Goal: Task Accomplishment & Management: Use online tool/utility

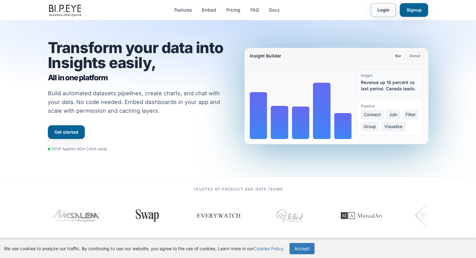
click at [381, 8] on link "Login" at bounding box center [383, 10] width 25 height 14
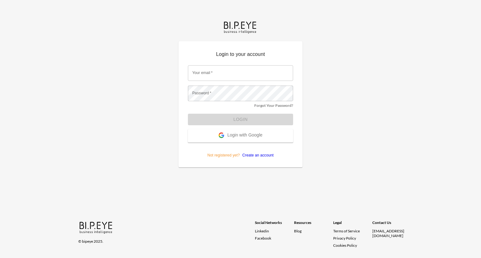
click at [249, 137] on span "Login with Google" at bounding box center [244, 136] width 35 height 6
click at [241, 134] on span "Login with Google" at bounding box center [244, 136] width 35 height 6
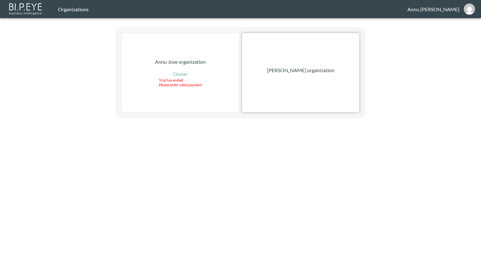
click at [307, 70] on p "[PERSON_NAME] organization" at bounding box center [300, 71] width 67 height 8
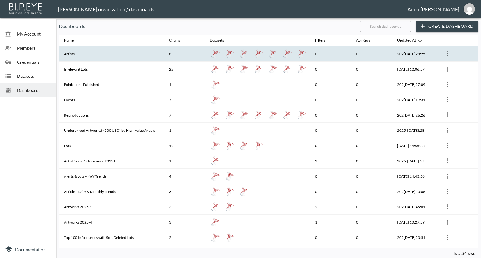
click at [89, 52] on th "Artists" at bounding box center [111, 53] width 105 height 15
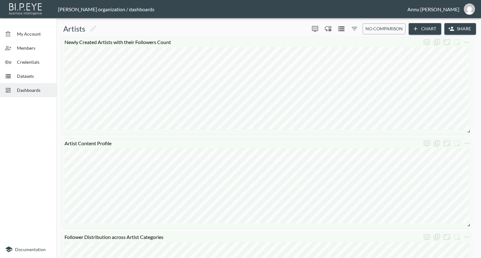
click at [30, 92] on span "Dashboards" at bounding box center [34, 90] width 34 height 7
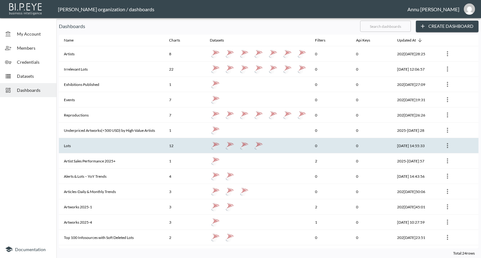
click at [102, 149] on th "Lots" at bounding box center [111, 145] width 105 height 15
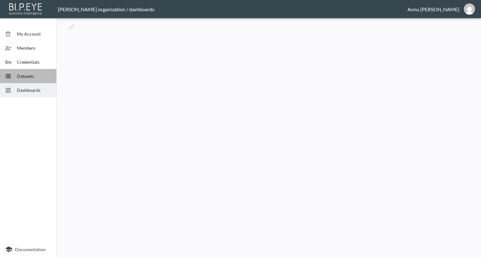
click at [30, 78] on span "Datasets" at bounding box center [34, 76] width 34 height 7
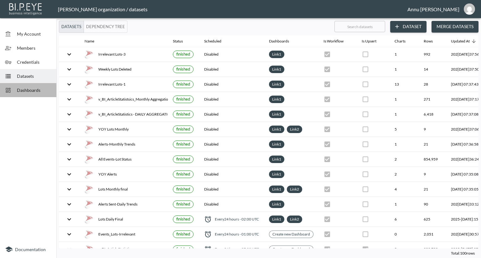
click at [31, 89] on span "Dashboards" at bounding box center [34, 90] width 34 height 7
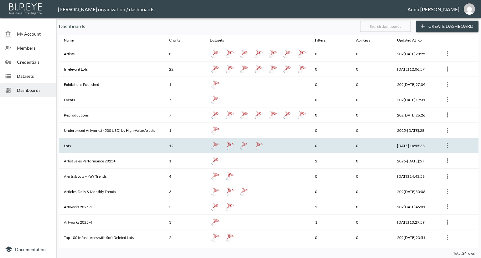
click at [74, 147] on th "Lots" at bounding box center [111, 145] width 105 height 15
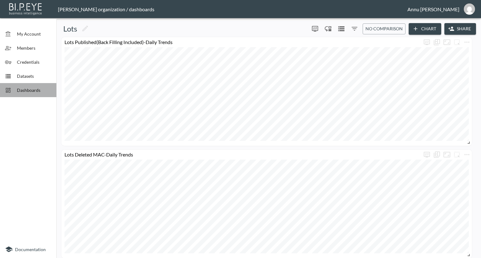
click at [30, 90] on span "Dashboards" at bounding box center [34, 90] width 34 height 7
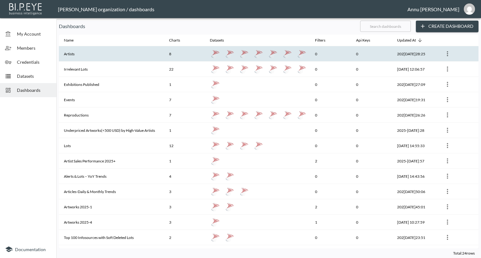
click at [98, 55] on th "Artists" at bounding box center [111, 53] width 105 height 15
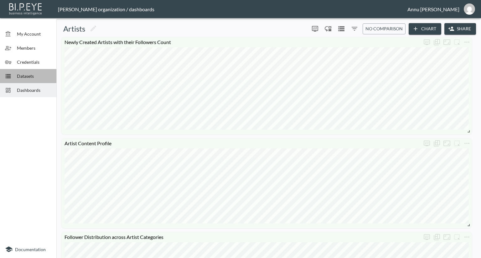
click at [42, 77] on span "Datasets" at bounding box center [34, 76] width 34 height 7
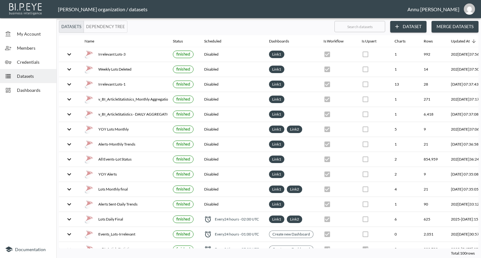
click at [407, 28] on button "Dataset" at bounding box center [408, 27] width 36 height 12
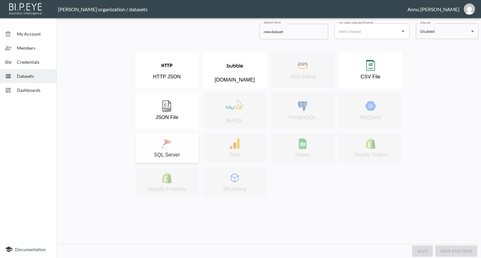
click at [162, 137] on button "SQL Server" at bounding box center [166, 148] width 63 height 30
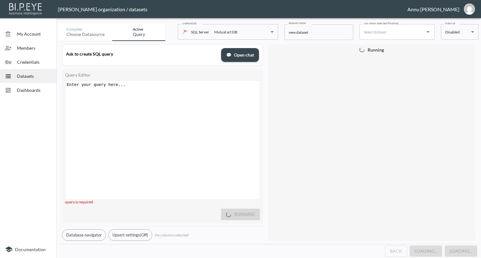
click at [151, 96] on div "Enter your query here... ​ x ​" at bounding box center [170, 148] width 210 height 134
click at [142, 90] on div "Enter your query here... ​ x ​" at bounding box center [170, 148] width 210 height 134
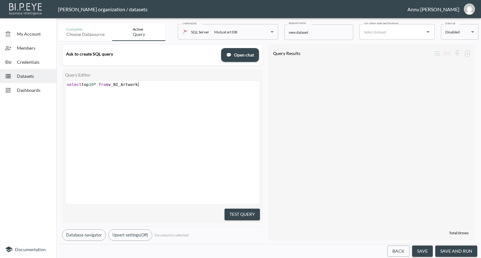
scroll to position [0, 73]
click at [210, 88] on div "​ x select top 10 * from v_BI_Artwork" at bounding box center [163, 84] width 196 height 7
type textarea "select top 10* from v_BI_Artwork"
drag, startPoint x: 237, startPoint y: 210, endPoint x: 272, endPoint y: 145, distance: 74.1
click at [237, 210] on button "Test Query" at bounding box center [241, 215] width 35 height 12
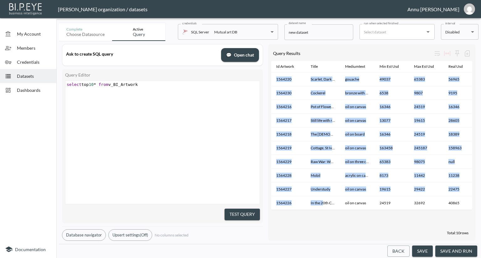
drag, startPoint x: 322, startPoint y: 210, endPoint x: 349, endPoint y: 211, distance: 26.9
click at [349, 211] on div "Id Artwork Title Mediumtext Min Est Usd Max Est Usd Real Usd Id Event Sale Name…" at bounding box center [371, 136] width 201 height 150
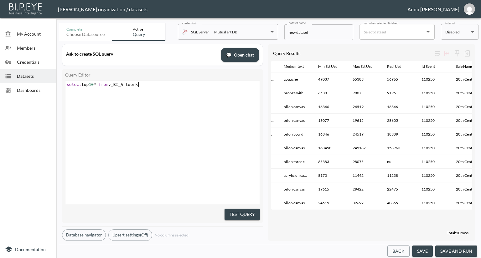
click at [217, 164] on div "​ x select top 10 * from v_BI_Artwork" at bounding box center [170, 150] width 210 height 139
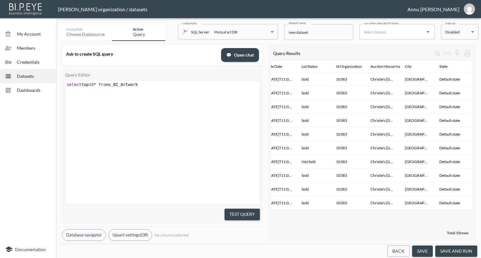
scroll to position [0, 291]
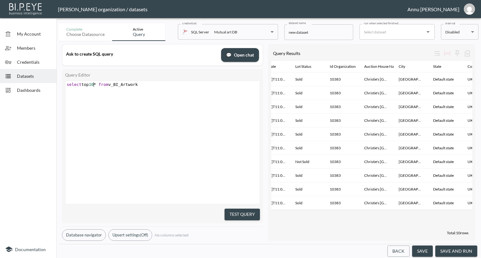
click at [94, 84] on span "10" at bounding box center [91, 84] width 5 height 5
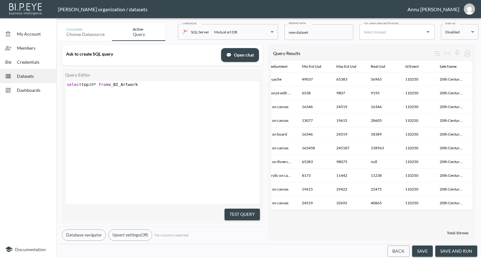
scroll to position [0, 0]
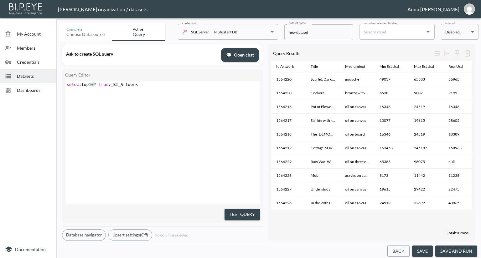
click at [95, 85] on span "*" at bounding box center [95, 84] width 3 height 5
type textarea "=="
click at [179, 87] on div "​ x select * from v_BI_Artwork" at bounding box center [163, 84] width 196 height 7
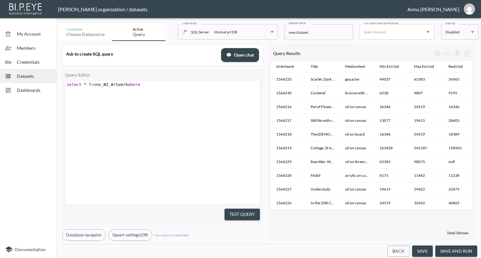
type textarea "where S"
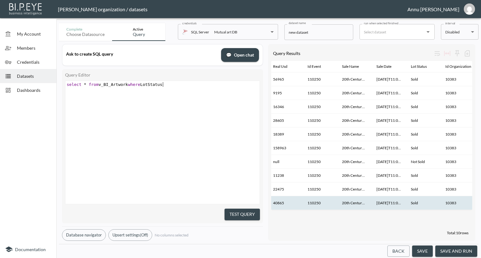
scroll to position [0, 25]
type textarea "LotStatus =''"
type textarea "Sols"
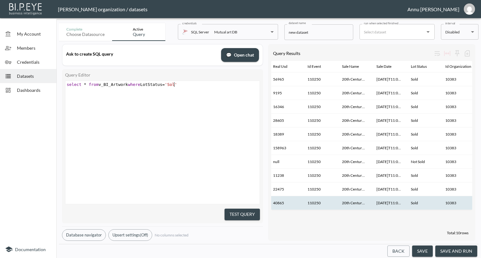
type textarea "d"
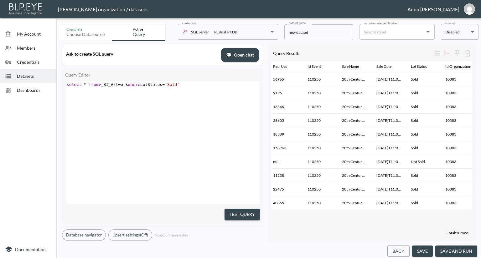
click at [192, 87] on div "​ x select * from v_BI_Artwork where LotStatus = 'Sold'" at bounding box center [163, 84] width 196 height 7
type textarea "and Real"
type textarea "Usd"
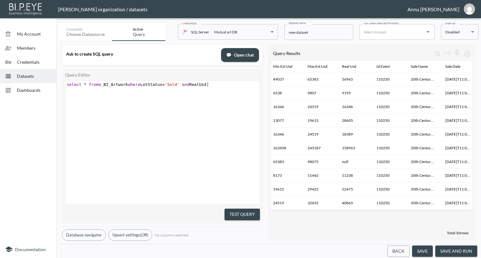
scroll to position [0, 105]
click at [235, 85] on pre "select * from v_BI_Artwork where LotStatus = 'Sold' and RealUsd" at bounding box center [163, 84] width 196 height 5
type textarea "is not Null and SaleDtae"
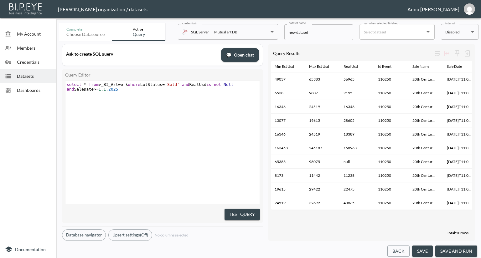
click at [117, 120] on div "​ x select * from v_BI_Artwork where LotStatus = 'Sold' and RealUsd is not Null…" at bounding box center [170, 150] width 210 height 139
type textarea "=1.1.2025"
drag, startPoint x: 115, startPoint y: 93, endPoint x: 72, endPoint y: 94, distance: 43.2
click at [72, 94] on div "x select * from v_BI_Artwork where LotStatus = 'Sold' and RealUsd is not Null a…" at bounding box center [170, 150] width 210 height 139
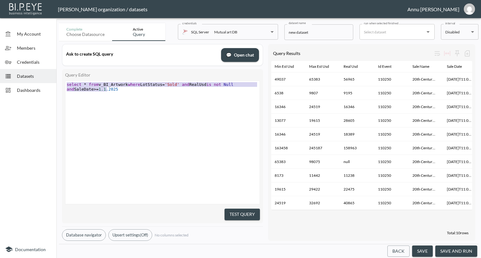
drag, startPoint x: 124, startPoint y: 98, endPoint x: 41, endPoint y: 79, distance: 85.3
click at [41, 79] on div "My Account Members Credentials Datasets Dashboards Documentation Complete Choos…" at bounding box center [240, 129] width 481 height 258
type textarea "select * from v_BI_Artwork where LotStatus ='Sold' and RealUsd is not Null and …"
click at [112, 89] on pre "select * from v_BI_Artwork where LotStatus = 'Sold' and RealUsd is not Null and…" at bounding box center [163, 86] width 196 height 9
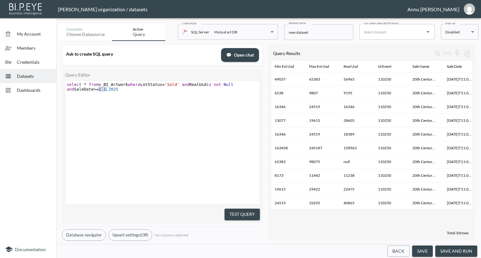
type textarea "select * from v_BI_Artwork where LotStatus ='Sold' and RealUsd is not Null and …"
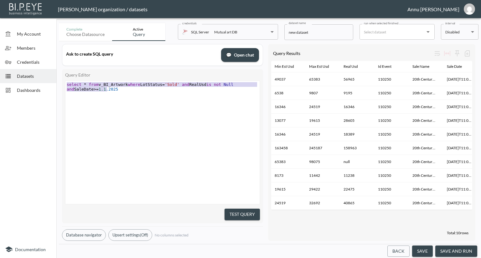
drag, startPoint x: 112, startPoint y: 89, endPoint x: 50, endPoint y: 76, distance: 63.3
click at [50, 76] on div "My Account Members Credentials Datasets Dashboards Documentation Complete Choos…" at bounding box center [240, 129] width 481 height 258
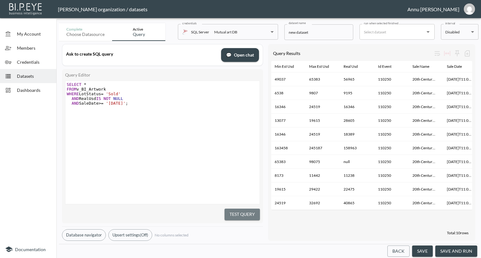
click at [243, 211] on button "Test Query" at bounding box center [241, 215] width 35 height 12
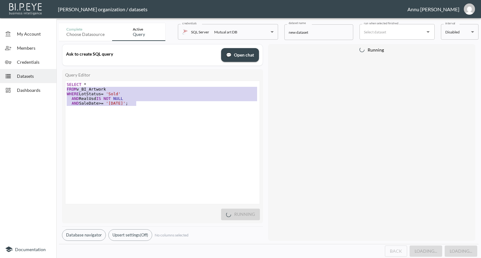
type textarea "SELECT * FROM v_BI_Artwork WHERE LotStatus = 'Sold' AND RealUsd IS NOT NULL AND…"
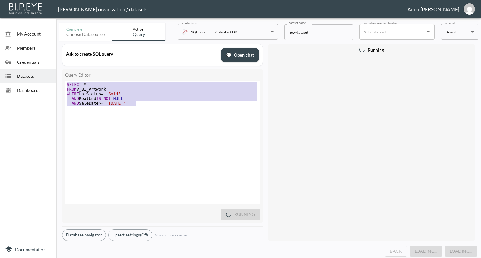
drag, startPoint x: 137, startPoint y: 103, endPoint x: 59, endPoint y: 80, distance: 81.1
click at [59, 80] on div "Ask to create SQL query 💬 Open chat Query Editor SELECT * FROM v_BI_Artwork WHE…" at bounding box center [268, 142] width 419 height 203
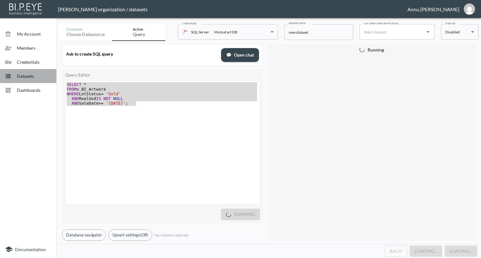
click at [23, 77] on span "Datasets" at bounding box center [34, 76] width 34 height 7
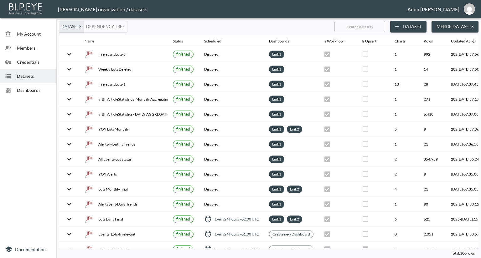
click at [410, 29] on button "Dataset" at bounding box center [408, 27] width 36 height 12
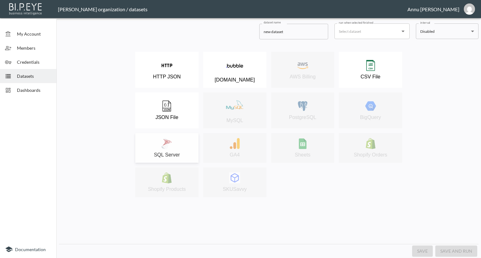
click at [186, 139] on div "SQL Server" at bounding box center [166, 148] width 57 height 20
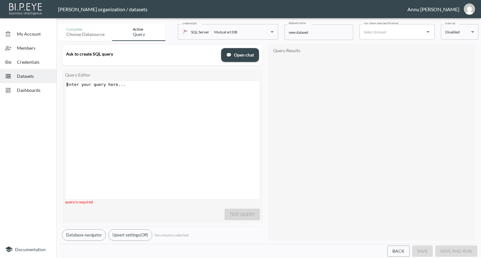
click at [147, 91] on div "Enter your query here... xxxxxxxxxx ​" at bounding box center [170, 148] width 210 height 134
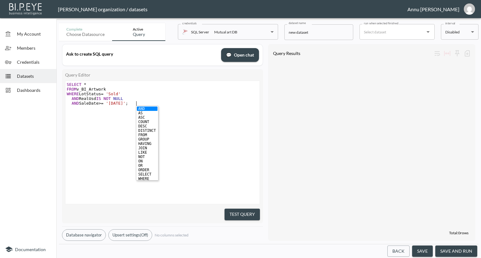
click at [112, 98] on span "AND RealUsd IS NOT NULL" at bounding box center [95, 98] width 56 height 5
click at [124, 103] on span "'[DATE]'" at bounding box center [116, 103] width 20 height 5
type textarea "6"
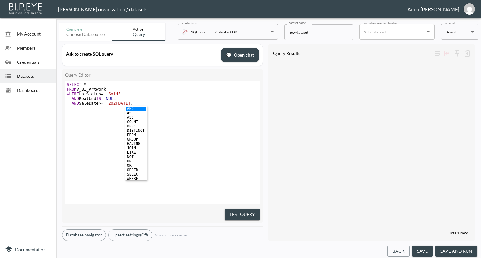
scroll to position [0, 2]
click at [233, 136] on div "xxxxxxxxxx SELECT * FROM v_BI_Artwork WHERE LotStatus = 'Sold' AND RealUsd IS N…" at bounding box center [170, 150] width 210 height 139
click at [241, 212] on button "Test Query" at bounding box center [241, 215] width 35 height 12
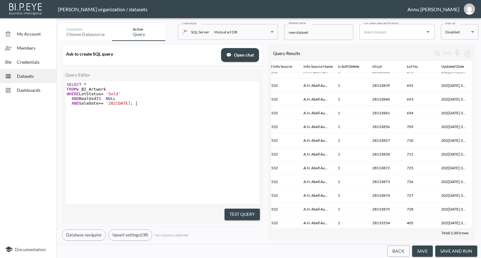
scroll to position [0, 0]
click at [141, 105] on pre "AND SaleDate >= '2025-06-01' ;" at bounding box center [163, 103] width 196 height 5
type textarea "AND IsSoftDelete=0"
click at [248, 211] on button "Test Query" at bounding box center [241, 215] width 35 height 12
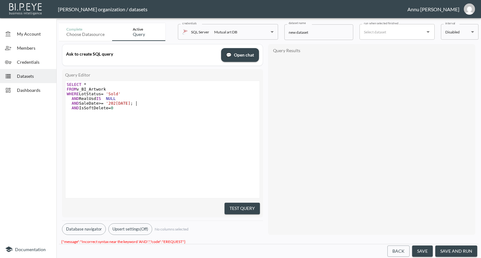
click at [137, 105] on pre "AND SaleDate >= '2025-06-01' ;" at bounding box center [163, 103] width 196 height 5
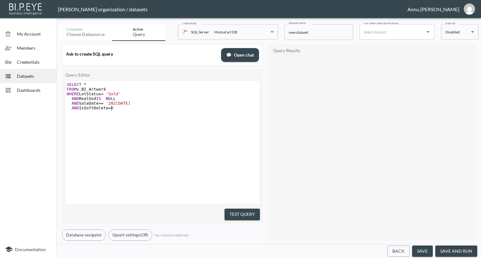
click at [119, 109] on pre "AND IsSoftDelete = 0" at bounding box center [163, 108] width 196 height 5
type textarea ";"
click at [233, 212] on button "Test Query" at bounding box center [241, 215] width 35 height 12
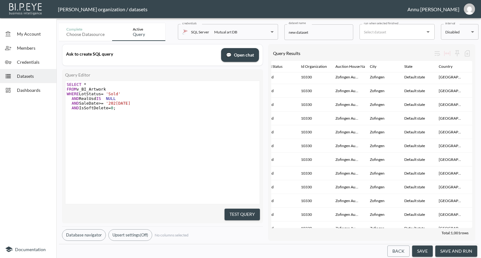
scroll to position [8824, 319]
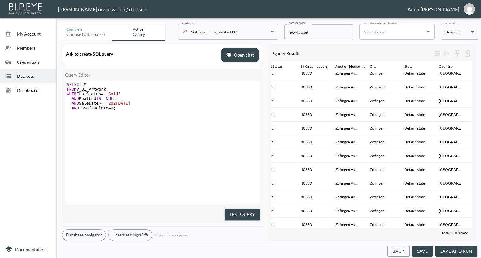
click at [89, 84] on pre "SELECT *" at bounding box center [163, 84] width 196 height 5
type textarea "Distinct Auction"
type textarea "HouseName"
drag, startPoint x: 246, startPoint y: 210, endPoint x: 245, endPoint y: 204, distance: 6.0
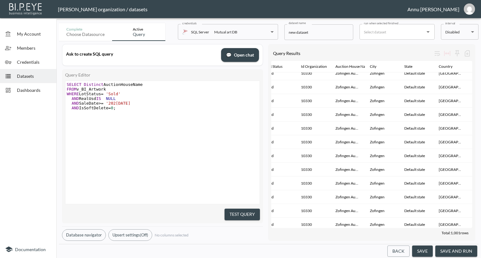
click at [245, 210] on button "Test Query" at bounding box center [241, 215] width 35 height 12
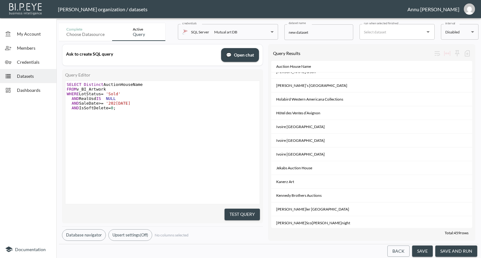
scroll to position [4317, 0]
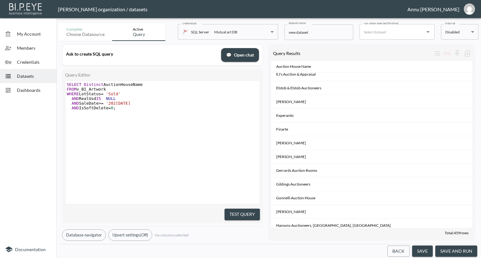
click at [135, 105] on pre "AND SaleDate >= '2025-06-01'" at bounding box center [163, 103] width 196 height 5
type textarea "AND Saledtae"
type textarea "Dtae"
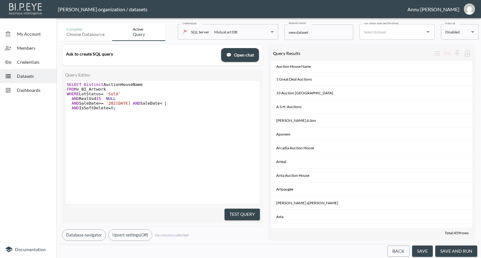
scroll to position [0, 9]
type textarea "ate<1.8.2025"
click at [166, 102] on span "1.8" at bounding box center [165, 103] width 7 height 5
click at [165, 102] on span "1.8" at bounding box center [165, 103] width 7 height 5
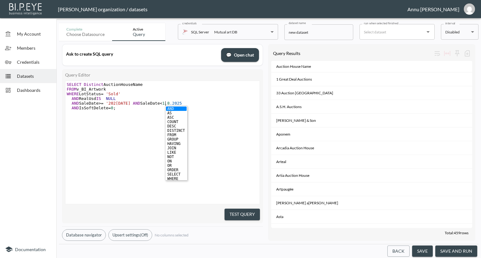
type textarea "''"
click at [186, 100] on pre "AND RealUsd IS NULL" at bounding box center [163, 98] width 196 height 5
click at [185, 103] on pre "AND SaleDate >= '2025-06-01' AND SaleDate < '1.8.2025" at bounding box center [163, 103] width 196 height 5
type textarea "''"
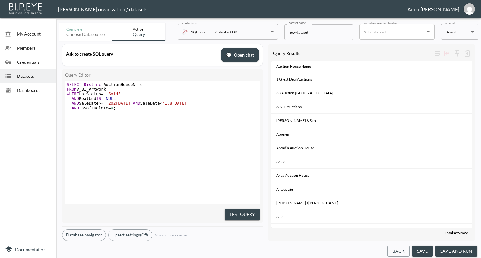
click at [238, 209] on button "Test Query" at bounding box center [241, 215] width 35 height 12
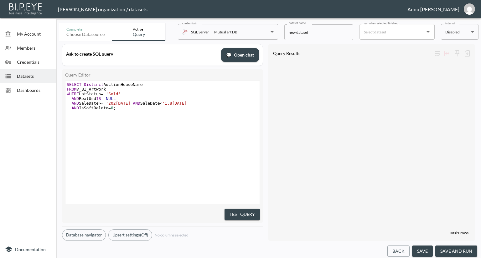
scroll to position [0, 0]
click at [125, 104] on span "'[DATE]'" at bounding box center [118, 103] width 24 height 5
type textarea "1"
click at [222, 115] on div "xxxxxxxxxx SELECT Distinct AuctionHouseName FROM v_BI_Artwork WHERE LotStatus =…" at bounding box center [170, 150] width 210 height 139
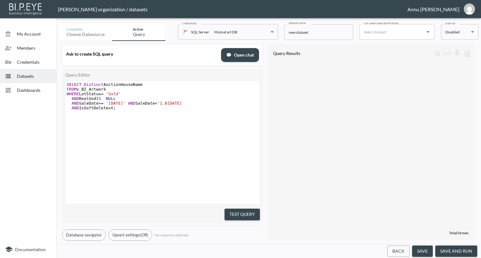
click at [241, 215] on button "Test Query" at bounding box center [241, 215] width 35 height 12
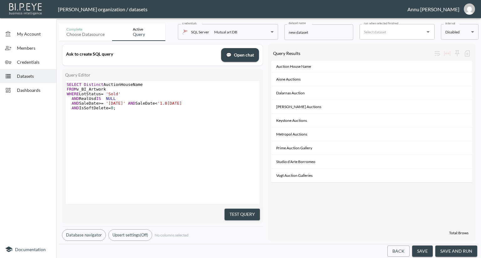
scroll to position [0, 0]
click at [175, 104] on span "'1.8.2025'" at bounding box center [169, 103] width 24 height 5
type textarea "5"
click at [182, 103] on span "'1.8.2025'" at bounding box center [169, 103] width 24 height 5
type textarea "29.09.2025"
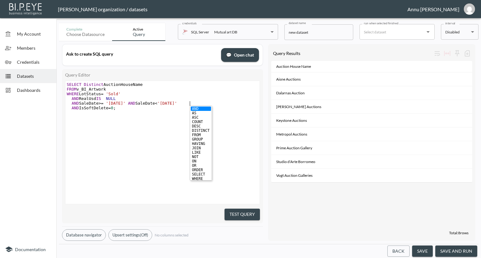
scroll to position [0, 23]
click at [230, 116] on div "x SELECT Distinct AuctionHouseName FROM v_BI_Artwork WHERE LotStatus = 'Sold' A…" at bounding box center [170, 150] width 210 height 139
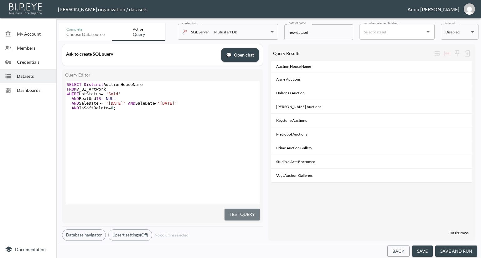
click at [255, 212] on button "Test Query" at bounding box center [241, 215] width 35 height 12
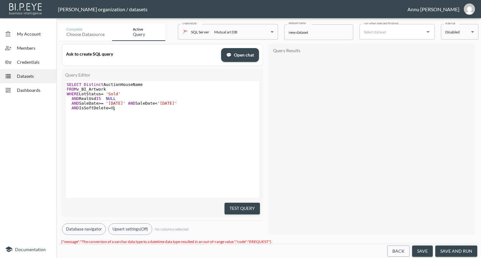
scroll to position [0, 0]
type textarea "SELECT Distinct AuctionHouseName FROM v_BI_Artwork WHERE LotStatus = 'Sold' AND…"
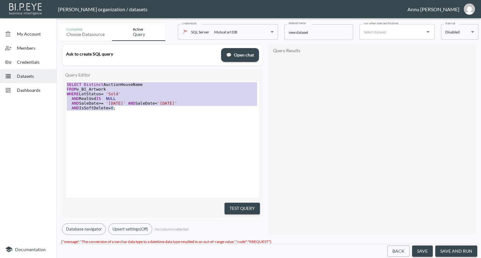
drag, startPoint x: 129, startPoint y: 108, endPoint x: 58, endPoint y: 80, distance: 76.3
click at [58, 80] on div "Complete Choose datasource Active Query credentials SQL Server Mutual art DB 82…" at bounding box center [268, 140] width 424 height 238
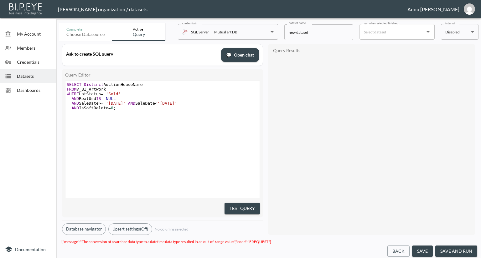
click at [130, 122] on div "x SELECT Distinct AuctionHouseName FROM v_BI_Artwork WHERE LotStatus = 'Sold' A…" at bounding box center [170, 147] width 210 height 133
click at [113, 109] on span ";" at bounding box center [114, 108] width 3 height 5
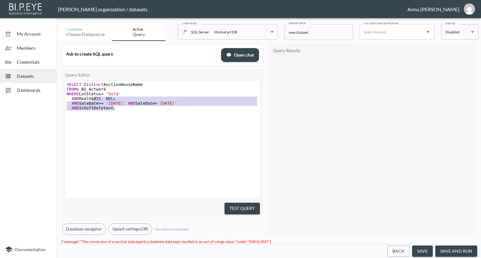
type textarea "SELECT Distinct AuctionHouseName FROM v_BI_Artwork WHERE LotStatus = 'Sold' AND…"
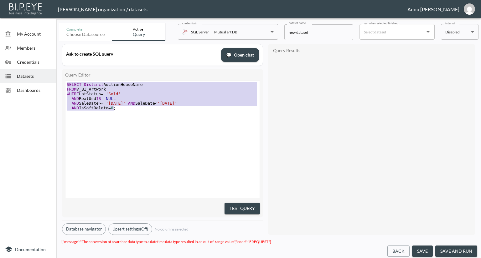
drag, startPoint x: 117, startPoint y: 109, endPoint x: 70, endPoint y: 72, distance: 59.5
click at [70, 72] on div "Query Editor SELECT Distinct AuctionHouseName FROM v_BI_Artwork WHERE LotStatus…" at bounding box center [162, 143] width 201 height 149
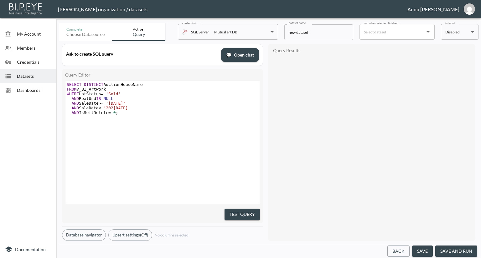
click at [168, 134] on div "x SELECT DISTINCT AuctionHouseName FROM v_BI_Artwork WHERE LotStatus = 'Sold' A…" at bounding box center [170, 150] width 210 height 139
click at [254, 214] on button "Test Query" at bounding box center [241, 215] width 35 height 12
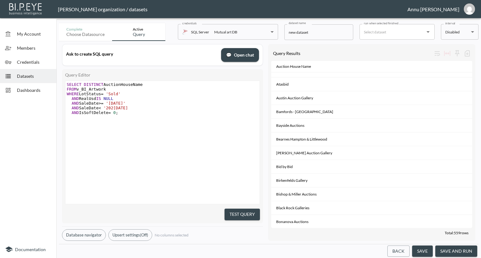
scroll to position [282, 0]
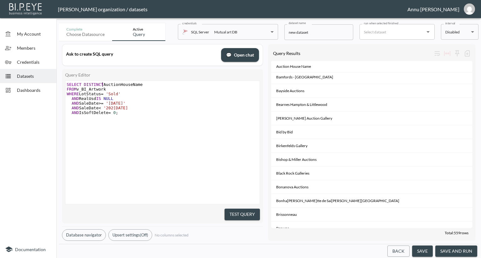
click at [103, 83] on span "SELECT DISTINCT AuctionHouseName" at bounding box center [105, 84] width 76 height 5
type textarea "TINCT AuctionHouseName"
drag, startPoint x: 141, startPoint y: 84, endPoint x: 88, endPoint y: 84, distance: 52.6
click at [88, 84] on pre "SELECT DISTINCT AuctionHouseName" at bounding box center [163, 84] width 196 height 5
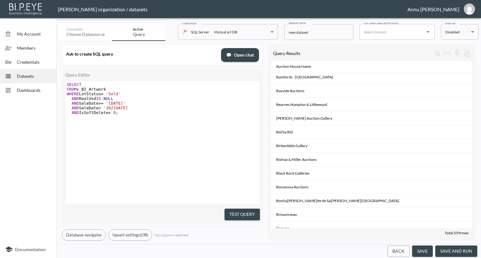
type textarea "*"
click at [154, 141] on div "x SELECT * FROM v_BI_Artwork WHERE LotStatus = 'Sold' AND RealUsd IS NULL AND S…" at bounding box center [170, 150] width 210 height 139
click at [229, 213] on button "Test Query" at bounding box center [241, 215] width 35 height 12
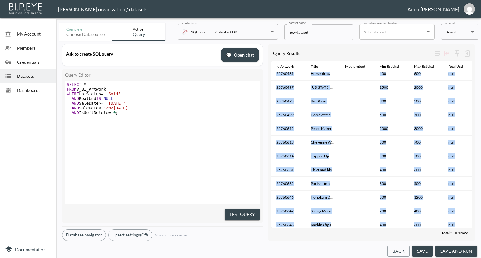
drag, startPoint x: 314, startPoint y: 222, endPoint x: 429, endPoint y: 227, distance: 114.9
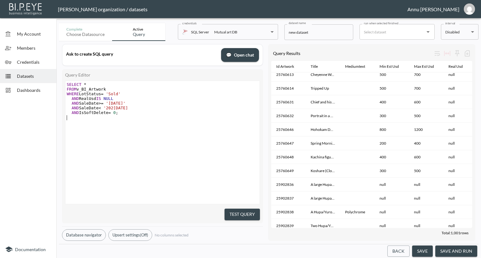
scroll to position [0, 0]
click at [237, 130] on div "x SELECT * FROM v_BI_Artwork WHERE LotStatus = 'Sold' AND RealUsd IS NULL AND S…" at bounding box center [170, 150] width 210 height 139
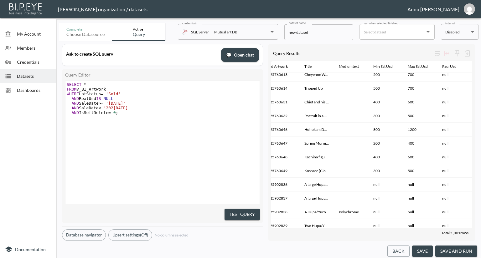
scroll to position [340, 0]
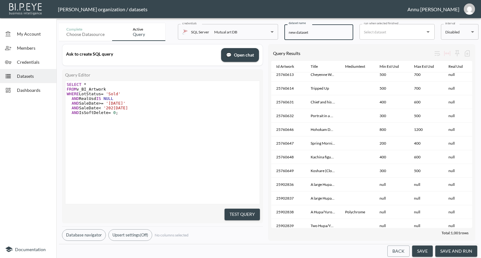
drag, startPoint x: 312, startPoint y: 32, endPoint x: 248, endPoint y: 33, distance: 64.8
click at [248, 33] on div "Complete Choose datasource Active Query credentials SQL Server Mutual art DB 82…" at bounding box center [268, 31] width 419 height 20
drag, startPoint x: 345, startPoint y: 33, endPoint x: 348, endPoint y: 29, distance: 4.9
click at [345, 33] on input "Sold Artworks in 2025 where real Usd is null" at bounding box center [318, 32] width 69 height 16
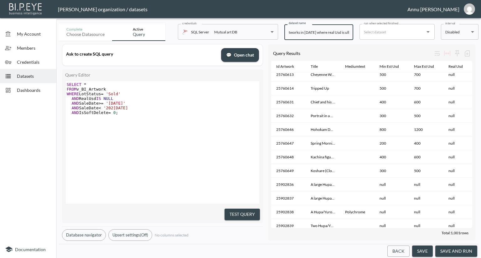
scroll to position [0, 10]
click at [328, 33] on input "Sold Artworks in 2025 where real Usd is Null" at bounding box center [318, 32] width 69 height 16
type input "Sold Artworks in [DATE] where Real Usd is Null"
click at [445, 253] on button "save and run" at bounding box center [456, 252] width 42 height 12
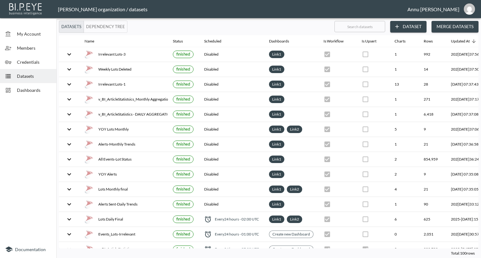
checkbox input "false"
checkbox input "true"
checkbox input "false"
checkbox input "true"
checkbox input "false"
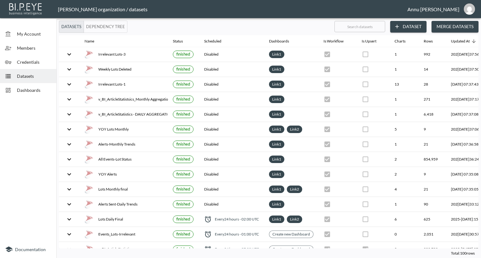
checkbox input "true"
checkbox input "false"
checkbox input "true"
checkbox input "false"
checkbox input "true"
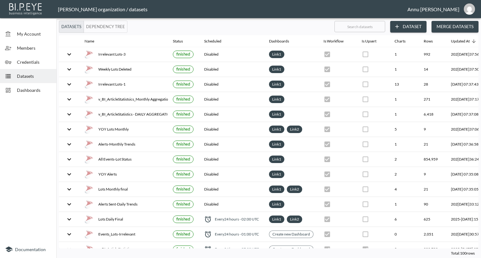
checkbox input "false"
checkbox input "true"
checkbox input "false"
checkbox input "true"
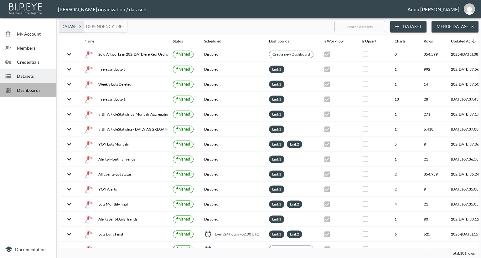
click at [46, 87] on span "Dashboards" at bounding box center [34, 90] width 34 height 7
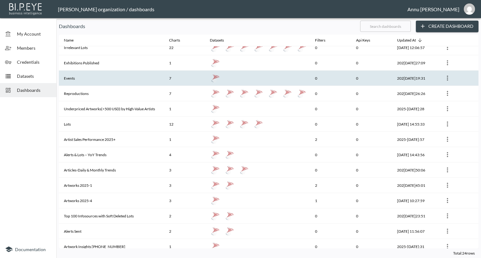
scroll to position [31, 0]
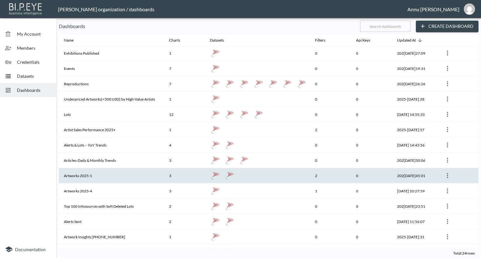
click at [106, 174] on th "Artworks 2025-1" at bounding box center [111, 175] width 105 height 15
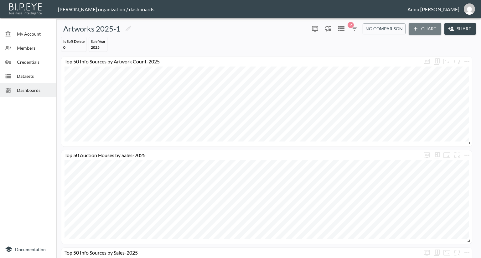
click at [424, 28] on button "Chart" at bounding box center [424, 29] width 33 height 12
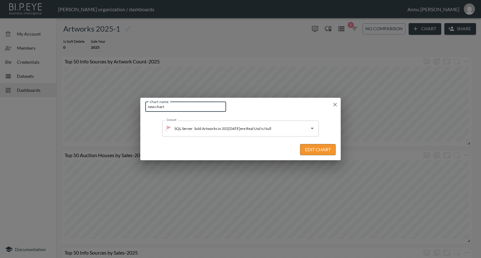
drag, startPoint x: 185, startPoint y: 107, endPoint x: 70, endPoint y: 99, distance: 115.7
click at [70, 99] on div "chart name new chart chart name Dataset SQL Server Sold Artworks in 2025 where …" at bounding box center [240, 129] width 481 height 258
type input "s"
click at [207, 107] on input "Sold Artworks in 2025 where Real usd is Null" at bounding box center [185, 107] width 81 height 10
type input "Sold Artworks in [DATE] where Real Usd is Null"
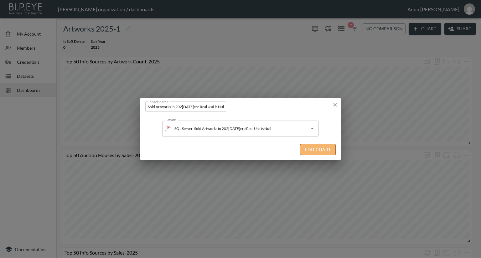
click at [315, 153] on button "Edit Chart" at bounding box center [318, 150] width 36 height 12
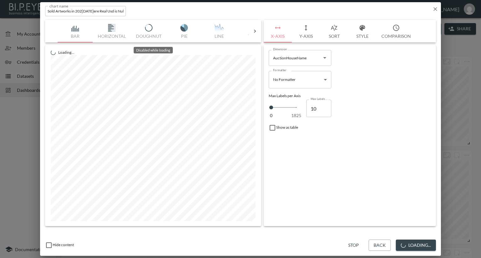
click at [256, 30] on icon at bounding box center [255, 31] width 6 height 6
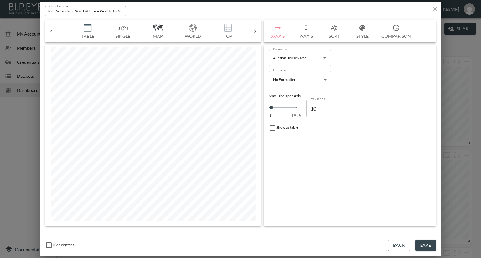
scroll to position [0, 179]
click at [78, 31] on img "button" at bounding box center [75, 28] width 25 height 8
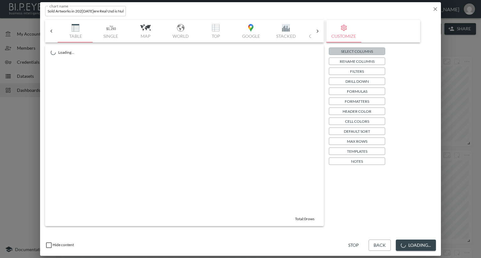
click at [345, 52] on p "Select Columns" at bounding box center [357, 51] width 32 height 7
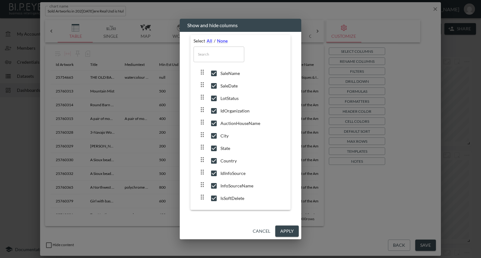
scroll to position [127, 0]
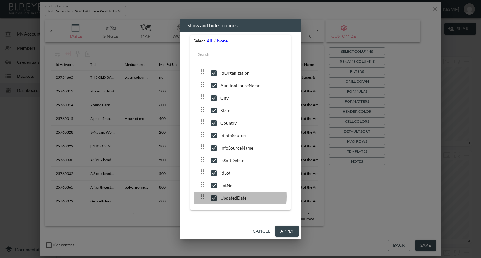
click at [215, 197] on input "checkbox" at bounding box center [213, 198] width 13 height 6
checkbox input "false"
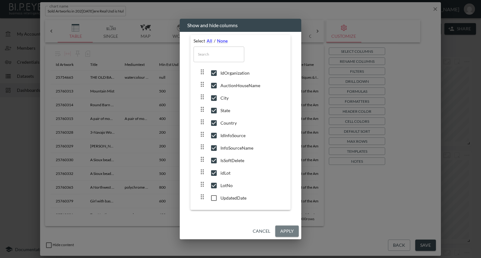
click at [280, 233] on button "Apply" at bounding box center [286, 232] width 23 height 12
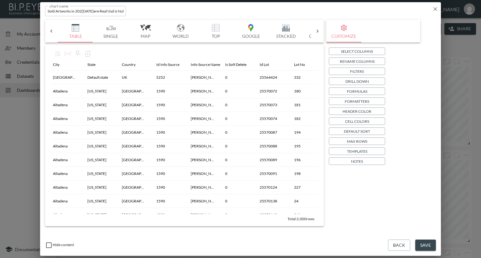
scroll to position [0, 422]
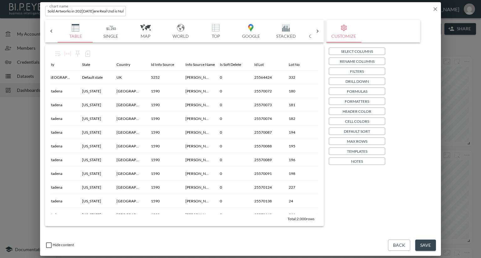
click at [431, 244] on button "Save" at bounding box center [425, 246] width 21 height 12
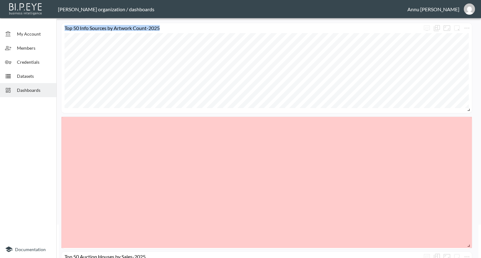
scroll to position [58, 0]
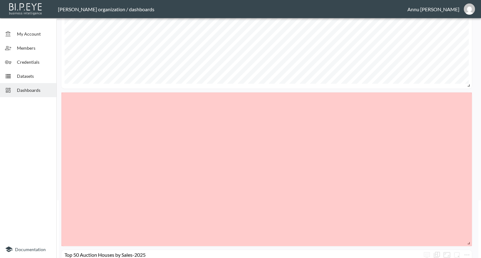
drag, startPoint x: 158, startPoint y: 187, endPoint x: 469, endPoint y: 243, distance: 316.3
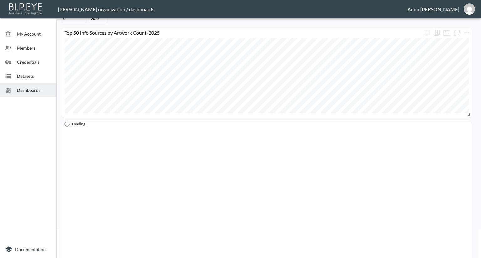
scroll to position [63, 0]
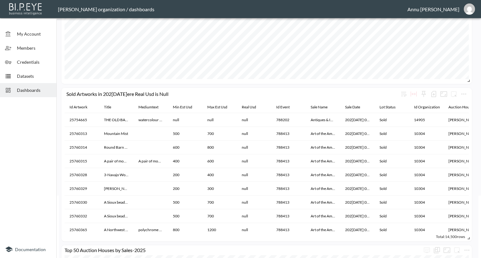
click at [35, 166] on div at bounding box center [28, 170] width 56 height 141
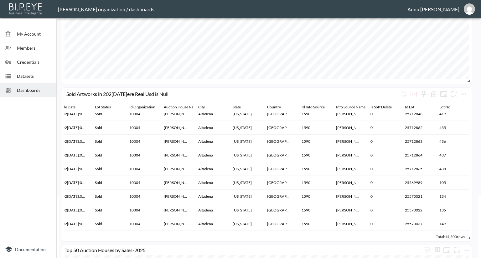
scroll to position [1064, 286]
click at [466, 93] on icon "more" at bounding box center [464, 94] width 8 height 8
click at [459, 103] on li "Edit" at bounding box center [449, 105] width 49 height 11
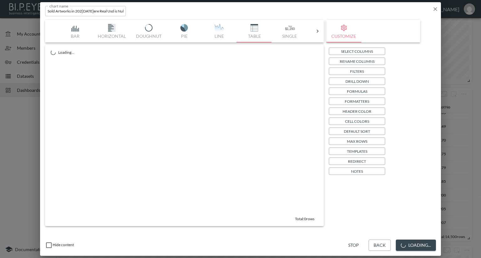
click at [356, 112] on p "Header Color" at bounding box center [356, 111] width 29 height 7
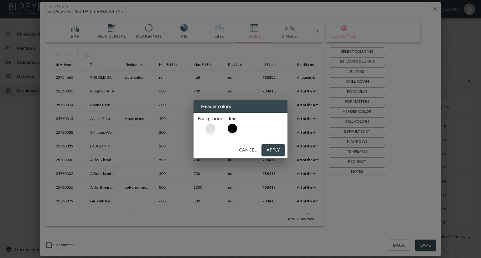
click at [208, 130] on div at bounding box center [210, 128] width 9 height 9
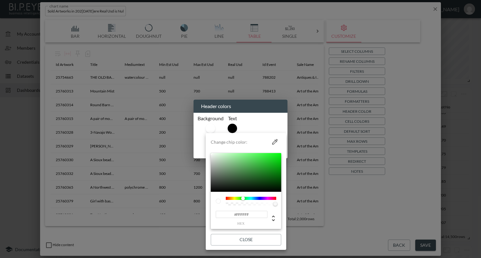
click at [243, 198] on div at bounding box center [251, 198] width 50 height 3
click at [365, 211] on div at bounding box center [240, 129] width 481 height 258
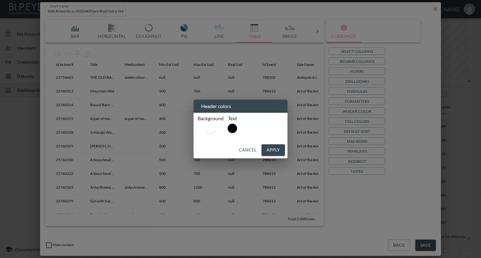
click at [428, 245] on div "Header colors Background Text Cancel Apply" at bounding box center [240, 129] width 481 height 258
click at [271, 149] on button "Apply" at bounding box center [272, 151] width 23 height 12
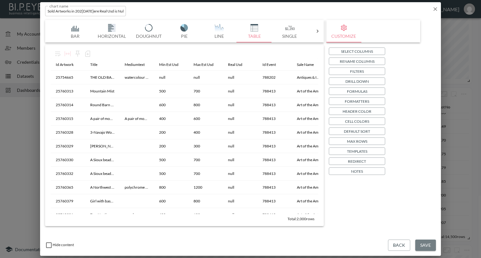
click at [423, 245] on button "Save" at bounding box center [425, 246] width 21 height 12
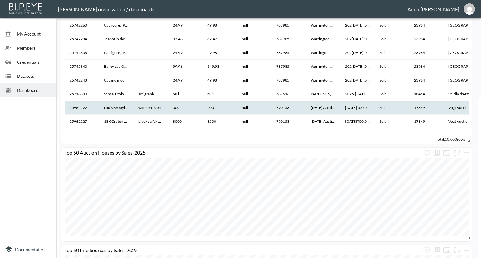
scroll to position [85, 0]
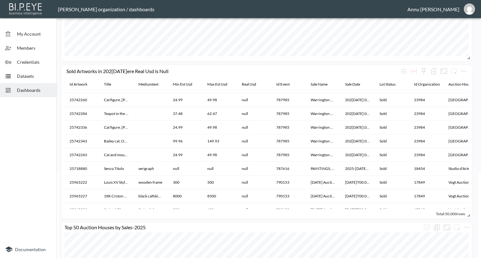
click at [30, 77] on span "Datasets" at bounding box center [34, 76] width 34 height 7
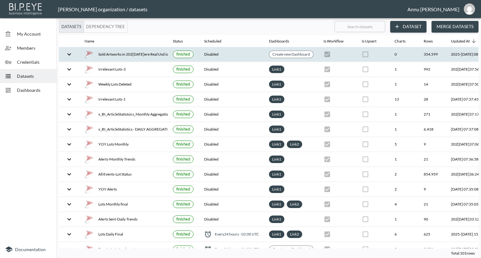
click at [103, 53] on div "Sold Artworks in [DATE] where Real Usd is Null" at bounding box center [123, 54] width 78 height 9
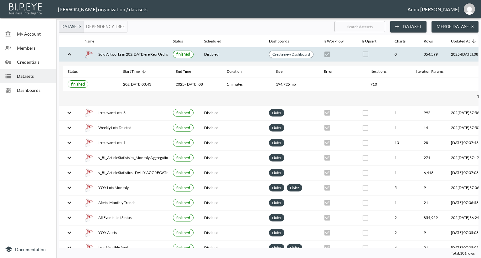
scroll to position [0, 37]
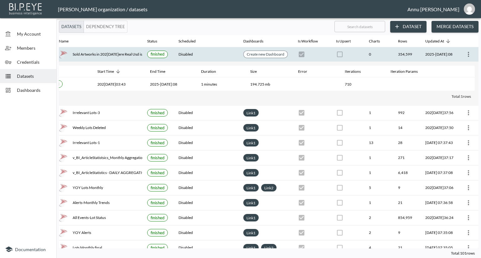
click at [466, 54] on icon "more" at bounding box center [468, 55] width 8 height 8
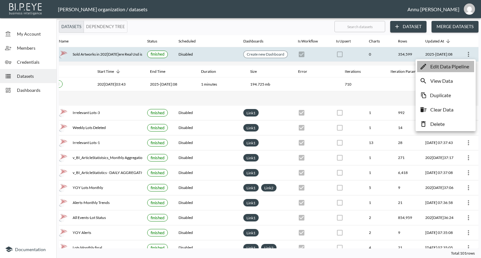
click at [446, 67] on p "Edit Data Pipeline" at bounding box center [449, 67] width 39 height 8
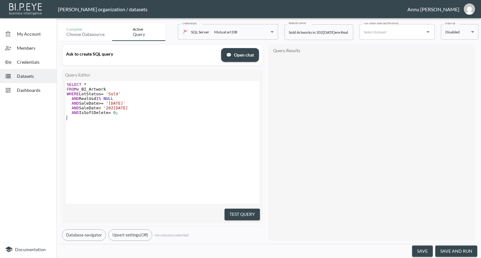
type textarea "SELECT * FROM v_BI_Artwork WHERE LotStatus = 'Sold' AND RealUsd IS NULL AND Sal…"
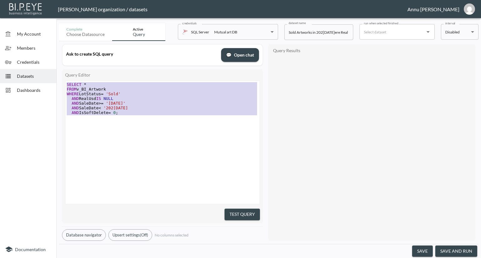
drag, startPoint x: 130, startPoint y: 118, endPoint x: 54, endPoint y: 69, distance: 90.2
click at [54, 69] on div "My Account Members Credentials Datasets Dashboards Documentation Complete Choos…" at bounding box center [240, 129] width 481 height 258
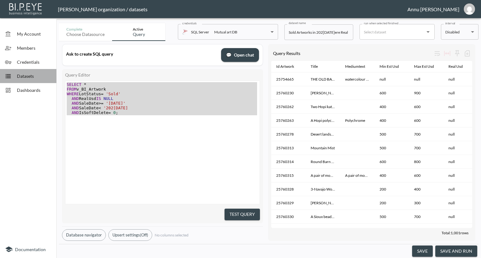
click at [24, 77] on span "Datasets" at bounding box center [34, 76] width 34 height 7
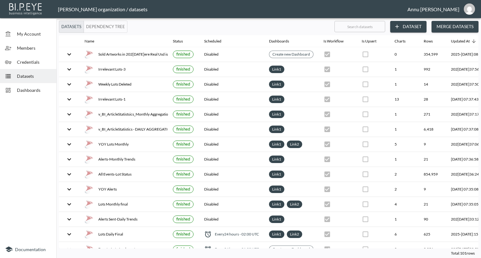
click at [413, 21] on button "Dataset" at bounding box center [408, 27] width 36 height 12
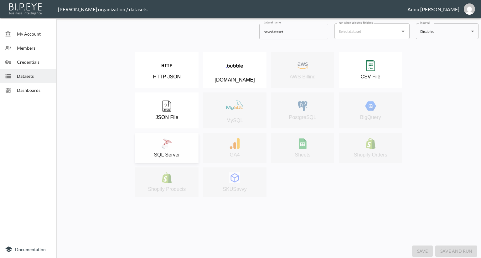
click at [178, 150] on div "SQL Server" at bounding box center [166, 148] width 57 height 20
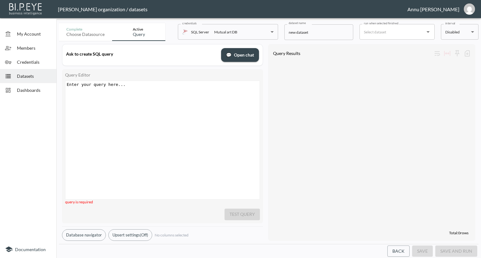
click at [111, 90] on div "Enter your query here... xxxxxxxxxx ​" at bounding box center [170, 148] width 210 height 134
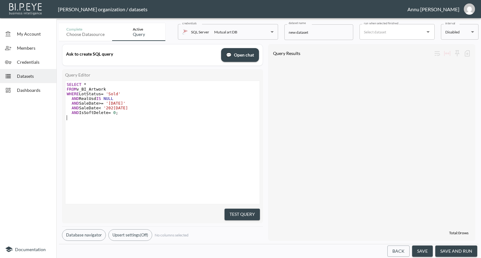
click at [84, 83] on span "*" at bounding box center [85, 84] width 3 height 5
type textarea "DISTICT IdArtwork"
click at [126, 85] on pre "SELECT DISTICT IdArtwork *" at bounding box center [163, 84] width 196 height 5
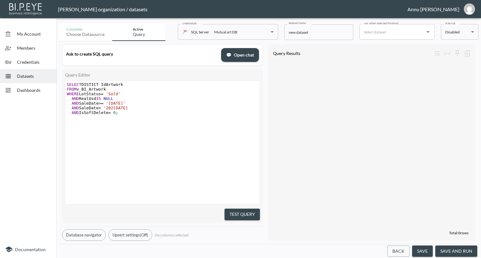
click at [82, 84] on span "SELECT DISTICT IdArtwork" at bounding box center [95, 84] width 56 height 5
type textarea "count("
click at [143, 87] on pre "FROM v_BI_Artwork" at bounding box center [163, 89] width 196 height 5
type textarea ")"
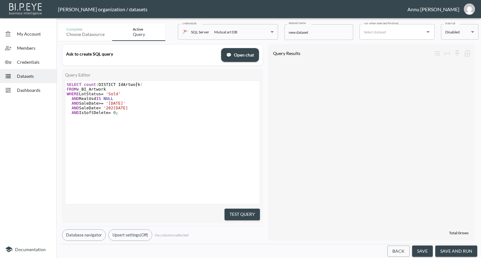
scroll to position [0, 2]
click at [195, 111] on pre "AND IsSoftDelete = 0 ;" at bounding box center [163, 112] width 196 height 5
click at [231, 216] on button "Test Query" at bounding box center [241, 215] width 35 height 12
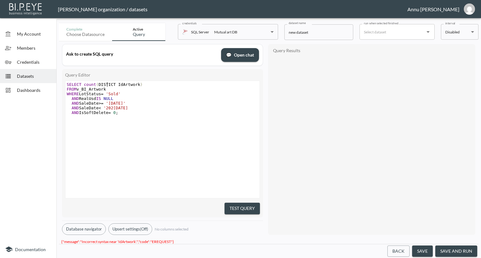
click at [106, 84] on span "SELECT count ( DISTICT IdArtwork )" at bounding box center [105, 84] width 76 height 5
type textarea "n"
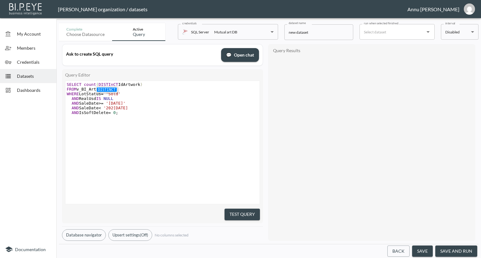
click at [170, 104] on pre "AND SaleDate >= '2025-01-01'" at bounding box center [163, 103] width 196 height 5
click at [115, 85] on span "SELECT count ( DISTInCT IdArtwork )" at bounding box center [105, 84] width 76 height 5
type textarea "nct"
click at [175, 104] on pre "AND SaleDate >= '2025-01-01'" at bounding box center [163, 103] width 196 height 5
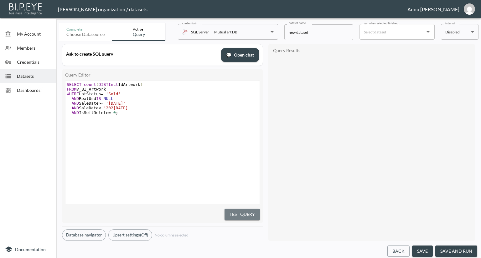
click at [243, 216] on button "Test Query" at bounding box center [241, 215] width 35 height 12
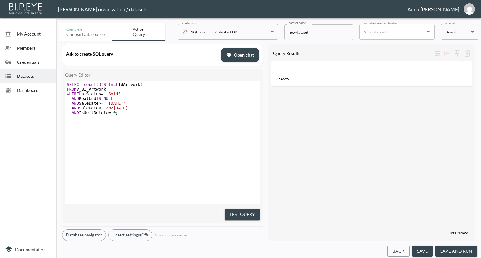
click at [48, 91] on span "Dashboards" at bounding box center [34, 90] width 34 height 7
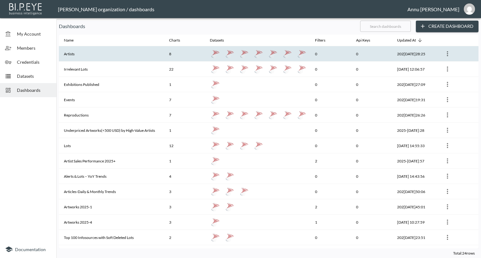
click at [88, 53] on th "Artists" at bounding box center [111, 53] width 105 height 15
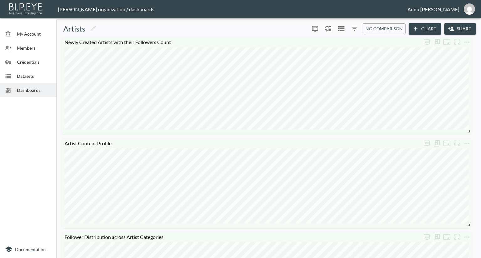
click at [32, 90] on span "Dashboards" at bounding box center [34, 90] width 34 height 7
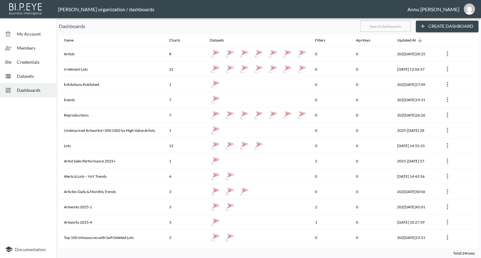
click at [33, 77] on span "Datasets" at bounding box center [34, 76] width 34 height 7
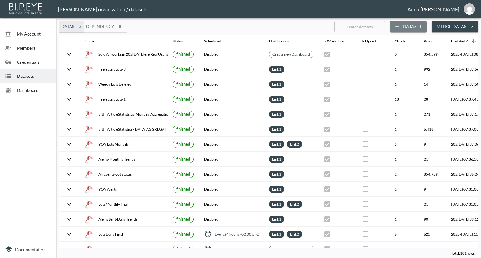
drag, startPoint x: 415, startPoint y: 25, endPoint x: 408, endPoint y: 18, distance: 9.7
click at [415, 25] on button "Dataset" at bounding box center [408, 27] width 36 height 12
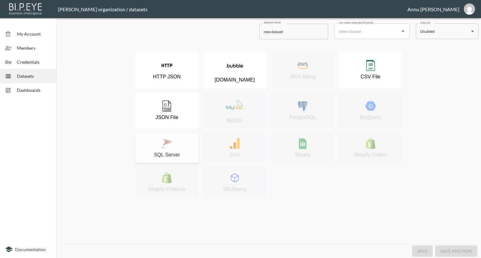
click at [179, 156] on p "SQL Server" at bounding box center [167, 155] width 26 height 6
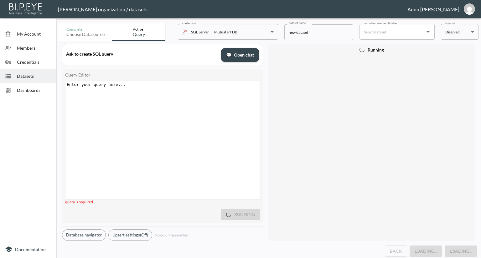
click at [144, 83] on pre "​" at bounding box center [163, 84] width 196 height 5
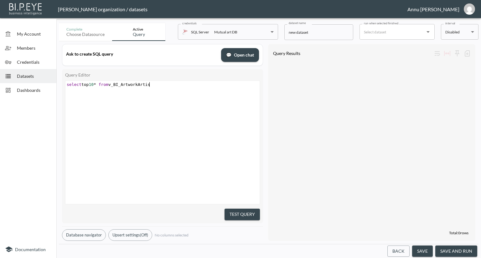
scroll to position [0, 86]
type textarea "select top 10* from v_BI_ArtworkArtist"
click at [244, 215] on button "Test Query" at bounding box center [241, 215] width 35 height 12
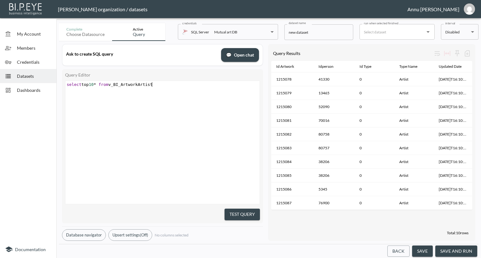
click at [156, 83] on pre "select top 10 * from v_BI_ArtworkArtist" at bounding box center [163, 84] width 196 height 5
type textarea "rk"
click at [228, 212] on button "Test Query" at bounding box center [241, 215] width 35 height 12
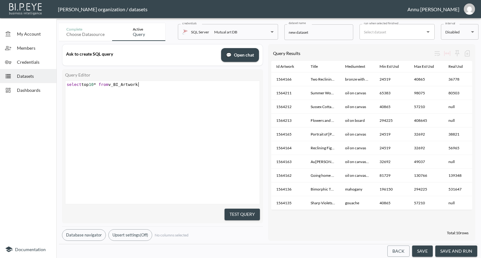
type textarea "select top 10* from v_BI_Artwork"
drag, startPoint x: 151, startPoint y: 85, endPoint x: 0, endPoint y: 68, distance: 152.4
click at [0, 68] on div "My Account Members Credentials Datasets Dashboards Documentation Complete Choos…" at bounding box center [240, 129] width 481 height 258
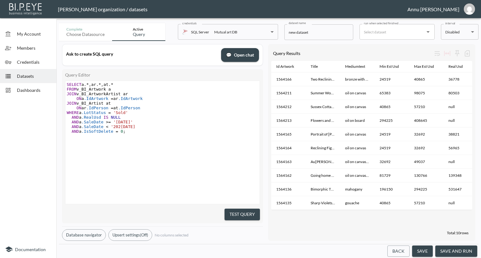
click at [95, 108] on span ".IdPerson" at bounding box center [97, 108] width 22 height 5
type textarea "p"
click at [169, 117] on pre "AND a .RealUsd IS NULL" at bounding box center [163, 117] width 196 height 5
click at [227, 211] on button "Test Query" at bounding box center [241, 215] width 35 height 12
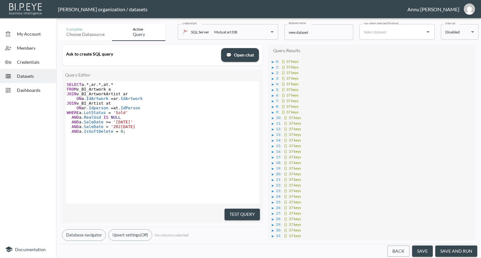
click at [274, 61] on div "▶" at bounding box center [273, 61] width 2 height 3
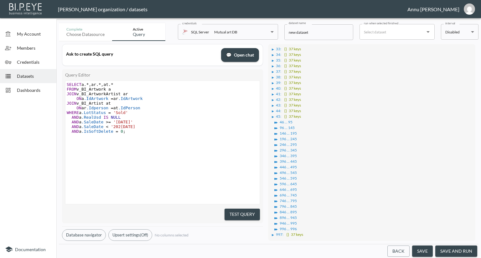
scroll to position [407, 0]
click at [118, 84] on pre "SELECT a. * , ar. * , at. *" at bounding box center [163, 84] width 196 height 5
click at [249, 216] on button "Test Query" at bounding box center [241, 215] width 35 height 12
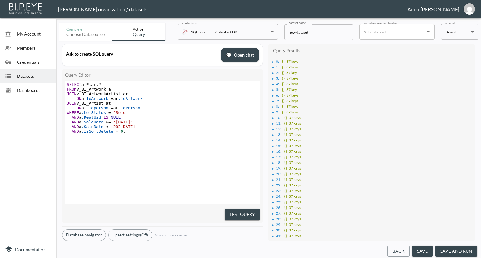
click at [340, 188] on li "▶ 23 : {} 37 keys" at bounding box center [372, 191] width 201 height 6
click at [445, 248] on button "save and run" at bounding box center [456, 252] width 42 height 12
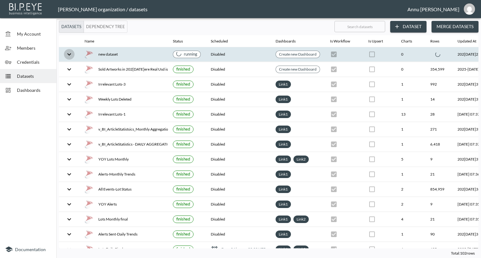
click at [68, 54] on icon "expand row" at bounding box center [69, 54] width 4 height 2
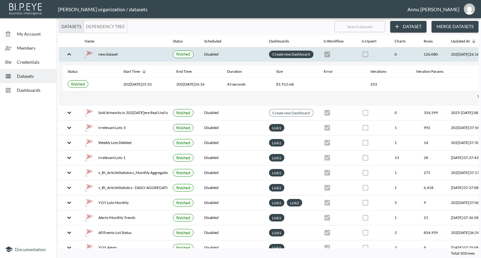
click at [294, 55] on link "Create new Dashboard" at bounding box center [291, 54] width 40 height 7
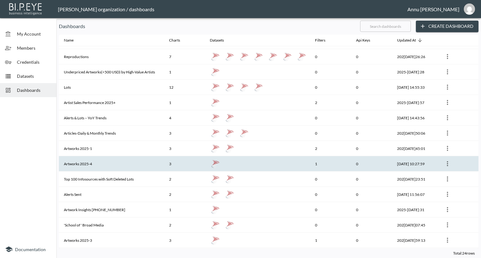
scroll to position [63, 0]
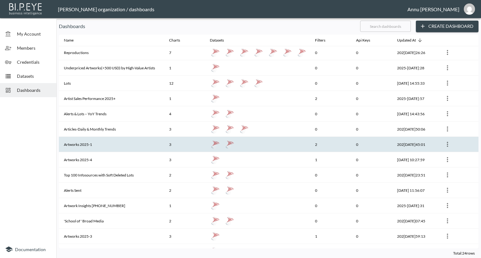
click at [100, 143] on th "Artworks 2025-1" at bounding box center [111, 144] width 105 height 15
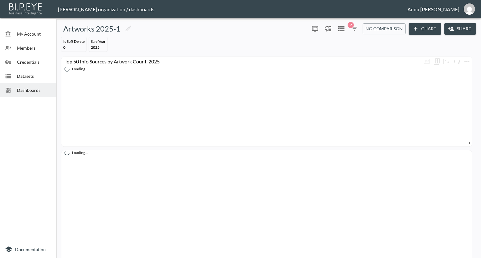
click at [416, 31] on icon "button" at bounding box center [415, 29] width 6 height 6
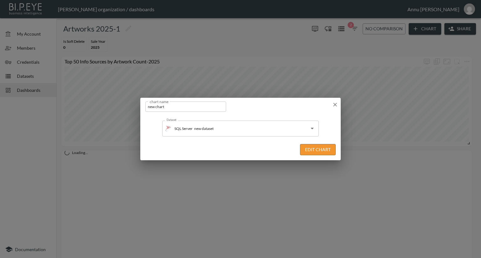
click at [307, 150] on button "Edit Chart" at bounding box center [318, 150] width 36 height 12
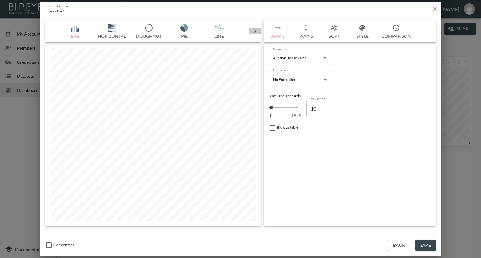
click at [252, 30] on icon at bounding box center [255, 31] width 6 height 6
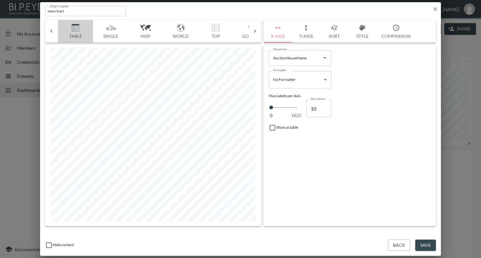
click at [78, 26] on img "button" at bounding box center [75, 28] width 25 height 8
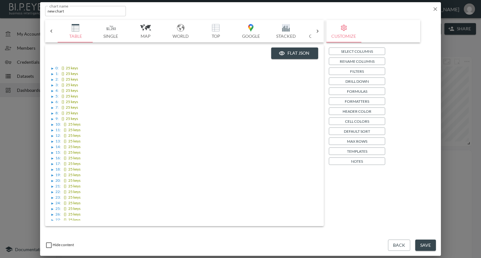
click at [337, 53] on button "Select Columns" at bounding box center [357, 52] width 56 height 8
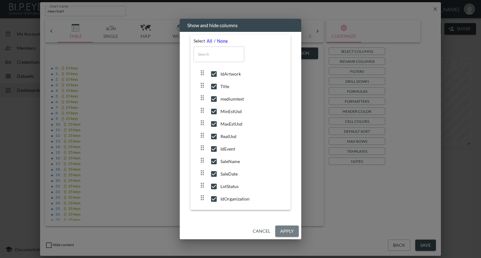
click at [280, 227] on button "Apply" at bounding box center [286, 232] width 23 height 12
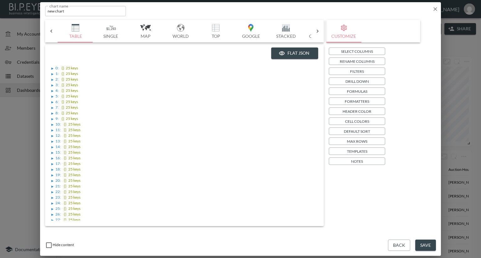
click at [52, 68] on div "▶" at bounding box center [52, 68] width 2 height 3
click at [401, 248] on button "Back" at bounding box center [399, 246] width 22 height 12
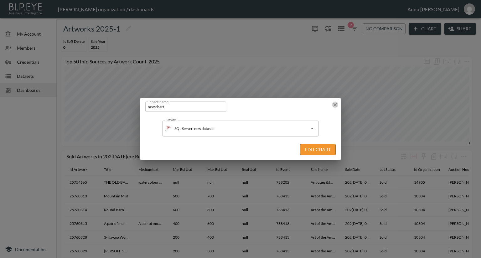
click at [334, 104] on icon "button" at bounding box center [335, 105] width 6 height 6
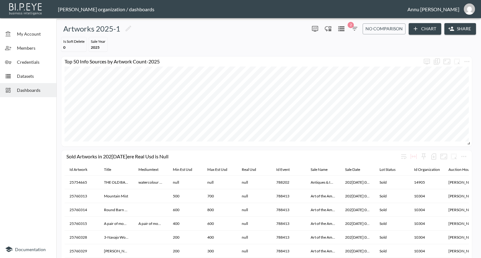
click at [36, 78] on span "Datasets" at bounding box center [34, 76] width 34 height 7
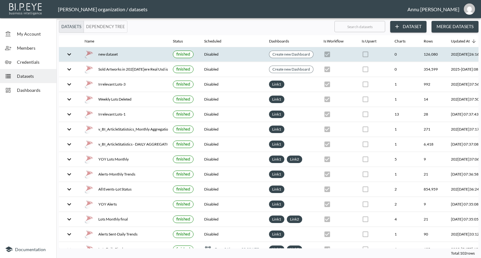
click at [117, 53] on div "new dataset" at bounding box center [123, 54] width 78 height 9
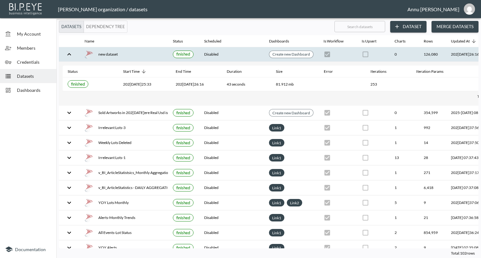
scroll to position [0, 37]
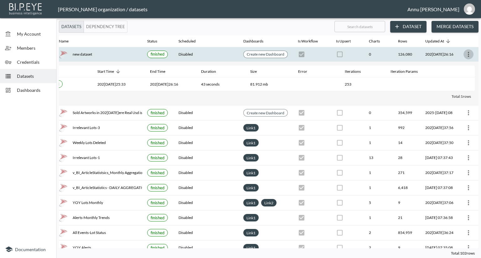
click at [470, 54] on icon "more" at bounding box center [468, 55] width 8 height 8
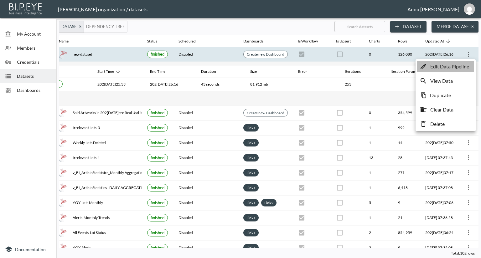
click at [445, 69] on p "Edit Data Pipeline" at bounding box center [449, 67] width 39 height 8
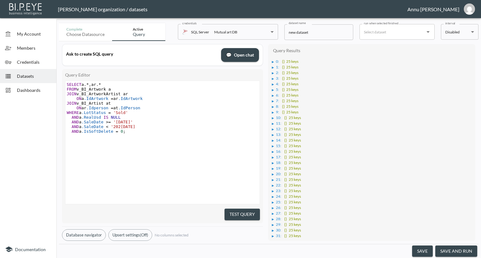
click at [256, 211] on button "Test Query" at bounding box center [241, 215] width 35 height 12
click at [272, 62] on div "▶" at bounding box center [273, 61] width 2 height 3
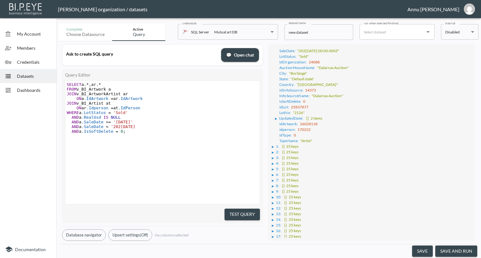
scroll to position [63, 0]
click at [273, 144] on div "▶" at bounding box center [273, 145] width 2 height 3
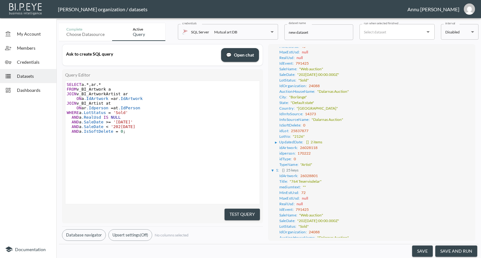
scroll to position [0, 0]
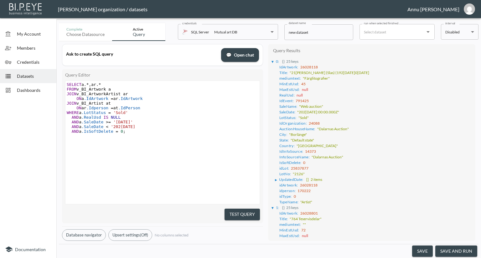
click at [110, 83] on pre "SELECT a. * , ar. *" at bounding box center [163, 84] width 196 height 5
click at [227, 209] on button "Test Query" at bounding box center [241, 215] width 35 height 12
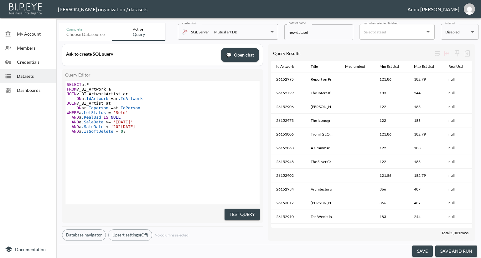
click at [95, 87] on span "FROM v_BI_Artwork a" at bounding box center [89, 89] width 44 height 5
type textarea ",ar.Idperson"
click at [237, 120] on pre "AND a .SaleDate >= '[DATE]'" at bounding box center [163, 122] width 196 height 5
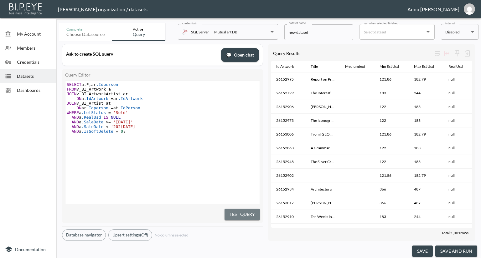
click at [248, 213] on button "Test Query" at bounding box center [241, 215] width 35 height 12
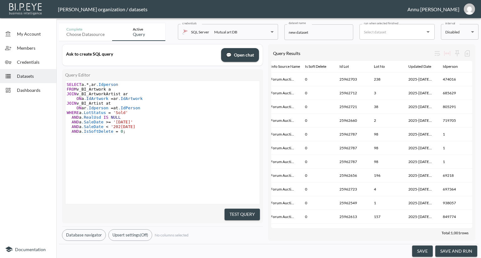
scroll to position [0, 0]
click at [169, 132] on pre "AND a .IsSoftDelete = 0 ;" at bounding box center [163, 131] width 196 height 5
type textarea "AND ar.Idperson="
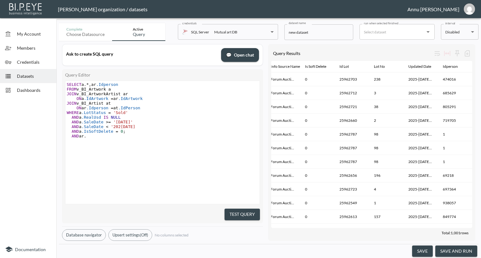
type textarea "P"
click at [119, 85] on pre "SELECT a. * , ar .Idperson" at bounding box center [163, 84] width 196 height 5
type textarea ",ar.PersonType"
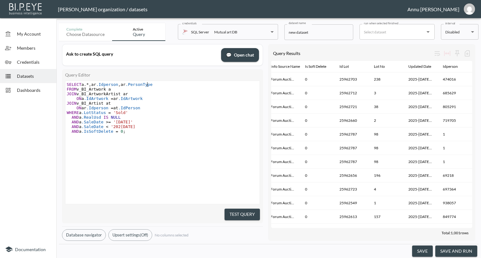
scroll to position [0, 32]
click at [200, 119] on pre "AND a .RealUsd IS NULL" at bounding box center [163, 117] width 196 height 5
click at [241, 213] on button "Test Query" at bounding box center [241, 215] width 35 height 12
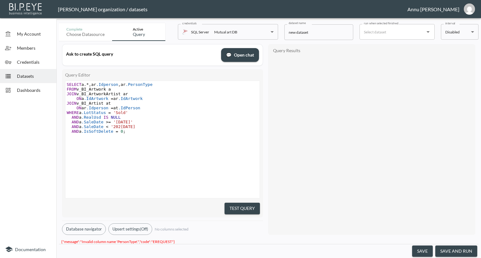
scroll to position [0, 0]
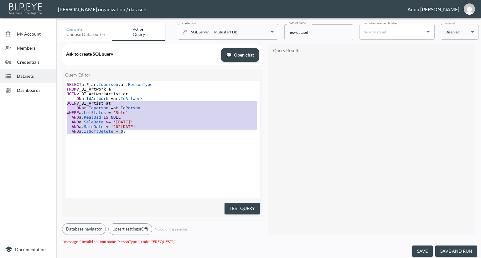
type textarea "SELECT a.*,ar.Idperson,ar.PersonType FROM v_BI_Artwork a JOIN v_BI_ArtworkArtis…"
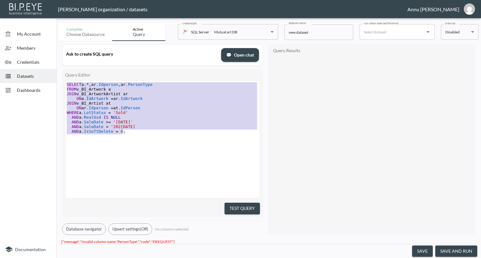
drag, startPoint x: 148, startPoint y: 132, endPoint x: 31, endPoint y: 78, distance: 128.9
click at [31, 78] on div "My Account Members Credentials Datasets Dashboards Documentation Complete Choos…" at bounding box center [240, 129] width 481 height 258
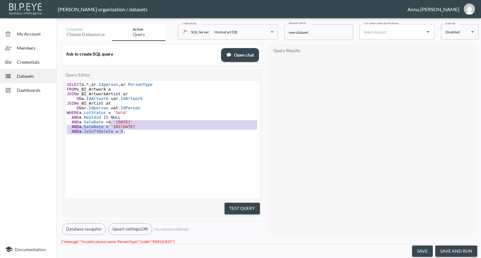
type textarea "SELECT a.*,ar.Idperson,ar.PersonType FROM v_BI_Artwork a JOIN v_BI_ArtworkArtis…"
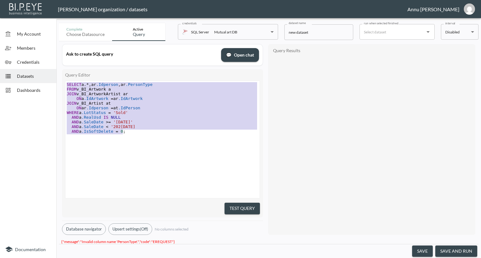
drag, startPoint x: 134, startPoint y: 133, endPoint x: 44, endPoint y: 59, distance: 116.5
click at [44, 59] on div "My Account Members Credentials Datasets Dashboards Documentation Complete Choos…" at bounding box center [240, 129] width 481 height 258
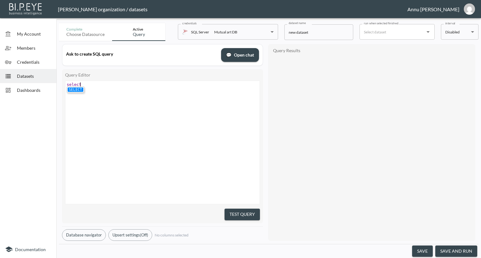
scroll to position [0, 16]
type textarea "select * from v)"
type textarea "_BI_ArtworkArtist"
click at [84, 84] on span "*" at bounding box center [85, 84] width 3 height 5
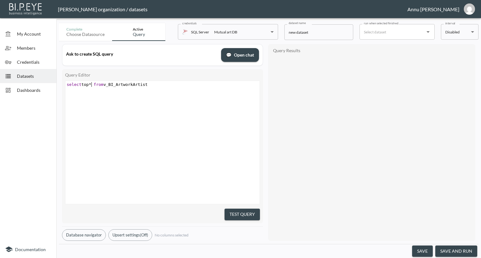
scroll to position [0, 11]
type textarea "top 10"
click at [131, 126] on div "x select top 10 * from v_BI_ArtworkArtist ​" at bounding box center [170, 150] width 210 height 139
click at [244, 216] on button "Test Query" at bounding box center [241, 215] width 35 height 12
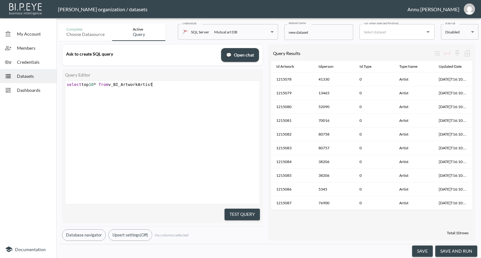
scroll to position [0, 0]
type textarea "select top 10* from v_BI_ArtworkArtist"
drag, startPoint x: 166, startPoint y: 84, endPoint x: 0, endPoint y: 72, distance: 166.3
click at [0, 72] on div "My Account Members Credentials Datasets Dashboards Documentation Complete Choos…" at bounding box center [240, 129] width 481 height 258
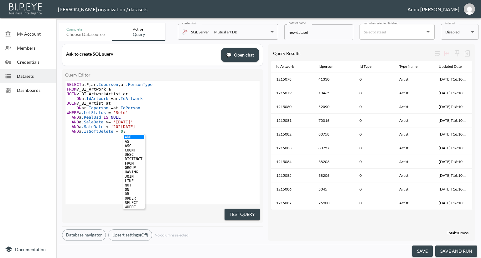
click at [124, 134] on ul "AND AS ASC COUNT DESC DISTINCT FROM GROUP HAVING JOIN LIKE NOT ON OR ORDER SELE…" at bounding box center [134, 171] width 22 height 75
click at [149, 86] on pre "SELECT a. * , ar .Idperson , ar .PersonType" at bounding box center [163, 84] width 196 height 5
type textarea "Typena"
type textarea "Name"
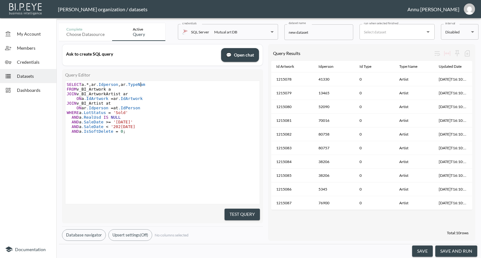
scroll to position [0, 9]
click at [136, 134] on pre "AND a .IsSoftDelete = 0 ;" at bounding box center [163, 131] width 196 height 5
type textarea "AND ar.TypeName=''"
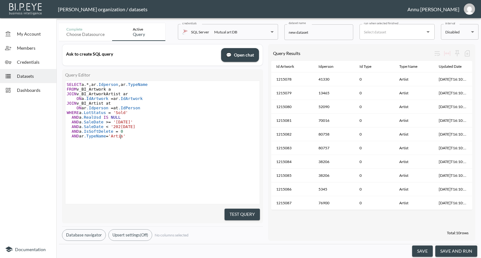
type textarea "Artistr"
click at [175, 122] on pre "AND a .SaleDate >= '[DATE]'" at bounding box center [163, 122] width 196 height 5
click at [244, 215] on button "Test Query" at bounding box center [241, 215] width 35 height 12
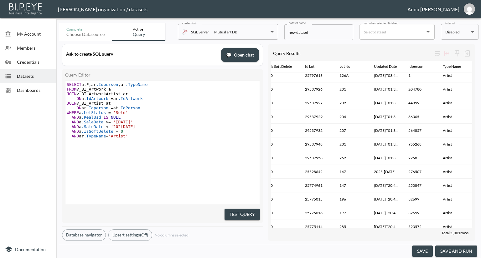
scroll to position [31, 126]
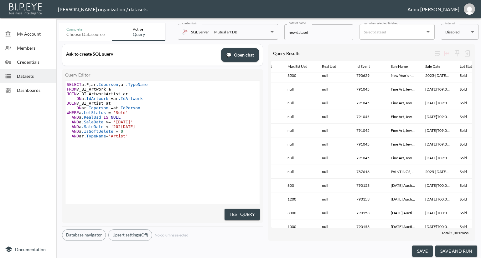
click at [149, 85] on pre "SELECT a. * , ar .Idperson , ar .TypeName" at bounding box center [163, 84] width 196 height 5
type textarea ",at.DisplayName"
click at [179, 125] on pre "AND a .SaleDate < '[DATE]'" at bounding box center [163, 127] width 196 height 5
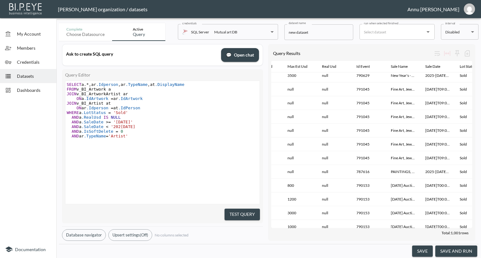
click at [253, 212] on button "Test Query" at bounding box center [241, 215] width 35 height 12
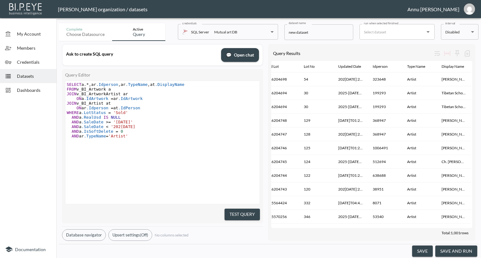
scroll to position [0, 0]
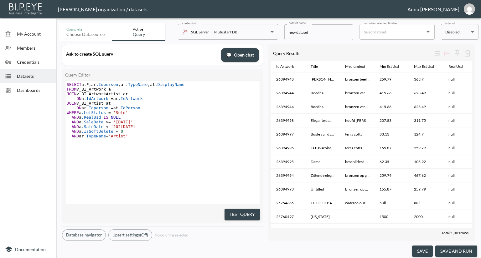
click at [108, 119] on span "AND a .RealUsd IS NULL" at bounding box center [94, 117] width 54 height 5
type textarea "NOT"
click at [243, 213] on button "Test Query" at bounding box center [241, 215] width 35 height 12
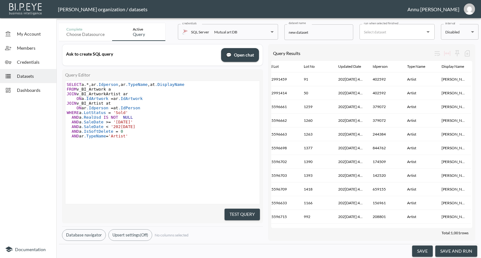
scroll to position [0, 0]
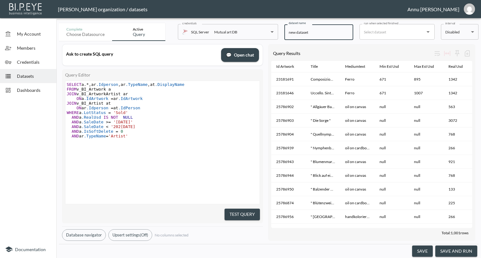
drag, startPoint x: 322, startPoint y: 34, endPoint x: 273, endPoint y: 35, distance: 49.5
click at [273, 35] on div "Complete Choose datasource Active Query credentials SQL Server Mutual art DB 82…" at bounding box center [268, 31] width 419 height 20
type input "AtworkArtist2025"
click at [447, 251] on button "save and run" at bounding box center [456, 252] width 42 height 12
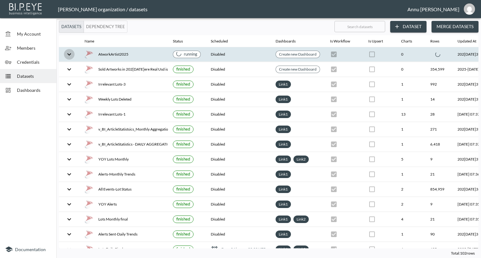
click at [71, 56] on icon "expand row" at bounding box center [69, 55] width 8 height 8
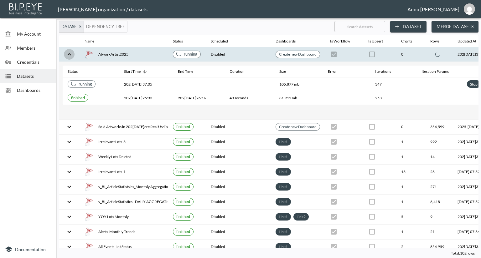
click at [71, 56] on icon "expand row" at bounding box center [69, 55] width 8 height 8
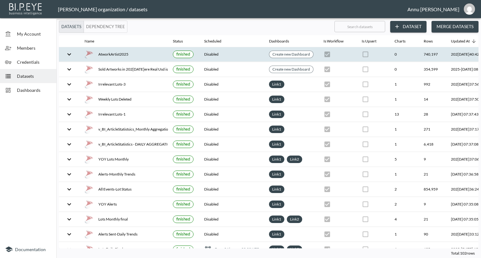
scroll to position [0, 37]
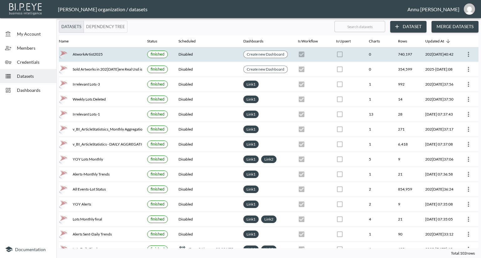
click at [470, 52] on icon "more" at bounding box center [468, 55] width 8 height 8
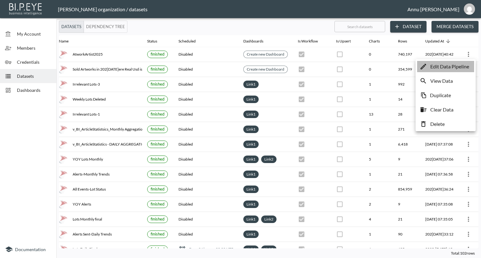
click at [447, 66] on p "Edit Data Pipeline" at bounding box center [449, 67] width 39 height 8
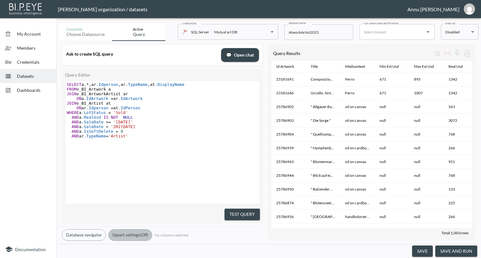
click at [142, 231] on button "Upsert settings (Off)" at bounding box center [130, 236] width 44 height 12
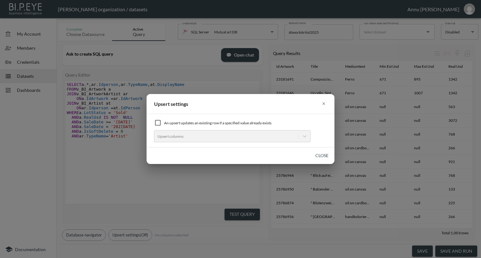
click at [159, 123] on input "checkbox" at bounding box center [158, 123] width 8 height 8
checkbox input "true"
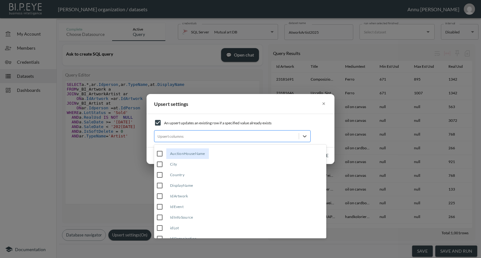
click at [176, 138] on div at bounding box center [226, 137] width 138 height 6
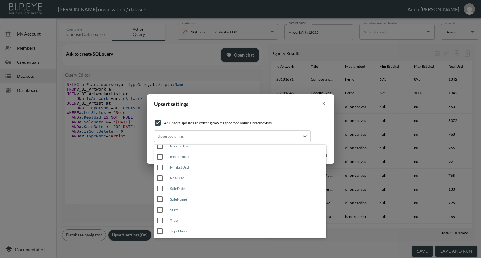
scroll to position [169, 0]
click at [323, 103] on button "×" at bounding box center [323, 104] width 7 height 10
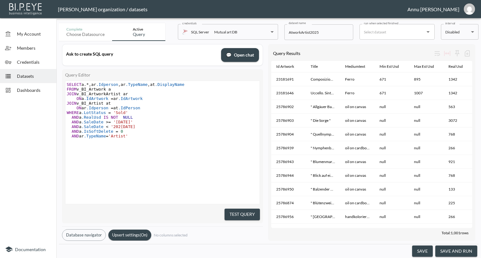
click at [192, 88] on pre "FROM v_BI_Artwork a" at bounding box center [163, 89] width 196 height 5
click at [186, 86] on pre "SELECT a. * , ar .Idperson , ar .TypeName , at .DisplayName" at bounding box center [163, 84] width 196 height 5
type textarea ","
click at [141, 230] on button "Upsert settings (On)" at bounding box center [129, 235] width 43 height 11
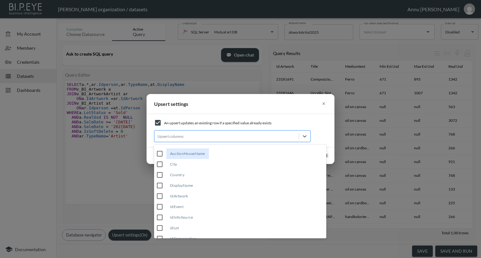
click at [180, 138] on div at bounding box center [226, 137] width 138 height 6
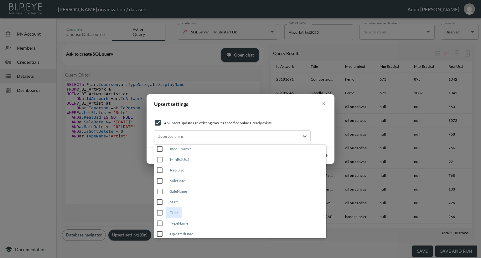
scroll to position [169, 0]
click at [160, 230] on input "UpdatedDate" at bounding box center [159, 232] width 13 height 13
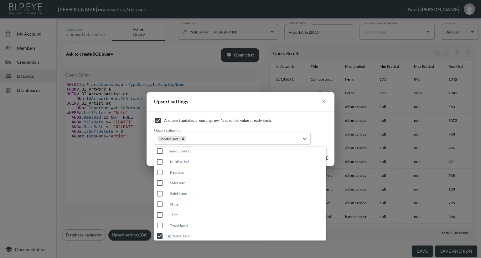
scroll to position [0, 0]
click at [159, 198] on input "IdArtwork" at bounding box center [159, 198] width 13 height 13
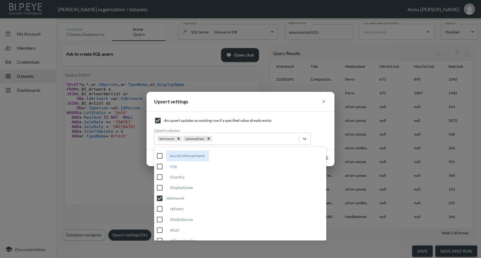
click at [125, 190] on div "Upsert settings × An upsert updates an existing row if a specified value alread…" at bounding box center [240, 129] width 481 height 258
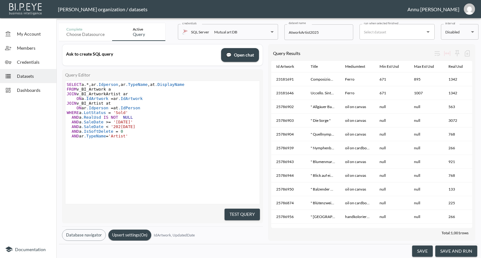
click at [38, 75] on span "Datasets" at bounding box center [34, 76] width 34 height 7
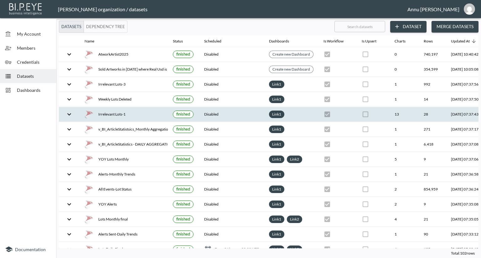
scroll to position [0, 37]
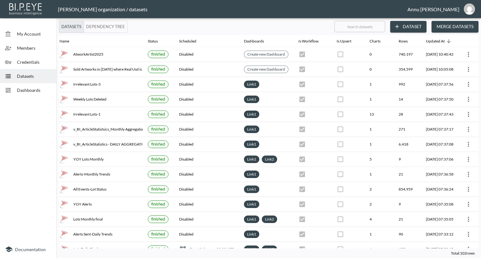
click at [47, 90] on span "Dashboards" at bounding box center [34, 90] width 34 height 7
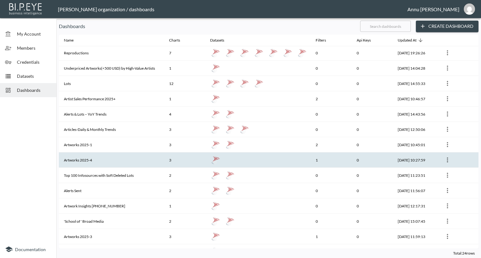
scroll to position [63, 0]
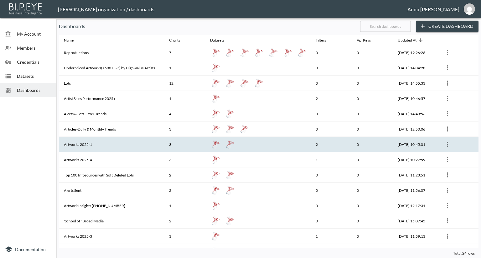
click at [104, 146] on th "Artworks 2025-1" at bounding box center [111, 144] width 105 height 15
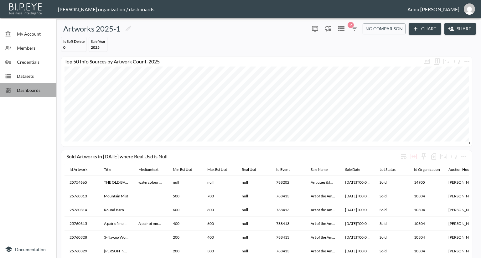
click at [34, 91] on span "Dashboards" at bounding box center [34, 90] width 34 height 7
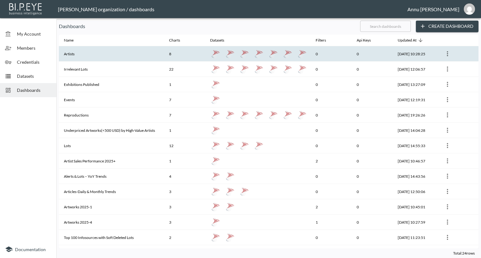
click at [73, 54] on th "Artists" at bounding box center [111, 53] width 105 height 15
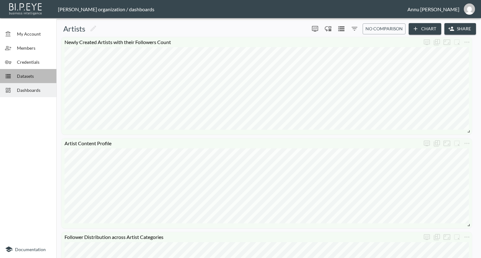
click at [29, 78] on span "Datasets" at bounding box center [34, 76] width 34 height 7
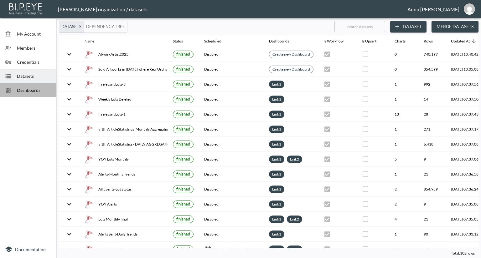
click at [31, 89] on span "Dashboards" at bounding box center [34, 90] width 34 height 7
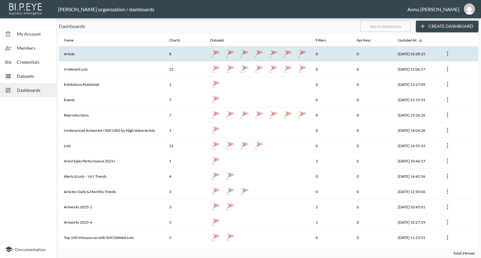
click at [80, 55] on th "Artists" at bounding box center [111, 53] width 105 height 15
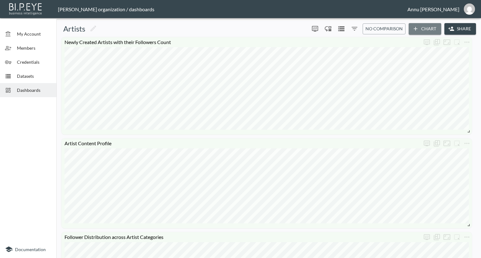
click at [419, 33] on button "Chart" at bounding box center [424, 29] width 33 height 12
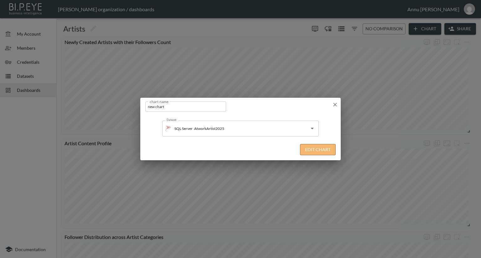
drag, startPoint x: 307, startPoint y: 152, endPoint x: 331, endPoint y: 112, distance: 46.6
click at [307, 152] on button "Edit Chart" at bounding box center [318, 150] width 36 height 12
click at [334, 104] on icon "button" at bounding box center [335, 105] width 6 height 6
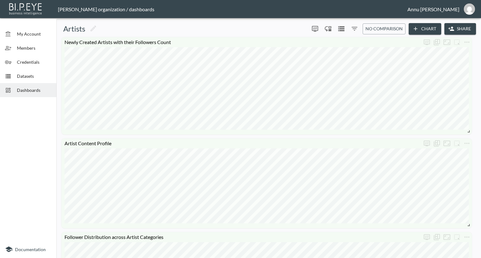
click at [19, 76] on span "Datasets" at bounding box center [34, 76] width 34 height 7
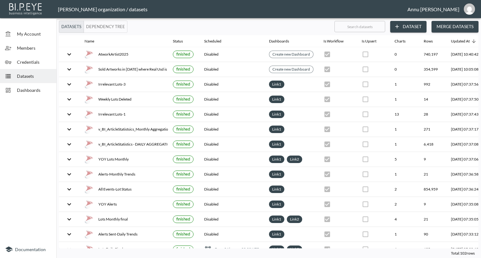
scroll to position [0, 37]
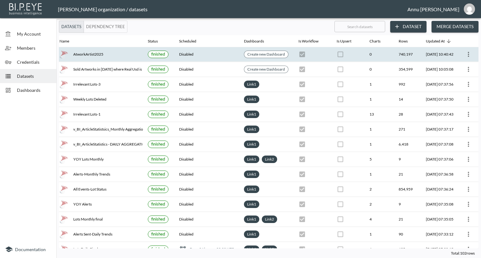
click at [466, 55] on icon "more" at bounding box center [468, 55] width 8 height 8
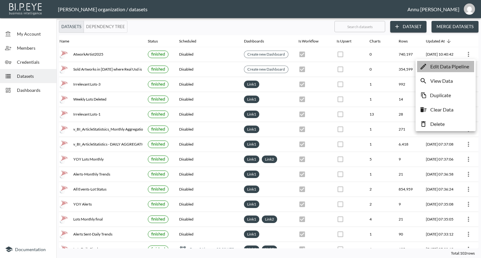
click at [446, 69] on p "Edit Data Pipeline" at bounding box center [449, 67] width 39 height 8
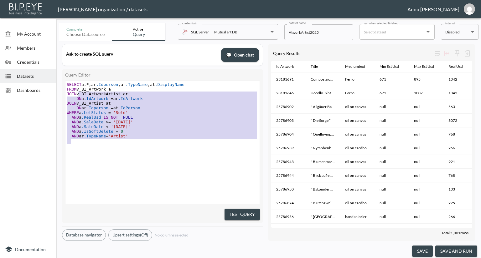
type textarea "SELECT a.*,ar.Idperson,ar.TypeName,at.DisplayName FROM v_BI_Artwork a JOIN v_BI…"
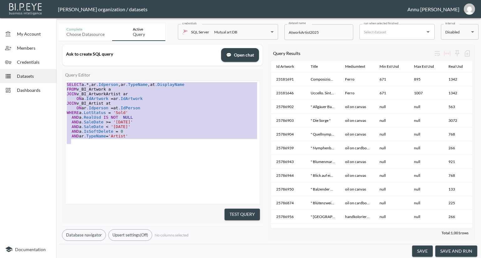
drag, startPoint x: 127, startPoint y: 140, endPoint x: 61, endPoint y: 70, distance: 95.6
click at [61, 70] on div "Ask to create SQL query 💬 Open chat Query Editor SELECT a.*,ar.Idperson,ar.Type…" at bounding box center [268, 142] width 419 height 203
click at [20, 75] on span "Datasets" at bounding box center [34, 76] width 34 height 7
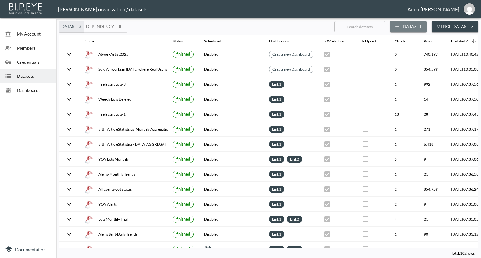
click at [399, 24] on icon "button" at bounding box center [397, 26] width 6 height 6
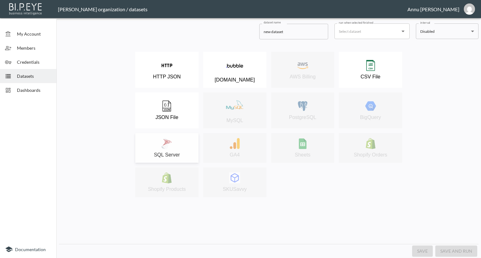
click at [176, 150] on div "SQL Server" at bounding box center [166, 148] width 57 height 20
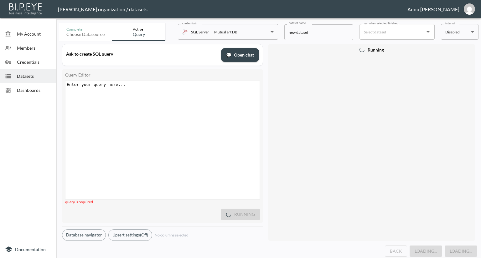
click at [154, 99] on div "Enter your query here... xxxxxxxxxx ​" at bounding box center [170, 148] width 210 height 134
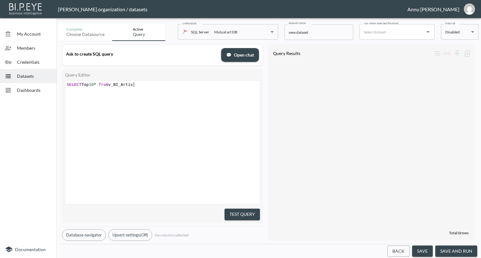
scroll to position [0, 70]
type textarea "SELECT Top 10* from v_BI_Artist"
drag, startPoint x: 234, startPoint y: 210, endPoint x: 248, endPoint y: 176, distance: 36.2
click at [234, 209] on button "Test Query" at bounding box center [241, 215] width 35 height 12
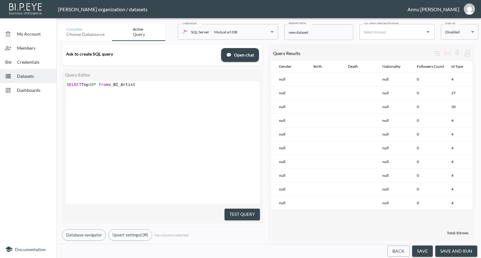
scroll to position [0, 19]
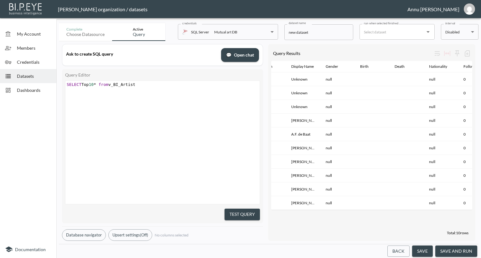
drag, startPoint x: 348, startPoint y: 213, endPoint x: 396, endPoint y: 215, distance: 48.2
click at [396, 215] on div "Id Person Display Name Gender Birth Death Nationality Followers Count Id Type A…" at bounding box center [371, 144] width 201 height 167
drag, startPoint x: 359, startPoint y: 213, endPoint x: 449, endPoint y: 217, distance: 89.6
click at [449, 217] on div "Id Person Display Name Gender Birth Death Nationality Followers Count Id Type A…" at bounding box center [371, 144] width 201 height 167
type textarea "SELECT Top 10* from v_BI_Artist"
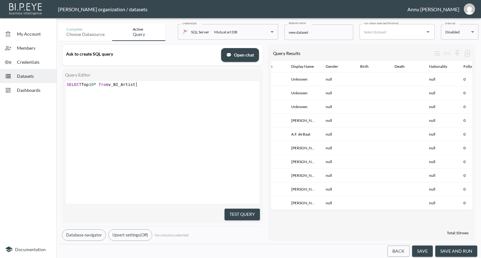
drag, startPoint x: 152, startPoint y: 86, endPoint x: 24, endPoint y: 71, distance: 128.8
click at [24, 71] on div "My Account Members Credentials Datasets Dashboards Documentation Complete Choos…" at bounding box center [240, 129] width 481 height 258
paste textarea
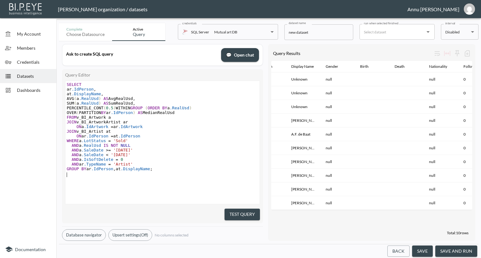
click at [106, 89] on pre "ar .IdPerson ," at bounding box center [163, 89] width 196 height 5
type textarea "ar.Updateddtae"
type textarea "Date,"
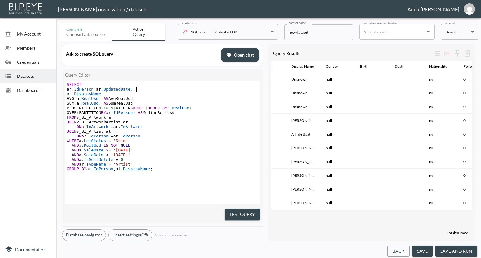
scroll to position [0, 11]
click at [128, 156] on span "'[DATE]'" at bounding box center [121, 155] width 20 height 5
click at [130, 153] on span "'[DATE]'" at bounding box center [123, 150] width 20 height 5
type textarea "6"
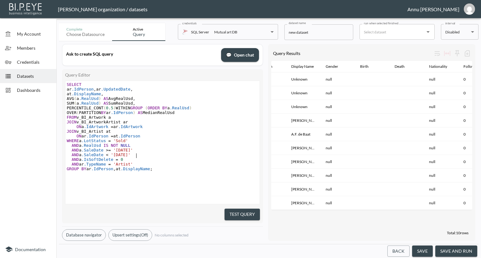
click at [195, 154] on pre "AND a .SaleDate < '[DATE]'" at bounding box center [163, 155] width 196 height 5
click at [245, 210] on button "Test Query" at bounding box center [241, 215] width 35 height 12
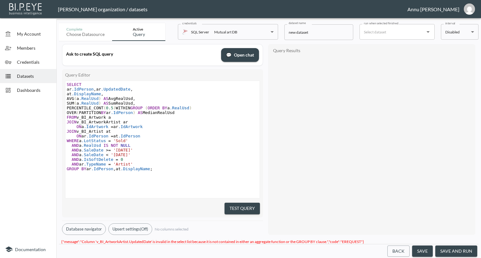
scroll to position [0, 0]
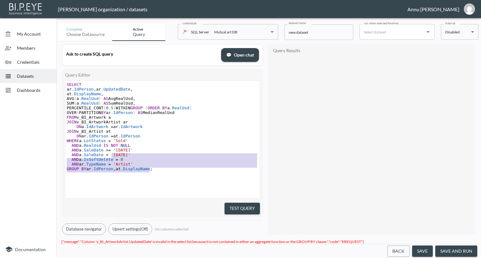
type textarea "SELECT ar.IdPerson,ar.UpdatedDate, at.DisplayName, AVG(a.RealUsd) AS AvgRealUsd…"
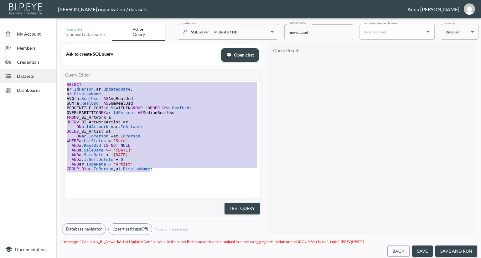
drag, startPoint x: 151, startPoint y: 172, endPoint x: 52, endPoint y: 70, distance: 142.1
click at [52, 70] on div "My Account Members Credentials Datasets Dashboards Documentation Complete Choos…" at bounding box center [240, 129] width 481 height 258
click at [142, 128] on pre "ON a .IdArtwork = ar .IdArtwork" at bounding box center [163, 127] width 196 height 5
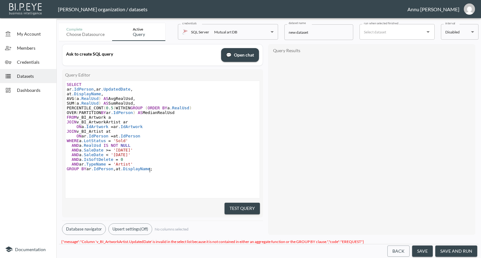
type textarea "SELECT ar.IdPerson,ar.UpdatedDate, at.DisplayName, AVG(a.RealUsd) AS AvgRealUsd…"
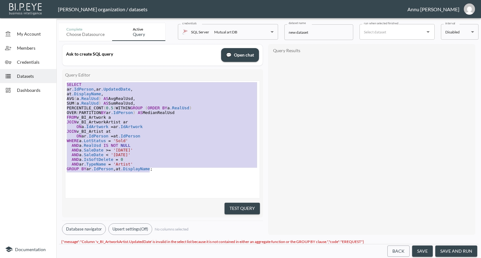
drag, startPoint x: 156, startPoint y: 171, endPoint x: 92, endPoint y: 64, distance: 124.9
click at [92, 64] on div "Ask to create SQL query 💬 Open chat Query Editor SELECT ar.IdPerson,ar.UpdatedD…" at bounding box center [162, 139] width 201 height 191
paste textarea
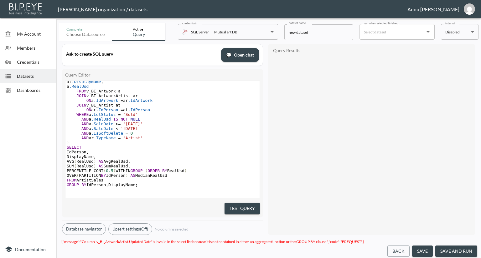
scroll to position [24, 0]
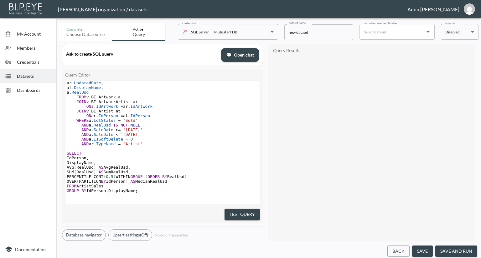
click at [180, 142] on pre "AND ar .TypeName = 'Artist'" at bounding box center [162, 144] width 194 height 5
click at [234, 216] on button "Test Query" at bounding box center [241, 215] width 35 height 12
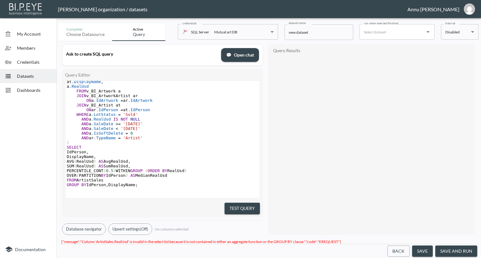
click at [325, 161] on div "Query Results" at bounding box center [371, 139] width 201 height 185
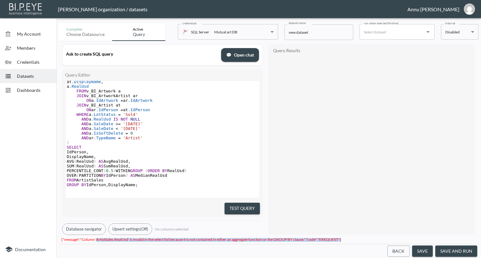
drag, startPoint x: 96, startPoint y: 239, endPoint x: 359, endPoint y: 243, distance: 262.9
click at [359, 243] on div "{"message":"Column 'ArtistSales.RealUsd' is invalid in the select list because …" at bounding box center [268, 241] width 419 height 6
copy span "ArtistSales.RealUsd' is invalid in the select list because it is not contained …"
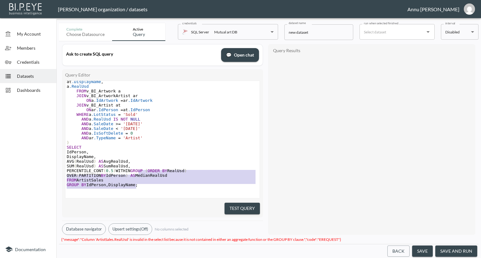
type textarea "WITH ArtistSales AS ( SELECT ar.IdPerson, ar.UpdatedDate, at.DisplayName, a.Rea…"
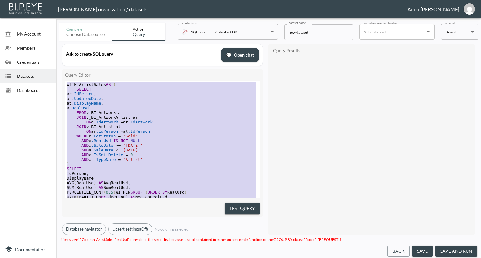
drag, startPoint x: 147, startPoint y: 179, endPoint x: 79, endPoint y: 19, distance: 173.7
click at [67, 33] on div "Complete Choose datasource Active Query credentials SQL Server Mutual art DB 82…" at bounding box center [268, 140] width 419 height 238
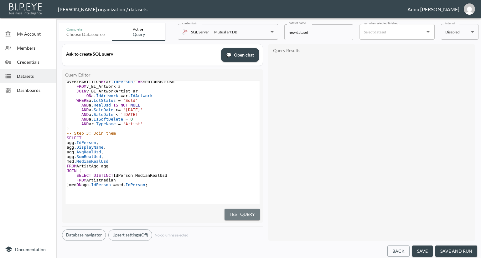
click at [237, 211] on button "Test Query" at bounding box center [241, 215] width 35 height 12
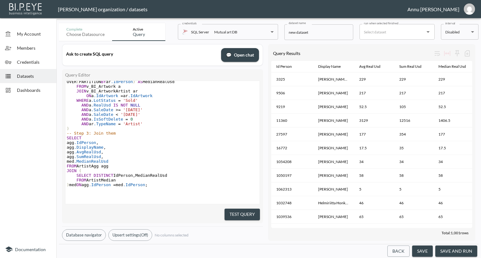
scroll to position [0, 2]
click at [457, 251] on button "save and run" at bounding box center [456, 252] width 42 height 12
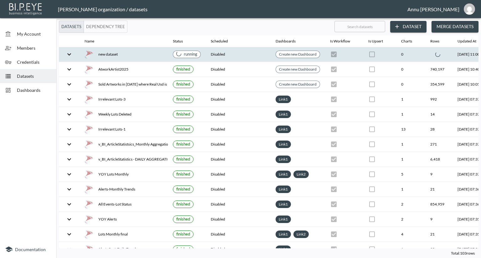
click at [71, 53] on icon "expand row" at bounding box center [69, 55] width 8 height 8
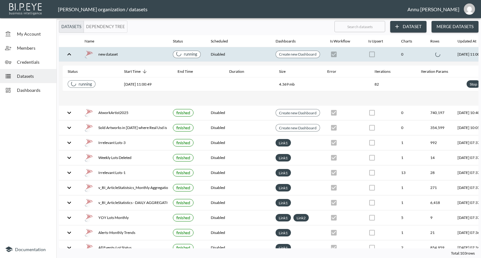
scroll to position [0, 44]
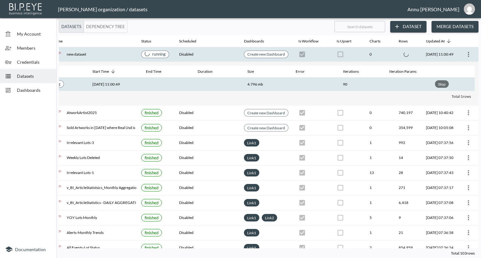
click at [440, 83] on div "Stop" at bounding box center [442, 84] width 10 height 8
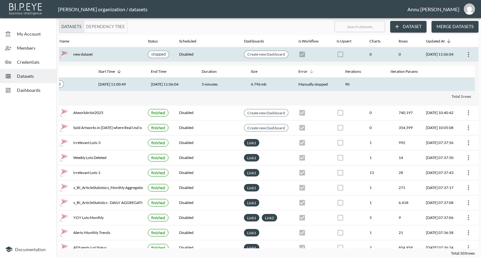
scroll to position [0, 37]
click at [469, 55] on icon "more" at bounding box center [468, 55] width 8 height 8
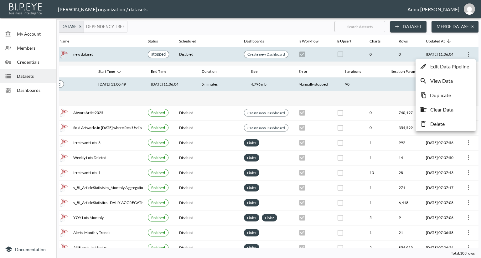
click at [460, 67] on p "Edit Data Pipeline" at bounding box center [449, 67] width 39 height 8
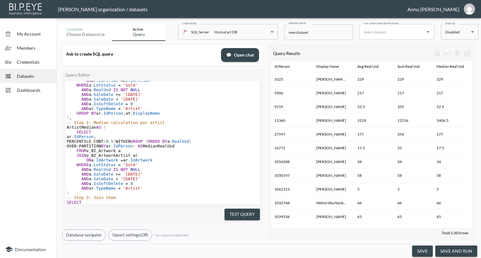
scroll to position [128, 0]
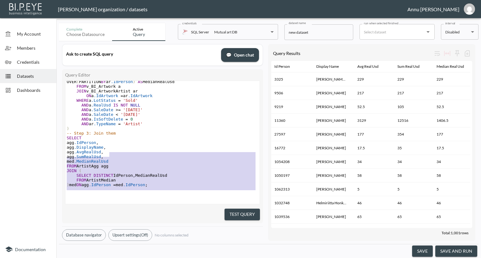
type textarea "-- Step 1: Aggregate for AVG and SUM WITH ArtistAgg AS ( SELECT ar.IdPerson, at…"
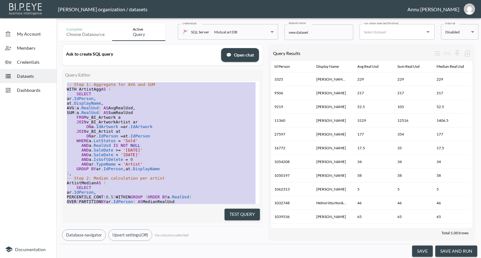
drag, startPoint x: 156, startPoint y: 182, endPoint x: 80, endPoint y: 30, distance: 170.2
click at [80, 30] on div "Complete Choose datasource Active Query credentials SQL Server Mutual art DB 82…" at bounding box center [268, 140] width 419 height 238
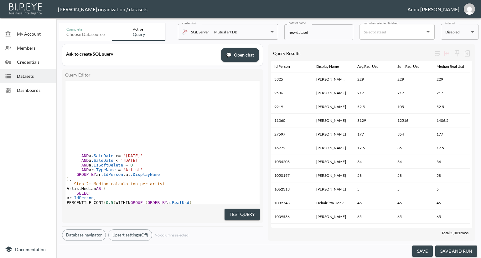
scroll to position [127, 0]
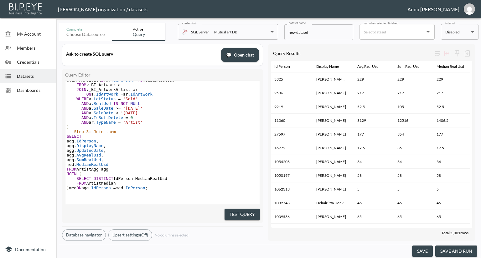
click at [197, 132] on pre "-- Step 3: Join them" at bounding box center [162, 132] width 194 height 5
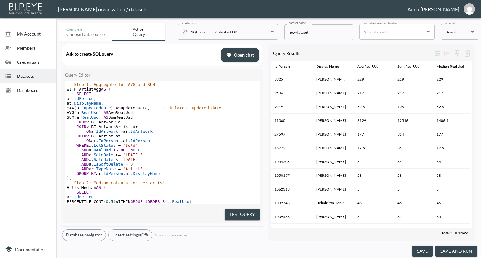
drag, startPoint x: 253, startPoint y: 211, endPoint x: 255, endPoint y: 198, distance: 12.5
click at [252, 211] on button "Test Query" at bounding box center [241, 215] width 35 height 12
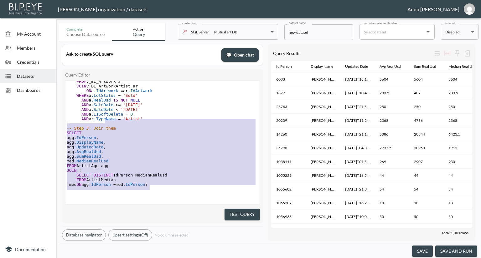
scroll to position [0, 0]
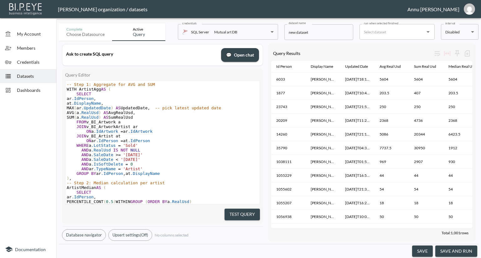
type textarea "-- Step 1: Aggregate for AVG and SUM WITH ArtistAgg AS ( SELECT ar.IdPerson, at…"
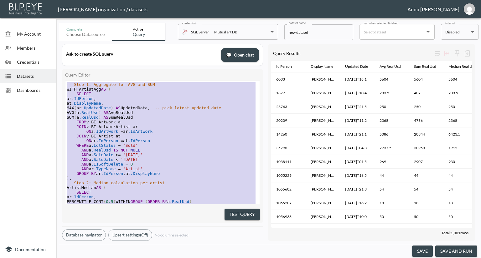
drag, startPoint x: 156, startPoint y: 177, endPoint x: 72, endPoint y: 5, distance: 191.6
click at [65, 15] on div "[PERSON_NAME] organization / datasets Annu [PERSON_NAME] My Account Members Cre…" at bounding box center [240, 129] width 481 height 258
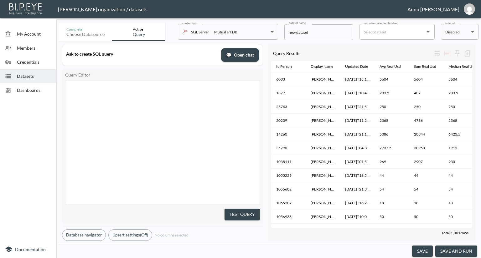
scroll to position [127, 0]
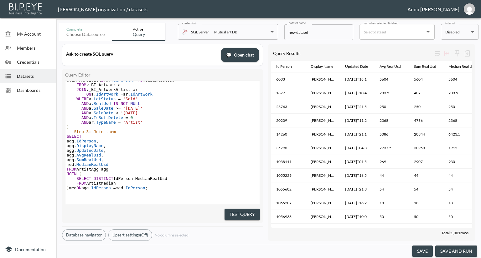
click at [229, 212] on button "Test Query" at bounding box center [241, 215] width 35 height 12
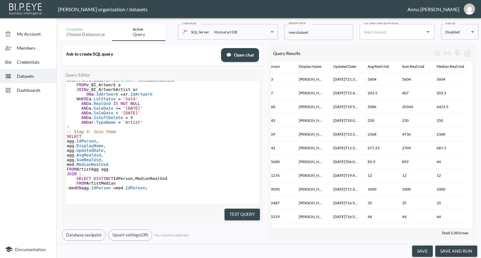
click at [448, 248] on button "save and run" at bounding box center [456, 252] width 42 height 12
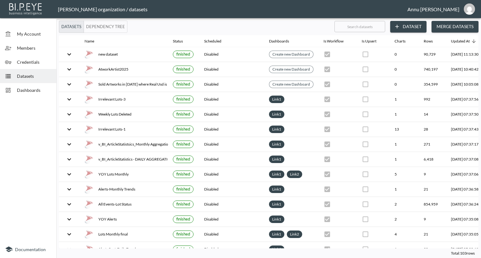
click at [28, 129] on div at bounding box center [28, 170] width 56 height 141
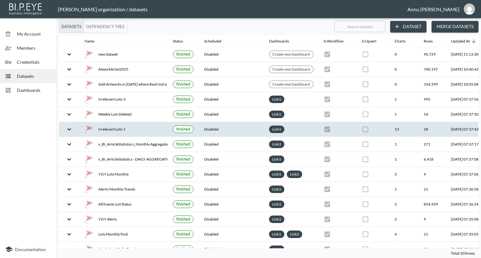
scroll to position [63, 0]
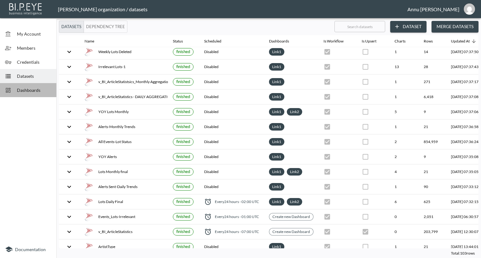
click at [51, 90] on span "Dashboards" at bounding box center [34, 90] width 34 height 7
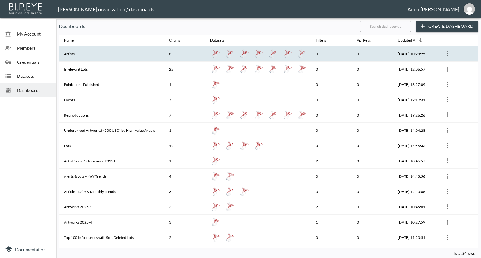
click at [89, 59] on th "Artists" at bounding box center [111, 53] width 105 height 15
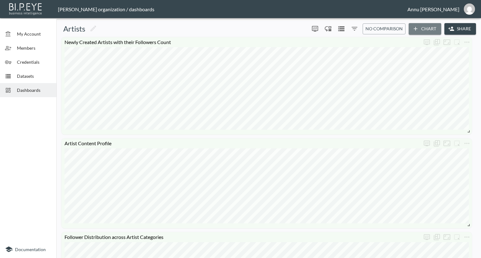
click at [423, 27] on button "Chart" at bounding box center [424, 29] width 33 height 12
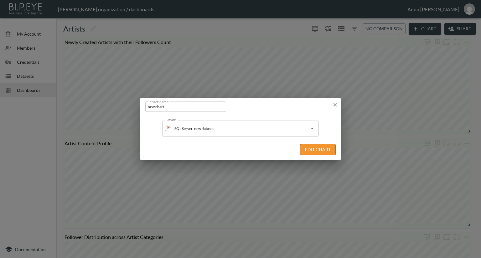
click at [308, 149] on button "Edit Chart" at bounding box center [318, 150] width 36 height 12
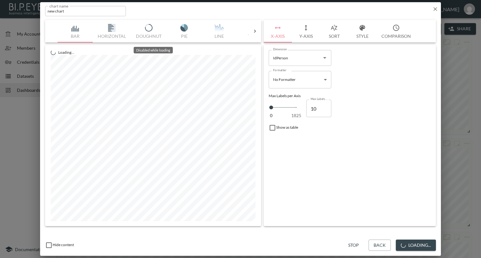
click at [257, 32] on icon at bounding box center [255, 31] width 6 height 6
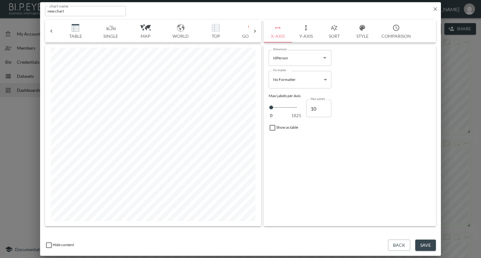
click at [71, 28] on img "button" at bounding box center [75, 28] width 25 height 8
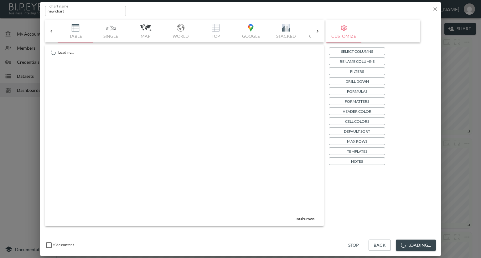
click at [359, 52] on p "Select Columns" at bounding box center [357, 51] width 32 height 7
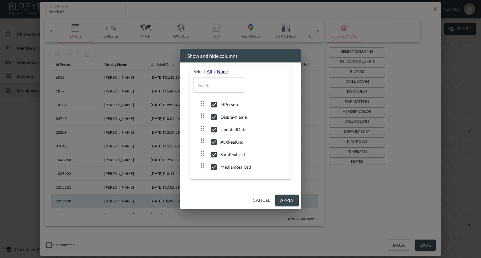
click at [292, 203] on button "Apply" at bounding box center [286, 201] width 23 height 12
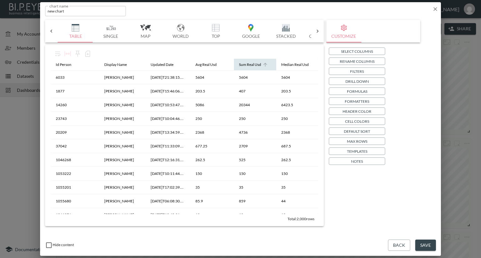
click at [263, 64] on icon at bounding box center [265, 65] width 4 height 4
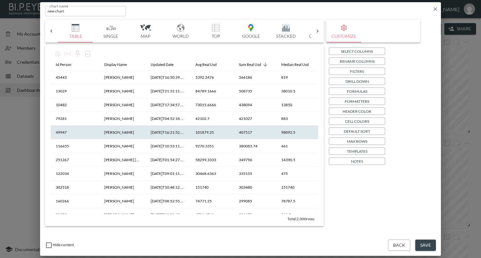
scroll to position [125, 0]
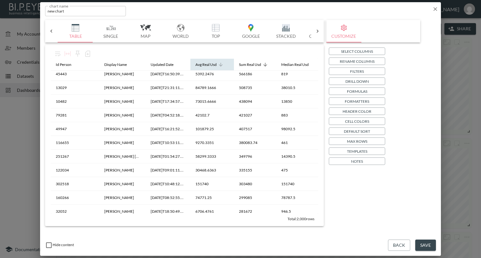
click at [219, 65] on icon at bounding box center [221, 65] width 6 height 6
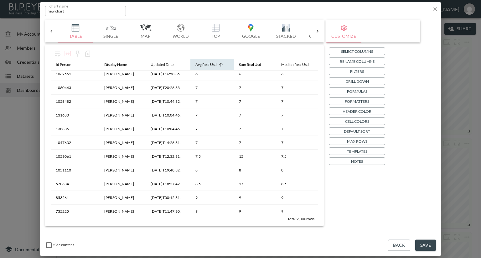
click at [219, 65] on icon at bounding box center [221, 65] width 6 height 6
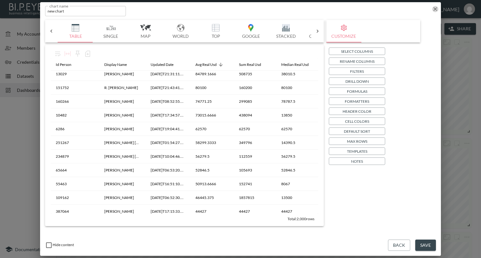
click at [435, 10] on icon "button" at bounding box center [435, 9] width 6 height 6
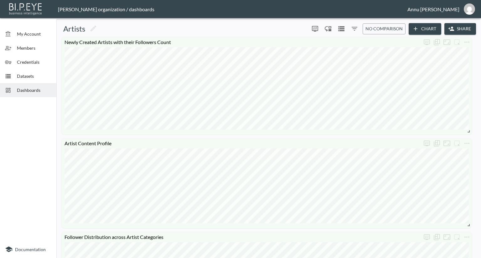
click at [42, 74] on span "Datasets" at bounding box center [34, 76] width 34 height 7
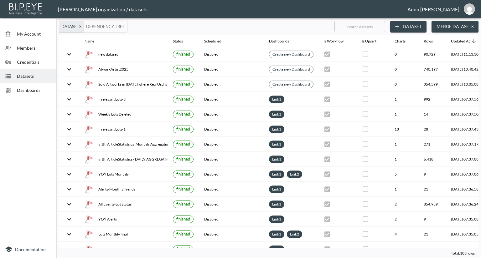
scroll to position [0, 37]
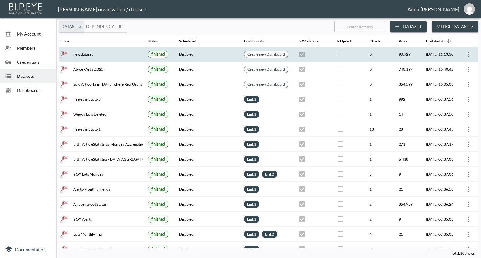
click at [468, 57] on icon "more" at bounding box center [468, 55] width 8 height 8
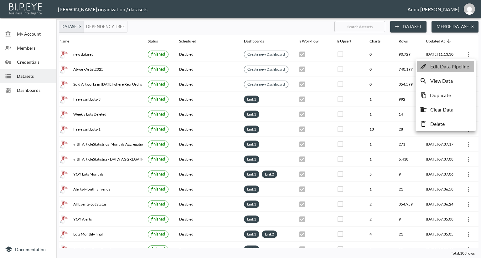
click at [449, 68] on p "Edit Data Pipeline" at bounding box center [449, 67] width 39 height 8
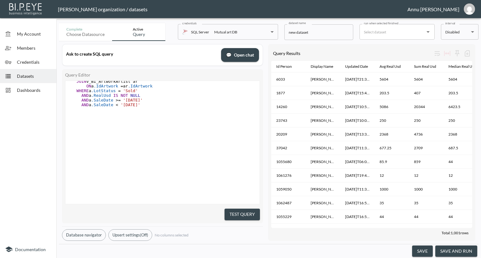
scroll to position [143, 0]
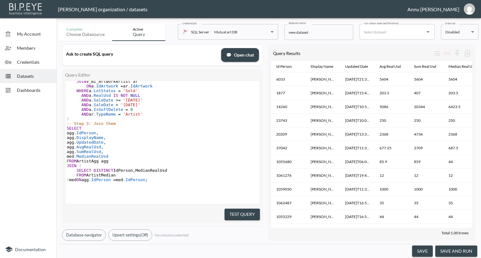
click at [136, 233] on button "Upsert settings (Off)" at bounding box center [130, 236] width 44 height 12
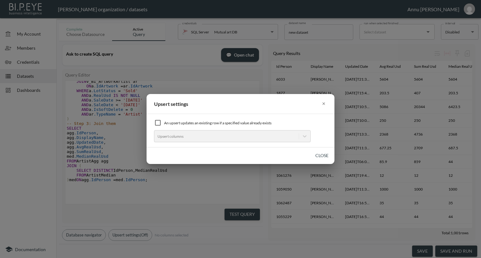
click at [157, 122] on input "checkbox" at bounding box center [158, 123] width 8 height 8
checkbox input "true"
click at [181, 142] on div "Upsert columns" at bounding box center [232, 136] width 156 height 12
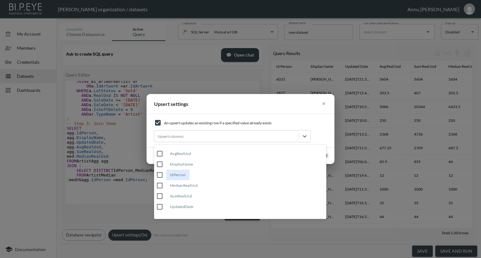
click at [162, 173] on input "IdPerson" at bounding box center [159, 175] width 13 height 13
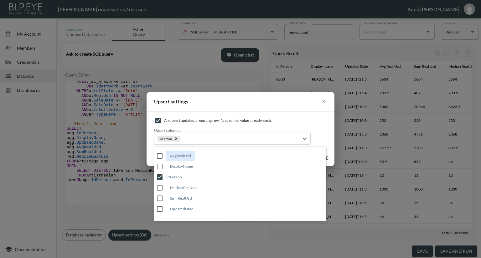
click at [159, 210] on input "UpdatedDate" at bounding box center [159, 209] width 13 height 13
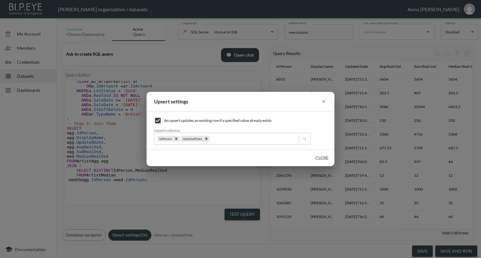
click at [21, 169] on div "Upsert settings × An upsert updates an existing row if a specified value alread…" at bounding box center [240, 129] width 481 height 258
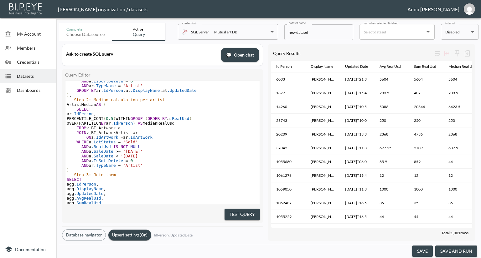
scroll to position [80, 0]
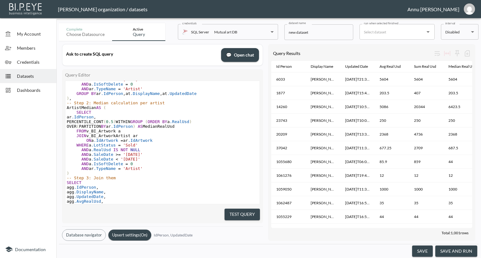
click at [138, 156] on span "'[DATE]'" at bounding box center [133, 154] width 20 height 5
type textarea "3"
click at [212, 154] on pre "AND a .SaleDate >= '[DATE]'" at bounding box center [162, 154] width 194 height 5
click at [249, 211] on button "Test Query" at bounding box center [241, 215] width 35 height 12
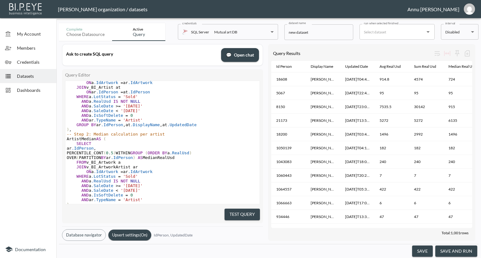
scroll to position [0, 0]
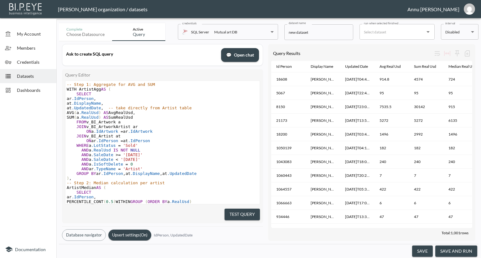
click at [139, 155] on span "'[DATE]'" at bounding box center [133, 155] width 20 height 5
type textarea "3"
click at [209, 151] on pre "AND a .RealUsd IS NOT NULL" at bounding box center [162, 150] width 194 height 5
click at [252, 214] on button "Test Query" at bounding box center [241, 215] width 35 height 12
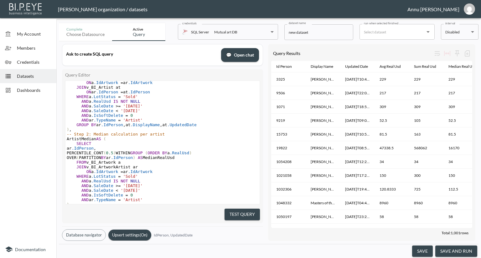
click at [461, 248] on button "save and run" at bounding box center [456, 252] width 42 height 12
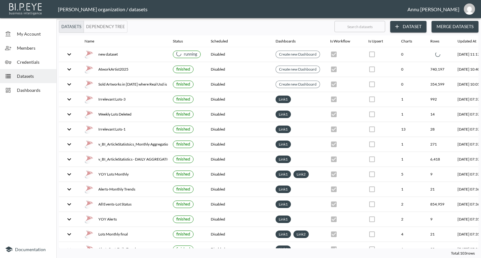
click at [25, 33] on span "My Account" at bounding box center [34, 34] width 34 height 7
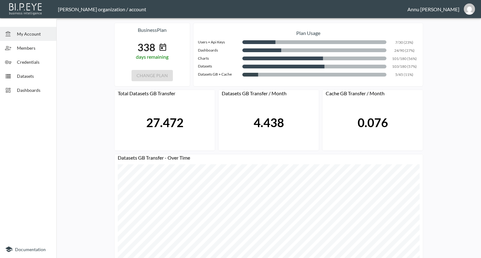
click at [33, 91] on span "Dashboards" at bounding box center [34, 90] width 34 height 7
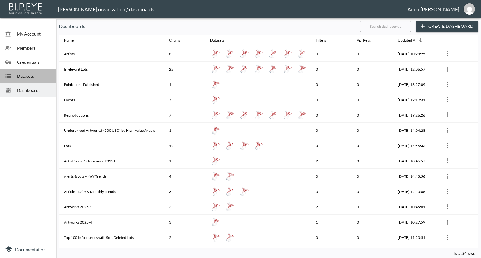
click at [34, 78] on span "Datasets" at bounding box center [34, 76] width 34 height 7
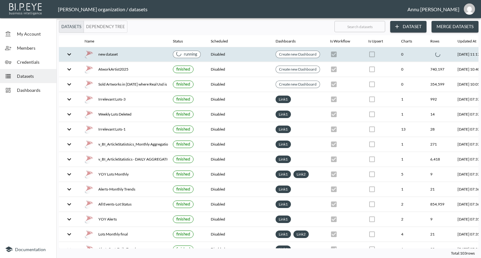
click at [71, 55] on icon "expand row" at bounding box center [69, 55] width 8 height 8
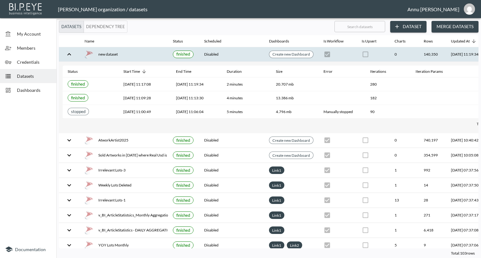
scroll to position [0, 37]
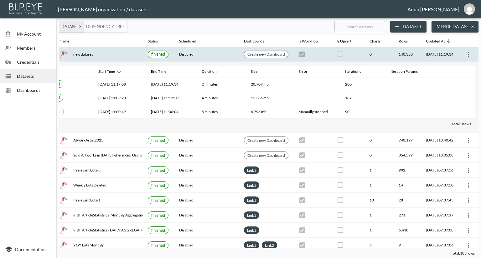
click at [466, 54] on icon "more" at bounding box center [468, 55] width 8 height 8
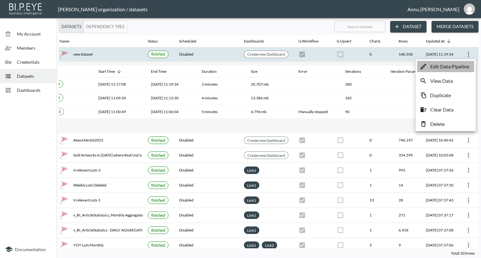
click at [452, 68] on p "Edit Data Pipeline" at bounding box center [449, 67] width 39 height 8
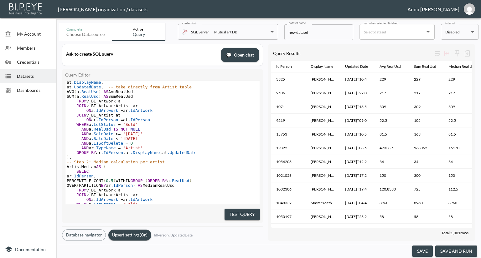
scroll to position [31, 0]
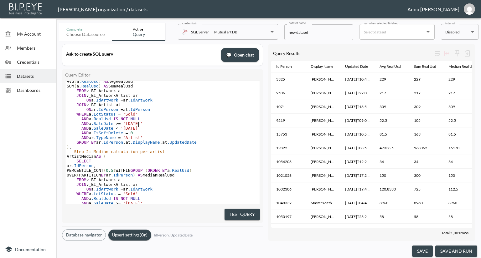
click at [139, 126] on span "'[DATE]'" at bounding box center [133, 123] width 20 height 5
type textarea "1"
drag, startPoint x: 188, startPoint y: 125, endPoint x: 187, endPoint y: 122, distance: 3.5
click at [188, 125] on pre "AND a .SaleDate >= '[DATE]'" at bounding box center [162, 123] width 194 height 5
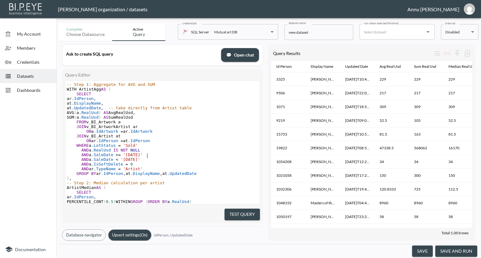
scroll to position [63, 0]
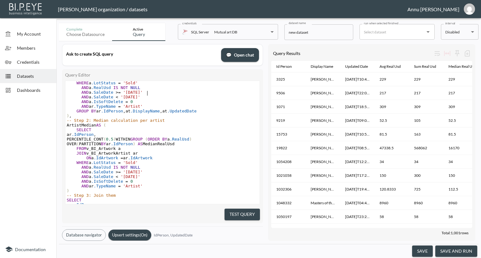
click at [138, 173] on span "'[DATE]'" at bounding box center [133, 172] width 20 height 5
type textarea "1"
click at [243, 164] on pre "WHERE a .LotStatus = 'Sold'" at bounding box center [162, 163] width 194 height 5
click at [235, 213] on button "Test Query" at bounding box center [241, 215] width 35 height 12
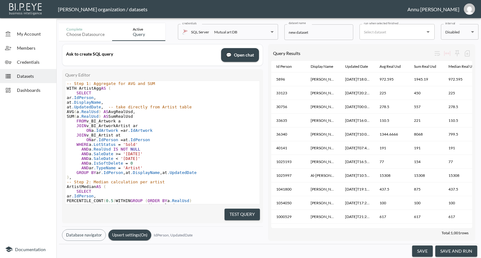
scroll to position [0, 0]
click at [453, 254] on button "save and run" at bounding box center [456, 252] width 42 height 12
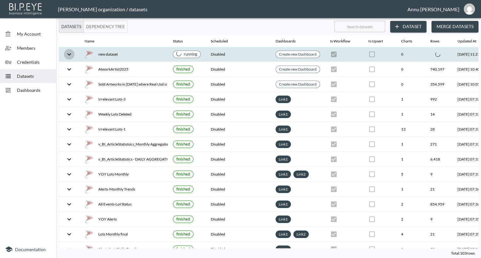
click at [67, 55] on icon "expand row" at bounding box center [69, 55] width 8 height 8
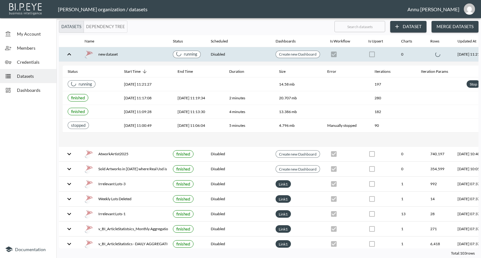
scroll to position [0, 44]
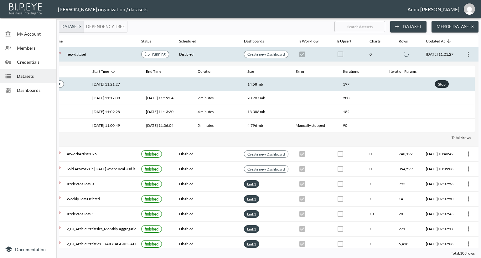
click at [441, 83] on div "Stop" at bounding box center [442, 84] width 10 height 8
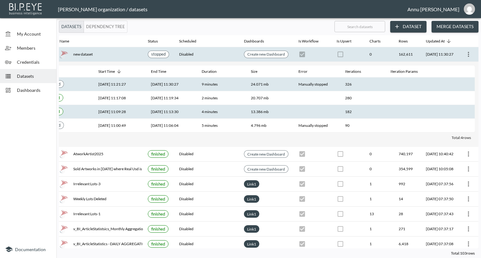
scroll to position [0, 37]
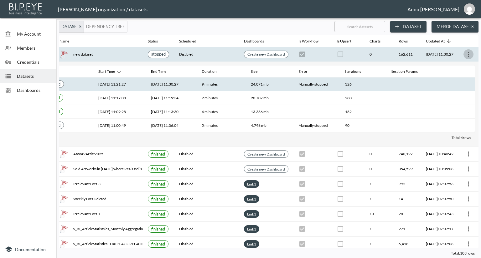
click at [464, 54] on icon "more" at bounding box center [468, 55] width 8 height 8
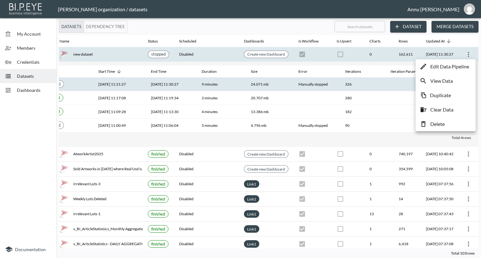
click at [459, 65] on p "Edit Data Pipeline" at bounding box center [449, 67] width 39 height 8
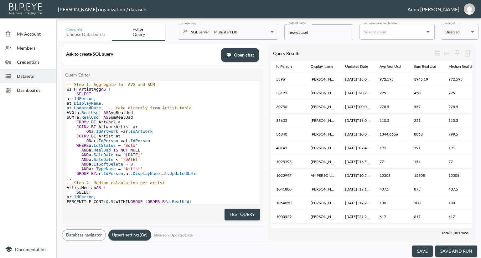
scroll to position [63, 0]
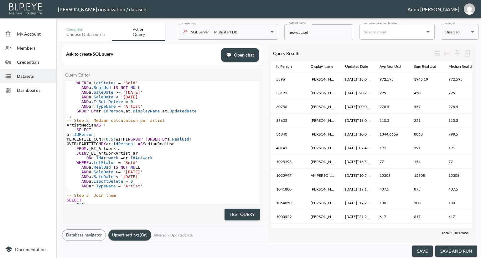
click at [440, 251] on button "save and run" at bounding box center [456, 252] width 42 height 12
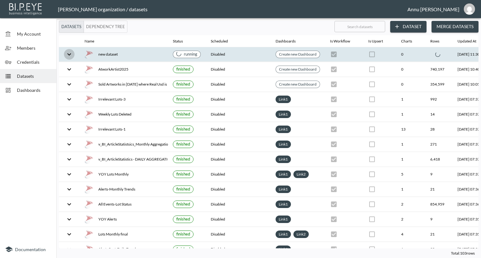
click at [66, 54] on icon "expand row" at bounding box center [69, 55] width 8 height 8
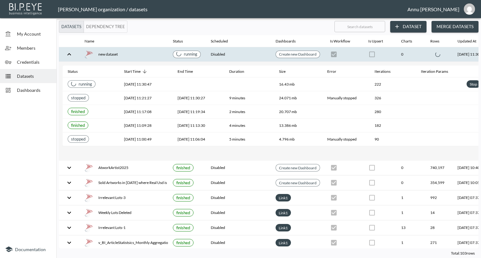
scroll to position [0, 44]
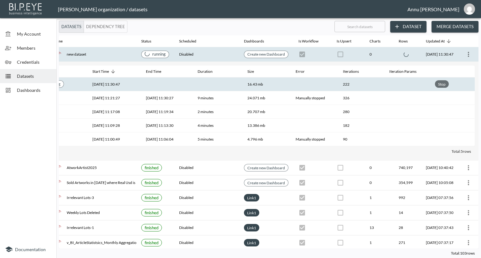
click at [440, 83] on div "Stop" at bounding box center [442, 84] width 10 height 8
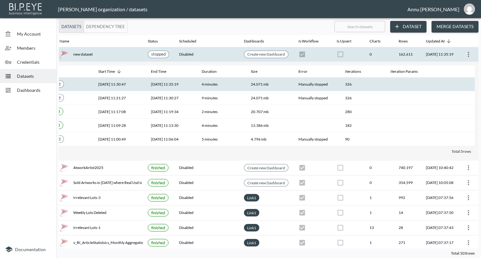
scroll to position [0, 37]
click at [24, 77] on span "Datasets" at bounding box center [34, 76] width 34 height 7
click at [24, 87] on span "Dashboards" at bounding box center [34, 90] width 34 height 7
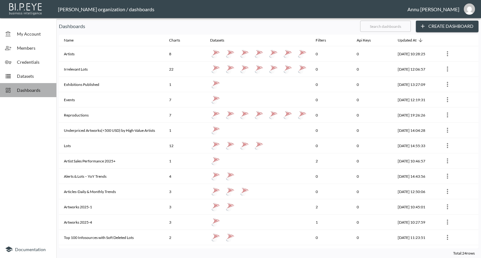
click at [37, 92] on span "Dashboards" at bounding box center [34, 90] width 34 height 7
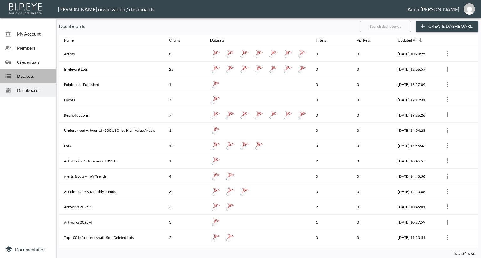
click at [36, 79] on div "Datasets" at bounding box center [28, 76] width 56 height 14
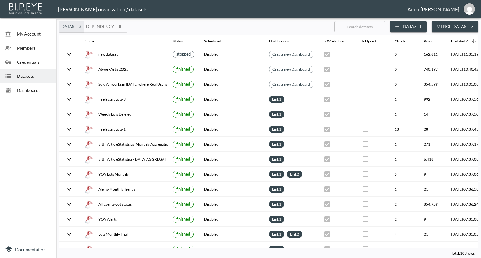
scroll to position [0, 37]
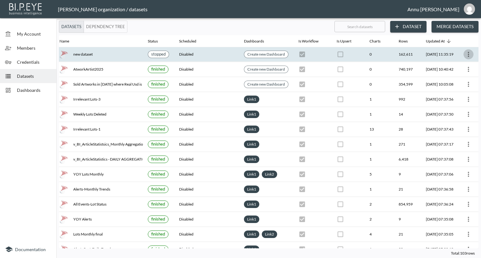
click at [467, 54] on icon "more" at bounding box center [468, 55] width 8 height 8
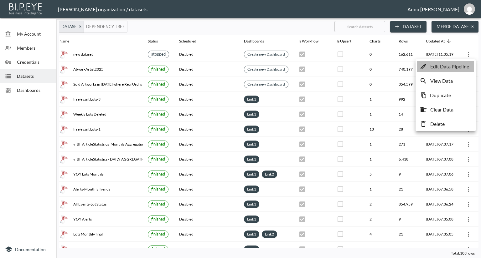
click at [452, 64] on p "Edit Data Pipeline" at bounding box center [449, 67] width 39 height 8
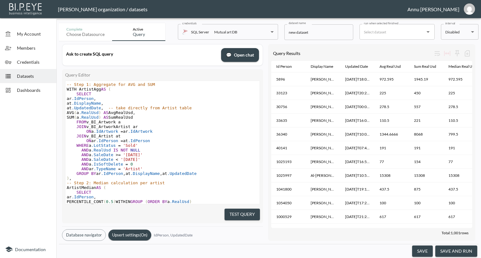
click at [25, 91] on span "Dashboards" at bounding box center [34, 90] width 34 height 7
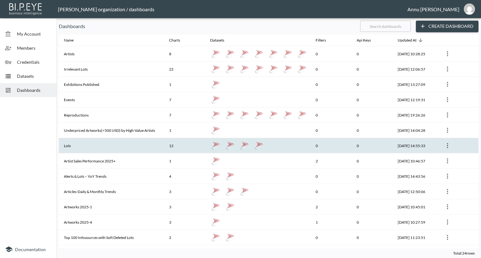
click at [71, 151] on th "Lots" at bounding box center [111, 145] width 105 height 15
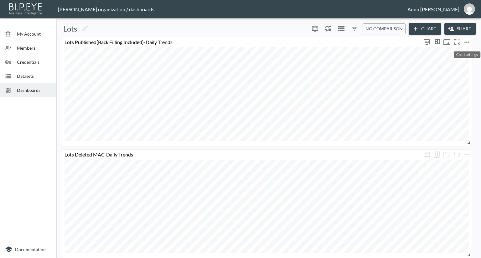
click at [469, 41] on icon "more" at bounding box center [467, 42] width 8 height 8
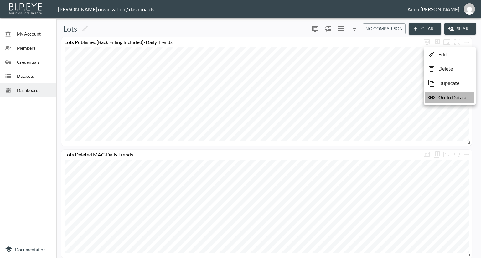
click at [451, 96] on p "Go To Dataset" at bounding box center [453, 98] width 31 height 8
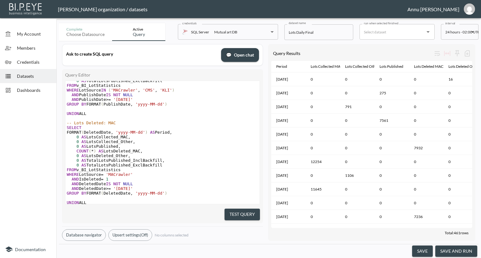
scroll to position [514, 0]
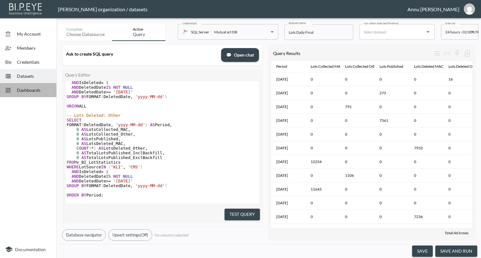
click at [37, 91] on span "Dashboards" at bounding box center [34, 90] width 34 height 7
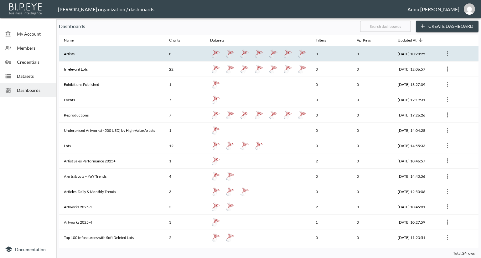
click at [89, 55] on th "Artists" at bounding box center [111, 53] width 105 height 15
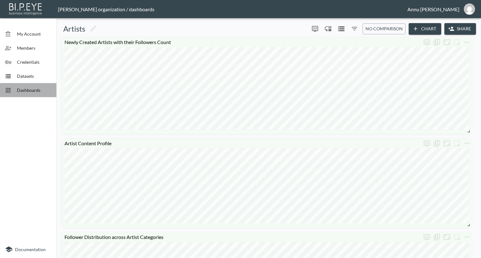
click at [40, 88] on span "Dashboards" at bounding box center [34, 90] width 34 height 7
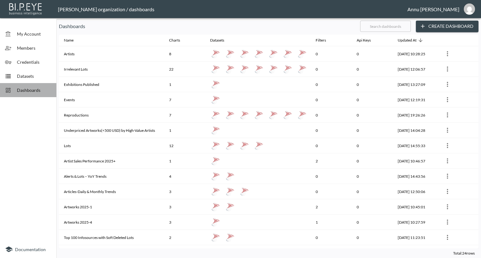
click at [48, 88] on span "Dashboards" at bounding box center [34, 90] width 34 height 7
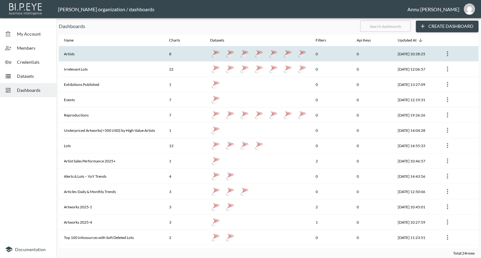
click at [448, 52] on icon "more" at bounding box center [447, 54] width 8 height 8
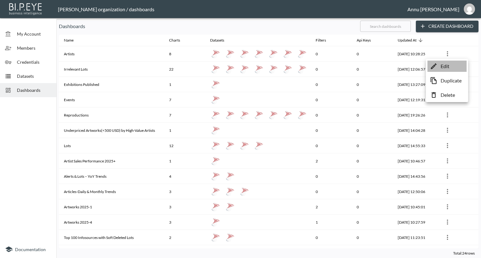
click at [444, 69] on p "Edit" at bounding box center [444, 67] width 9 height 8
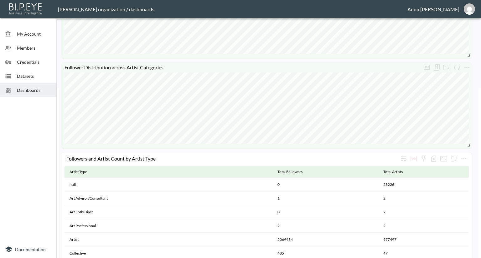
scroll to position [94, 0]
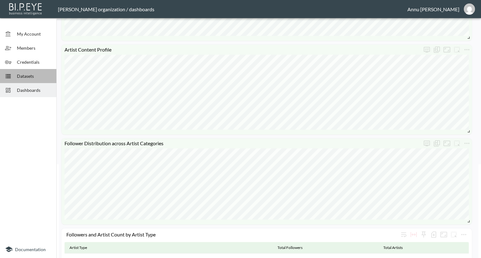
click at [32, 71] on div "Datasets" at bounding box center [28, 76] width 56 height 14
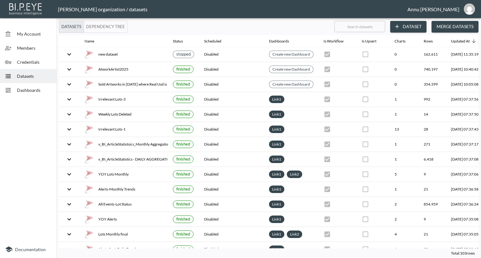
scroll to position [0, 37]
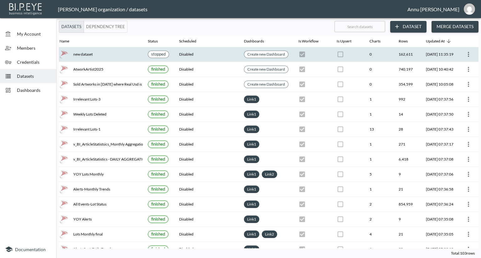
click at [464, 54] on icon "more" at bounding box center [468, 55] width 8 height 8
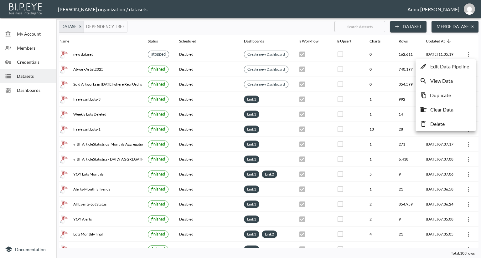
click at [445, 69] on p "Edit Data Pipeline" at bounding box center [449, 67] width 39 height 8
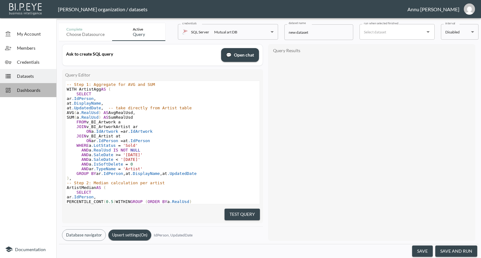
click at [34, 89] on span "Dashboards" at bounding box center [34, 90] width 34 height 7
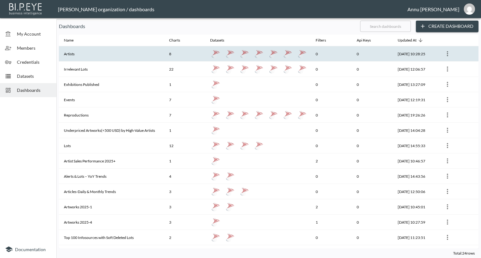
click at [82, 57] on th "Artists" at bounding box center [111, 53] width 105 height 15
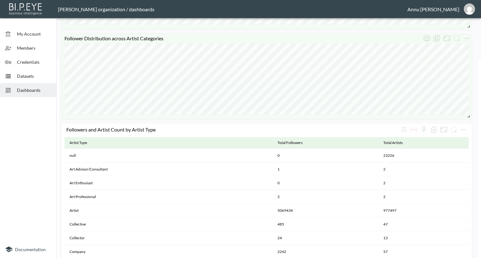
scroll to position [250, 0]
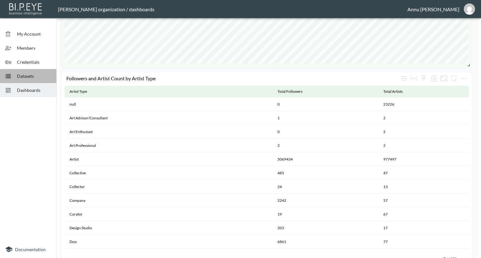
click at [27, 74] on span "Datasets" at bounding box center [34, 76] width 34 height 7
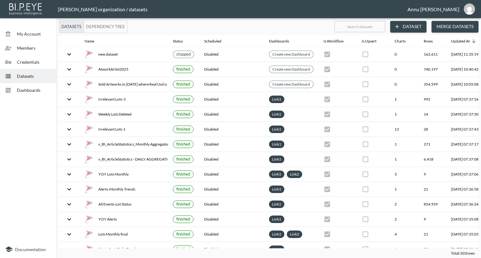
click at [409, 27] on button "Dataset" at bounding box center [408, 27] width 36 height 12
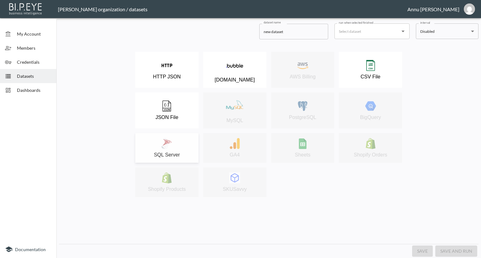
click at [182, 141] on div "SQL Server" at bounding box center [166, 148] width 57 height 20
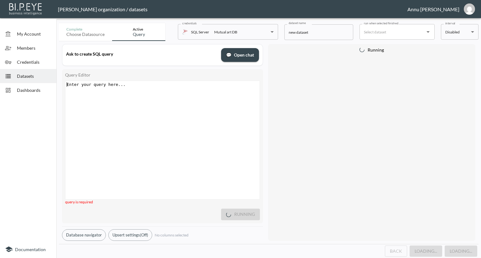
click at [140, 87] on div "Enter your query here... xxxxxxxxxx ​" at bounding box center [163, 84] width 196 height 7
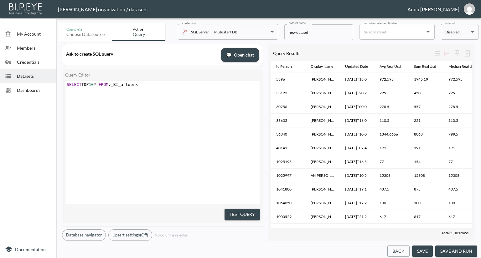
scroll to position [0, 75]
type textarea "SELECT TOP 10* FROM v_BI_artworkBroadMedia"
click at [125, 84] on span "SELECT TOP 10 * FROM v_BI_artworkBroadMedia" at bounding box center [114, 84] width 95 height 5
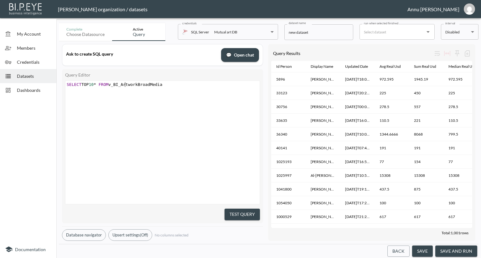
click at [163, 106] on div "xxxxxxxxxx SELECT TOP 10 * FROM v_BI_ArtworkBroadMedia" at bounding box center [170, 150] width 210 height 139
click at [237, 212] on button "Test Query" at bounding box center [241, 215] width 35 height 12
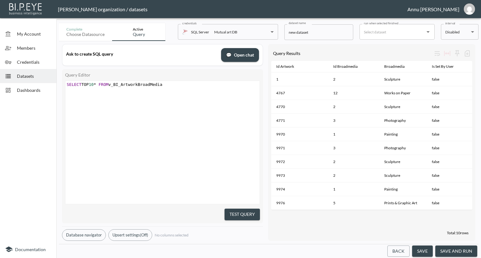
scroll to position [0, 0]
drag, startPoint x: 194, startPoint y: 87, endPoint x: 19, endPoint y: 81, distance: 175.0
click at [19, 81] on div "My Account Members Credentials Datasets Dashboards Documentation Complete Choos…" at bounding box center [240, 129] width 481 height 258
type textarea "SELECT TOP 10* FROM v_BI_ArtworkBroadMedia"
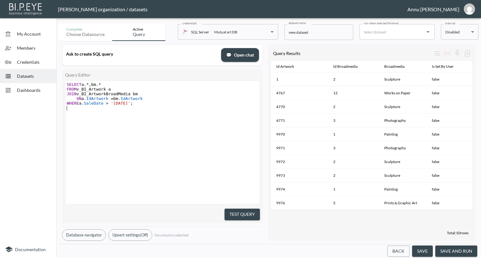
click at [237, 213] on button "Test Query" at bounding box center [241, 215] width 35 height 12
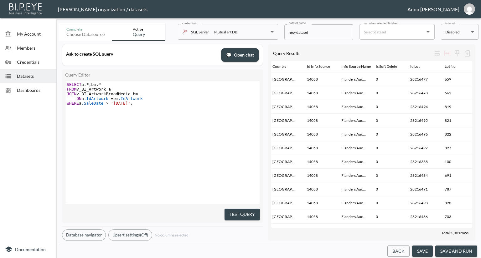
scroll to position [0, 482]
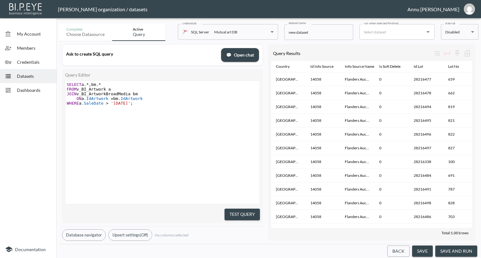
click at [142, 105] on pre "WHERE a .SaleDate > '[DATE]' ;" at bounding box center [163, 103] width 196 height 5
drag, startPoint x: 136, startPoint y: 105, endPoint x: 139, endPoint y: 102, distance: 4.4
click at [133, 104] on span ";" at bounding box center [131, 103] width 3 height 5
type textarea "AN="
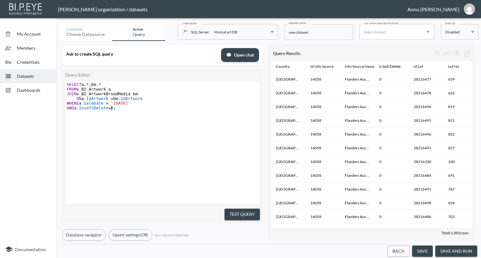
type textarea "D a.IssoftDelete=0"
click at [86, 109] on span ".IssoftDelete" at bounding box center [92, 108] width 32 height 5
click at [223, 96] on pre "JOIN v_BI_ArtworkBroadMedia bm" at bounding box center [163, 94] width 196 height 5
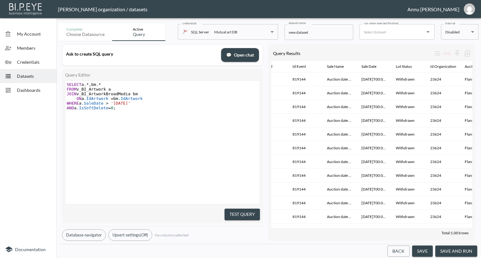
scroll to position [0, 0]
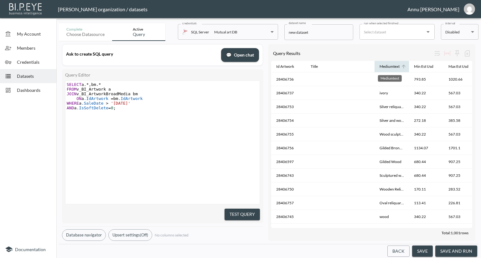
drag, startPoint x: 338, startPoint y: 63, endPoint x: 382, endPoint y: 64, distance: 43.8
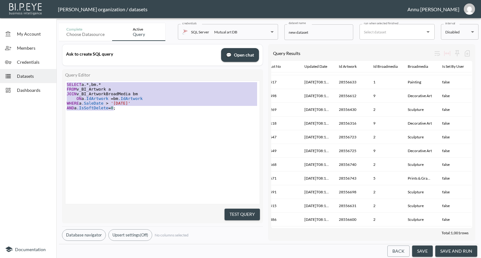
drag, startPoint x: 124, startPoint y: 109, endPoint x: 31, endPoint y: 75, distance: 98.7
click at [31, 75] on div "My Account Members Credentials Datasets Dashboards Documentation Complete Choos…" at bounding box center [240, 129] width 481 height 258
type textarea "SELECT a.*, bm.* FROM v_BI_Artwork a JOIN v_BI_ArtworkBroadMedia bm ON a.IdArtw…"
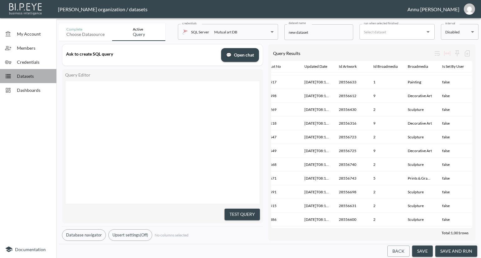
click at [28, 75] on span "Datasets" at bounding box center [34, 76] width 34 height 7
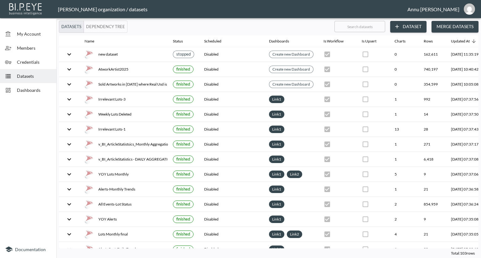
scroll to position [0, 37]
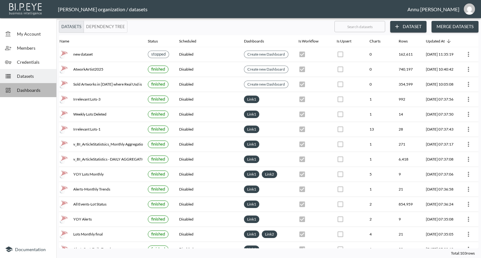
click at [45, 92] on span "Dashboards" at bounding box center [34, 90] width 34 height 7
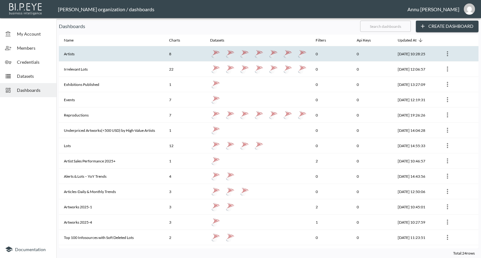
click at [86, 52] on th "Artists" at bounding box center [111, 53] width 105 height 15
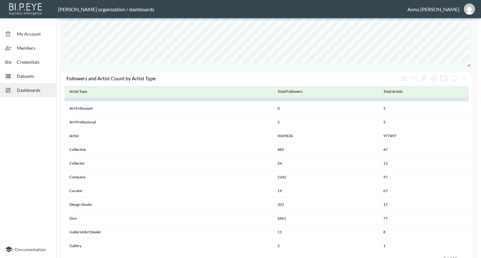
scroll to position [31, 0]
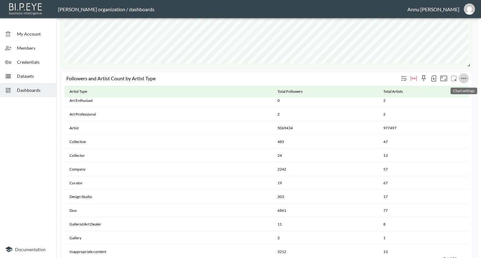
click at [463, 79] on icon "more" at bounding box center [464, 79] width 8 height 8
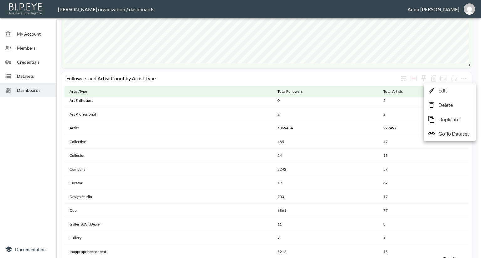
click at [451, 135] on p "Go To Dataset" at bounding box center [453, 134] width 31 height 8
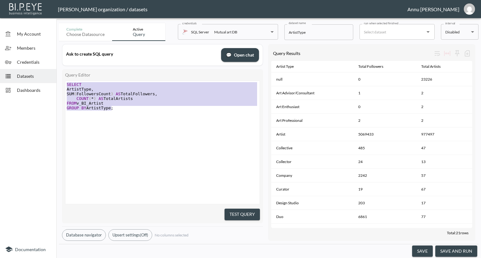
drag, startPoint x: 114, startPoint y: 108, endPoint x: 53, endPoint y: 75, distance: 69.3
click at [53, 75] on div "My Account Members Credentials Datasets Dashboards Documentation Complete Choos…" at bounding box center [240, 129] width 481 height 258
type textarea "SELECT ArtistType, SUM(FollowersCount) AS TotalFollowers, COUNT(*) AS TotalArti…"
click at [179, 120] on pre "​" at bounding box center [163, 117] width 196 height 5
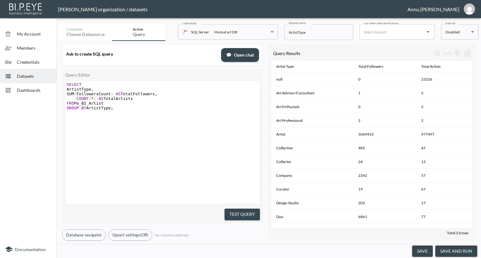
click at [40, 73] on span "Datasets" at bounding box center [34, 76] width 34 height 7
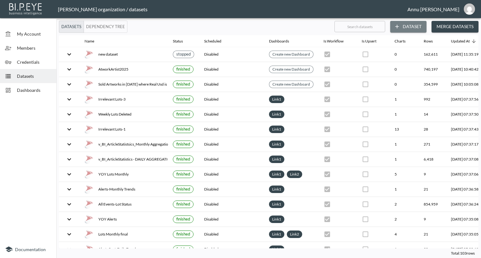
click at [419, 26] on button "Dataset" at bounding box center [408, 27] width 36 height 12
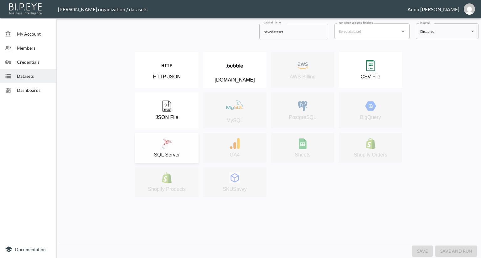
click at [178, 142] on div "SQL Server" at bounding box center [166, 148] width 57 height 20
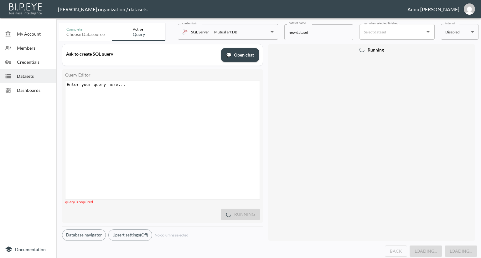
click at [136, 94] on div "Enter your query here... xxxxxxxxxx ​" at bounding box center [170, 148] width 210 height 134
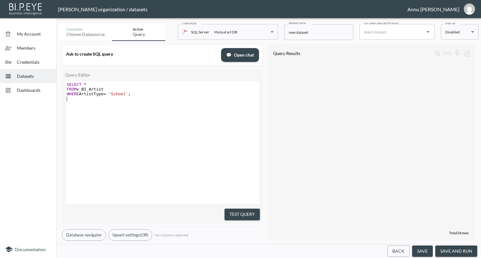
click at [238, 213] on button "Test Query" at bounding box center [241, 215] width 35 height 12
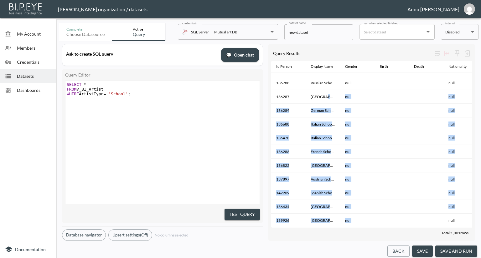
scroll to position [192, 0]
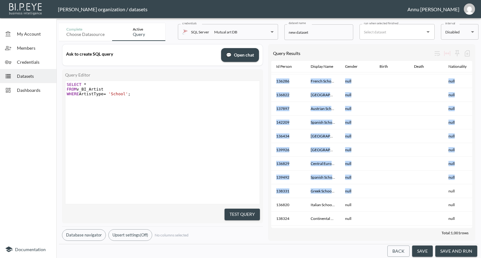
drag, startPoint x: 323, startPoint y: 222, endPoint x: 381, endPoint y: 225, distance: 58.0
click at [381, 225] on div "Id Person Display Name Gender Birth Death Nationality Followers Count Id Type A…" at bounding box center [371, 144] width 201 height 167
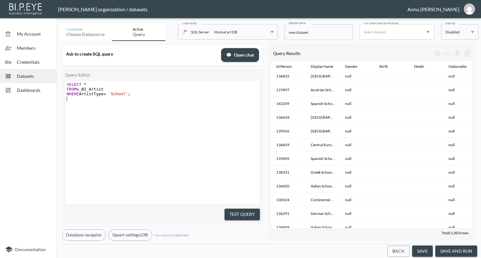
click at [228, 148] on div "xxxxxxxxxx SELECT * FROM v_BI_Artist WHERE ArtistType = 'School' ; ​" at bounding box center [170, 150] width 210 height 139
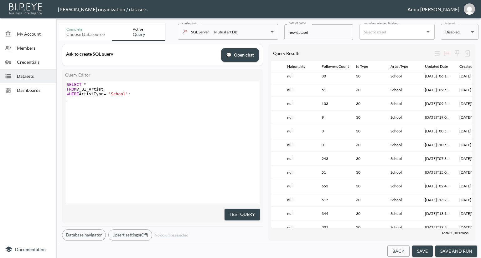
scroll to position [192, 202]
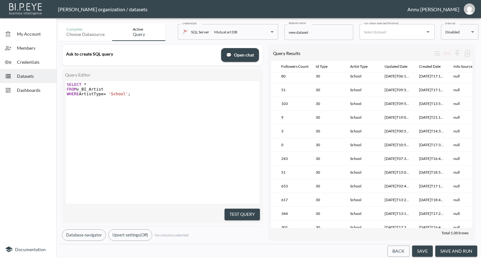
click at [82, 84] on span "SELECT *" at bounding box center [77, 84] width 20 height 5
type textarea "O"
type textarea "CONT"
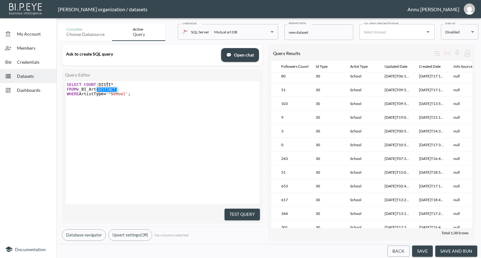
type textarea "UNT(DISTIB"
click at [104, 86] on span "SELECT COUNT ( DISTI *" at bounding box center [90, 84] width 47 height 5
click at [111, 85] on span "*" at bounding box center [112, 84] width 3 height 5
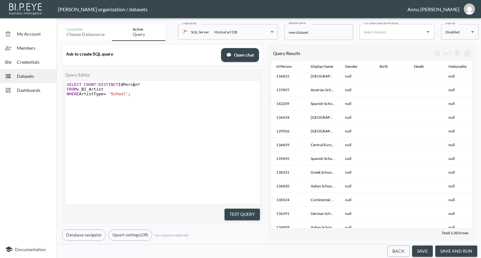
scroll to position [0, 29]
type textarea "NCT IdPerson)"
click at [152, 87] on ul "AND AS ASC COUNT DESC DISTINCT FROM GROUP HAVING JOIN LIKE NOT ON OR ORDER SELE…" at bounding box center [147, 124] width 22 height 75
click at [151, 84] on pre "SELECT COUNT ( DISTINCT IdPerson ) *" at bounding box center [163, 84] width 196 height 5
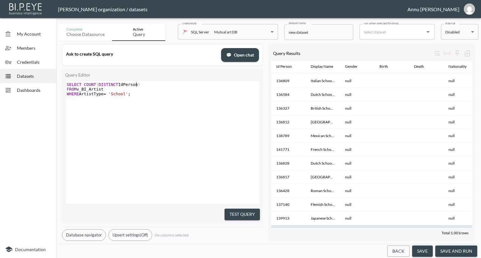
scroll to position [349, 0]
click at [249, 209] on button "Test Query" at bounding box center [241, 215] width 35 height 12
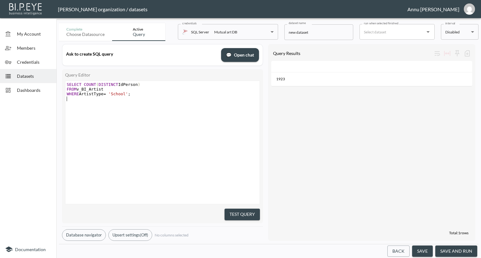
scroll to position [0, 0]
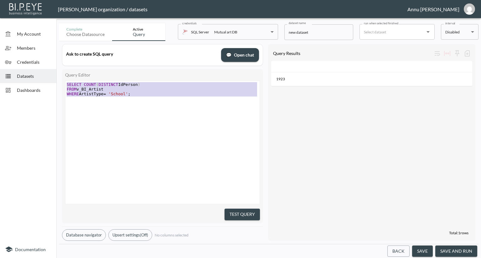
drag, startPoint x: 137, startPoint y: 97, endPoint x: 40, endPoint y: 67, distance: 101.5
click at [40, 67] on div "My Account Members Credentials Datasets Dashboards Documentation Complete Choos…" at bounding box center [240, 129] width 481 height 258
type textarea "SELECT COUNT(DISTINCT IdPerson) FROM v_BI_Artist WHERE ArtistType = 'School';"
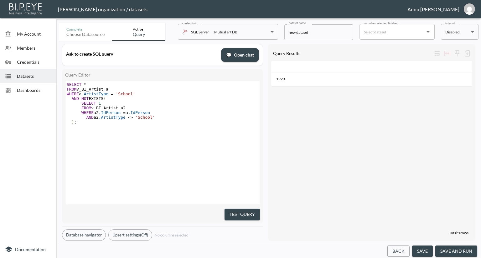
click at [199, 170] on div "x SELECT * FROM v_BI_Artist a WHERE a .ArtistType = 'School' AND NOT EXISTS ( S…" at bounding box center [170, 150] width 210 height 139
click at [234, 210] on button "Test Query" at bounding box center [241, 215] width 35 height 12
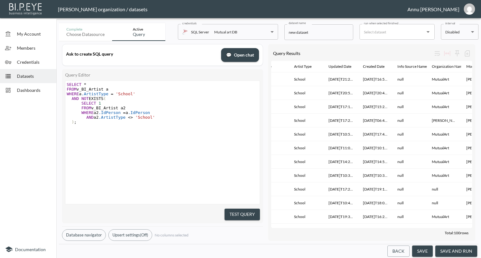
scroll to position [0, 254]
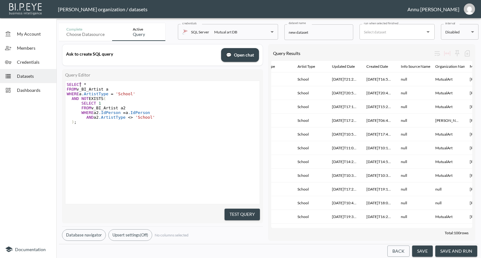
click at [80, 84] on span "SELECT *" at bounding box center [77, 84] width 20 height 5
type textarea "COUNT("
click at [111, 81] on div "COUNT( x SELECT COUNT ( * FROM v_BI_Artist a WHERE a .ArtistType = 'School' AND…" at bounding box center [162, 143] width 195 height 124
click at [110, 83] on pre "SELECT COUNT ( *" at bounding box center [163, 84] width 196 height 5
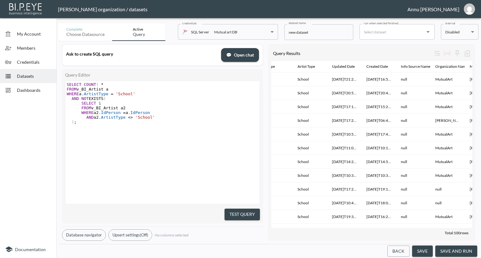
scroll to position [0, 2]
type textarea ")"
drag, startPoint x: 251, startPoint y: 209, endPoint x: 251, endPoint y: 191, distance: 17.5
click at [251, 209] on button "Test Query" at bounding box center [241, 215] width 35 height 12
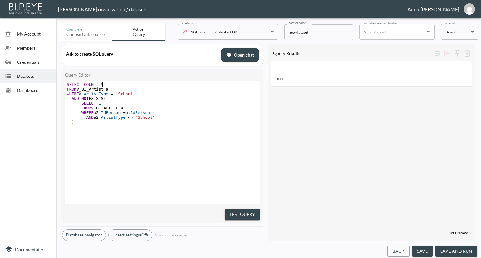
click at [105, 84] on pre "SELECT COUNT ( * )" at bounding box center [163, 84] width 196 height 5
type textarea "*"
drag, startPoint x: 207, startPoint y: 171, endPoint x: 230, endPoint y: 189, distance: 29.6
click at [207, 171] on div "x SELECT * FROM v_BI_Artist a WHERE a .ArtistType = 'School' AND NOT EXISTS ( S…" at bounding box center [170, 150] width 210 height 139
click at [242, 219] on div "Query Editor * x SELECT * FROM v_BI_Artist a WHERE a .ArtistType = 'School' AND…" at bounding box center [162, 146] width 201 height 155
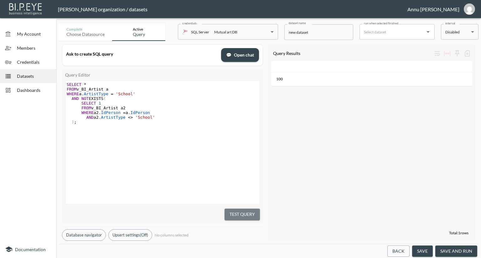
click at [241, 213] on button "Test Query" at bounding box center [241, 215] width 35 height 12
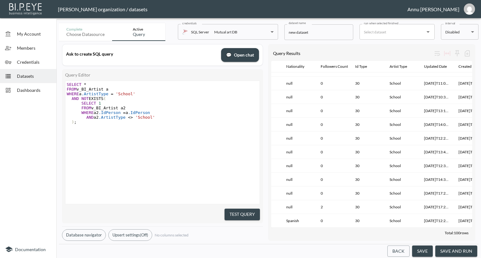
scroll to position [1025, 164]
drag, startPoint x: 312, startPoint y: 34, endPoint x: 273, endPoint y: 37, distance: 39.2
click at [273, 37] on div "Complete Choose datasource Active Query credentials SQL Server Mutual art DB 82…" at bounding box center [268, 31] width 419 height 20
type input "Only School Artists"
click at [463, 250] on button "save and run" at bounding box center [456, 252] width 42 height 12
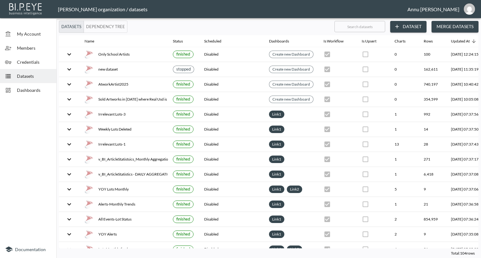
click at [50, 90] on span "Dashboards" at bounding box center [34, 90] width 34 height 7
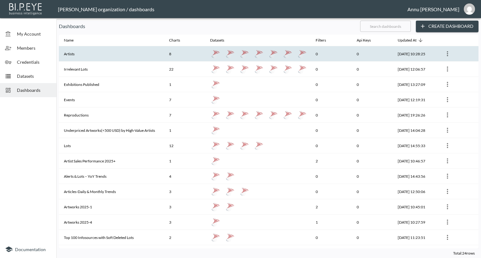
click at [89, 58] on th "Artists" at bounding box center [111, 53] width 105 height 15
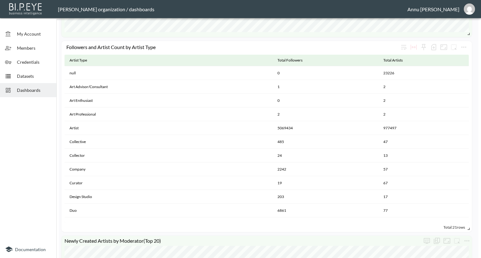
scroll to position [250, 0]
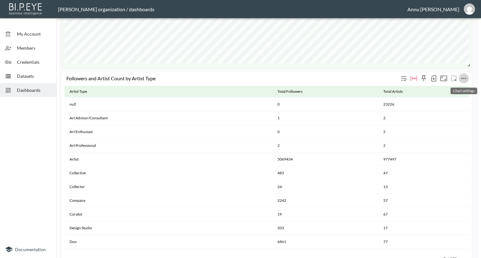
click at [461, 79] on icon "more" at bounding box center [464, 79] width 8 height 8
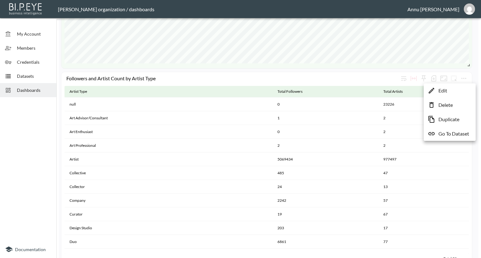
click at [448, 134] on p "Go To Dataset" at bounding box center [453, 134] width 31 height 8
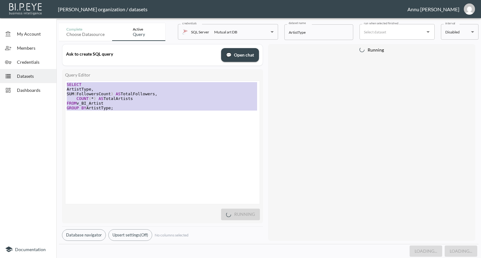
drag, startPoint x: 120, startPoint y: 112, endPoint x: 68, endPoint y: 69, distance: 67.2
click at [69, 70] on div "Query Editor x SELECT ArtistType , SUM ( FollowersCount ) AS TotalFollowers , C…" at bounding box center [162, 146] width 201 height 155
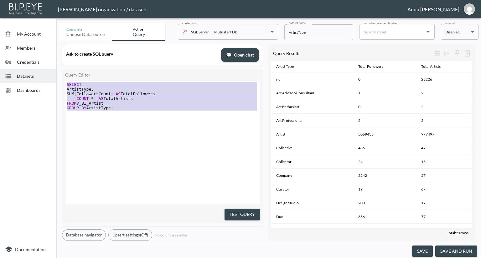
click at [120, 111] on pre "​" at bounding box center [163, 112] width 196 height 5
drag, startPoint x: 123, startPoint y: 111, endPoint x: 61, endPoint y: 69, distance: 74.5
click at [61, 69] on div "Ask to create SQL query 💬 Open chat Query Editor SELECT ArtistType, SUM(Followe…" at bounding box center [268, 142] width 419 height 203
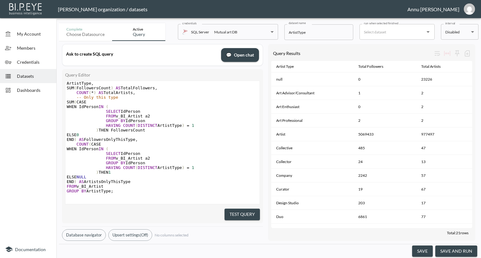
scroll to position [14, 0]
click at [244, 212] on button "Test Query" at bounding box center [241, 215] width 35 height 12
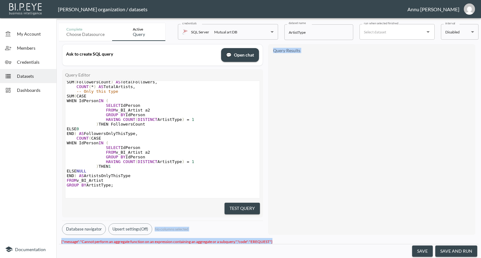
drag, startPoint x: 278, startPoint y: 239, endPoint x: 79, endPoint y: 233, distance: 198.5
click at [79, 233] on div "Complete Choose datasource Active Query credentials SQL Server Mutual art DB 82…" at bounding box center [268, 140] width 419 height 238
copy div "No columns selected Query Results {"message":"Cannot perform an aggregate funct…"
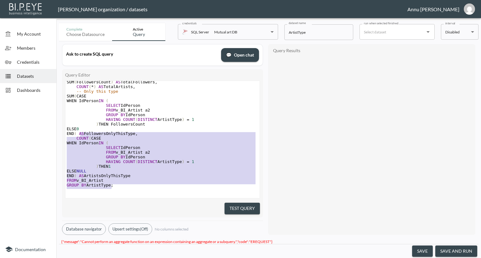
scroll to position [0, 0]
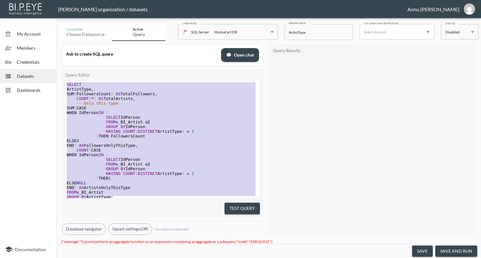
drag, startPoint x: 113, startPoint y: 180, endPoint x: 81, endPoint y: 25, distance: 158.0
click at [62, 47] on div "Ask to create SQL query 💬 Open chat Query Editor SELECT ArtistType, SUM(Followe…" at bounding box center [162, 139] width 201 height 191
type textarea "SELECT ArtistType, SUM(FollowersCount) AS TotalFollowers, COUNT(*) AS TotalArti…"
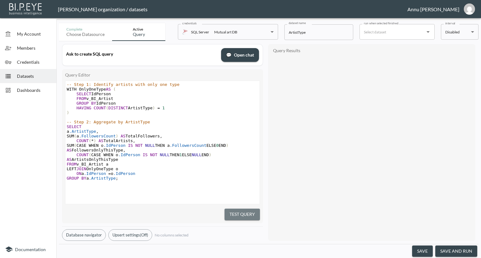
click at [237, 211] on button "Test Query" at bounding box center [241, 215] width 35 height 12
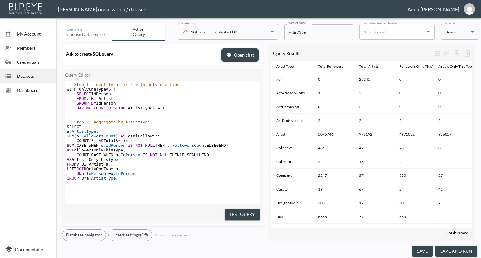
scroll to position [0, 10]
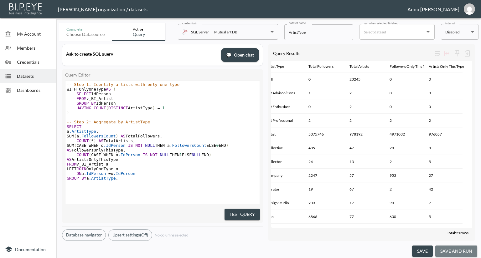
drag, startPoint x: 460, startPoint y: 253, endPoint x: 466, endPoint y: 222, distance: 31.3
click at [460, 252] on button "save and run" at bounding box center [456, 252] width 42 height 12
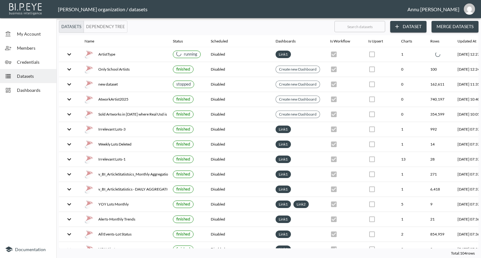
checkbox input "false"
checkbox input "true"
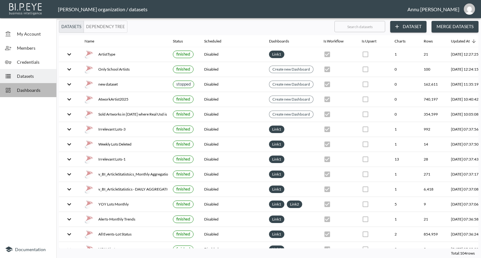
click at [35, 89] on span "Dashboards" at bounding box center [34, 90] width 34 height 7
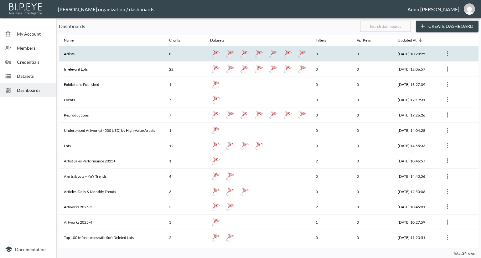
click at [83, 55] on th "Artists" at bounding box center [111, 53] width 105 height 15
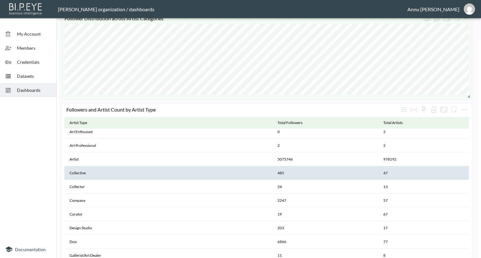
scroll to position [63, 0]
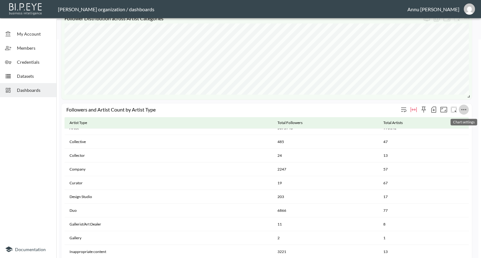
click at [463, 109] on icon "more" at bounding box center [463, 109] width 5 height 1
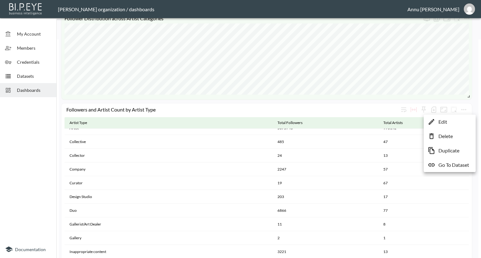
click at [449, 123] on li "Edit" at bounding box center [449, 121] width 49 height 11
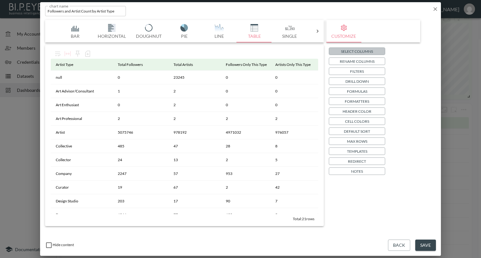
click at [348, 50] on p "Select Columns" at bounding box center [357, 51] width 32 height 7
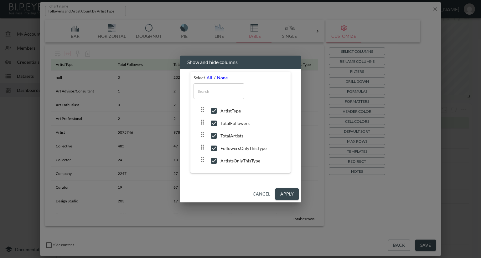
click at [284, 193] on button "Apply" at bounding box center [286, 195] width 23 height 12
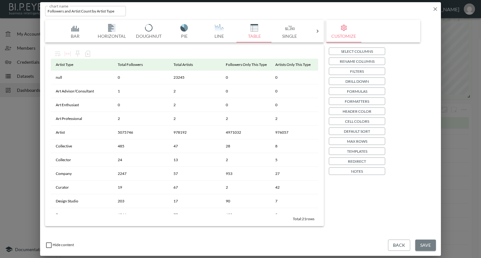
drag, startPoint x: 417, startPoint y: 243, endPoint x: 411, endPoint y: 224, distance: 20.4
click at [417, 243] on button "Save" at bounding box center [425, 246] width 21 height 12
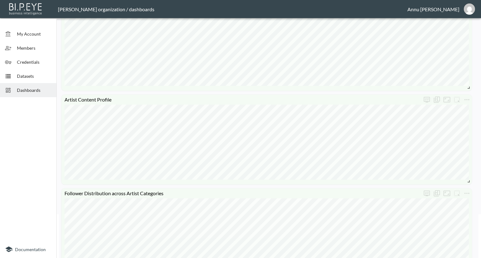
scroll to position [0, 0]
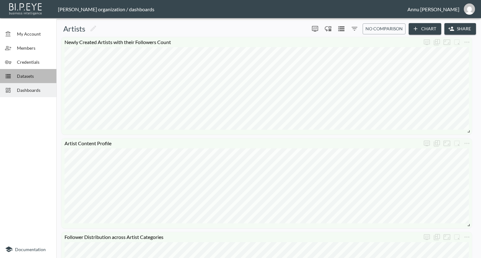
click at [34, 71] on div "Datasets" at bounding box center [28, 76] width 56 height 14
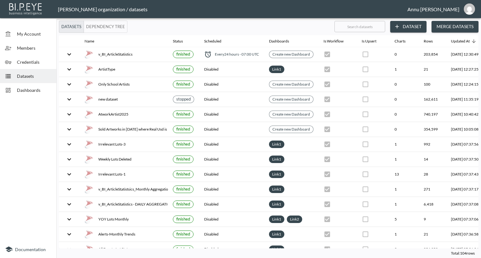
scroll to position [0, 37]
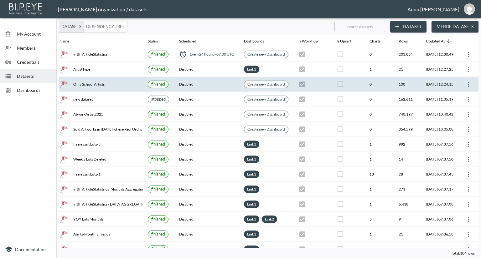
click at [89, 84] on div "Only School Artists" at bounding box center [98, 84] width 78 height 9
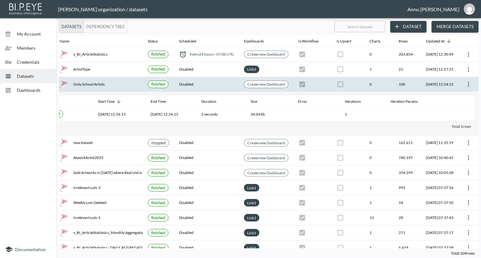
click at [465, 84] on icon "more" at bounding box center [468, 85] width 8 height 8
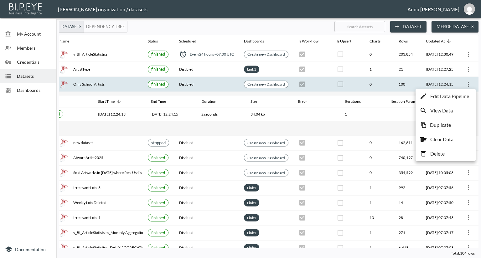
click at [462, 95] on p "Edit Data Pipeline" at bounding box center [449, 97] width 39 height 8
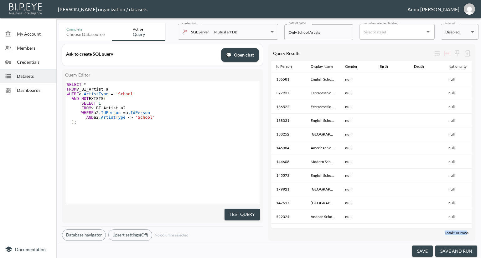
drag, startPoint x: 335, startPoint y: 225, endPoint x: 463, endPoint y: 234, distance: 128.0
click at [463, 234] on div "Total: 100 rows" at bounding box center [371, 233] width 201 height 10
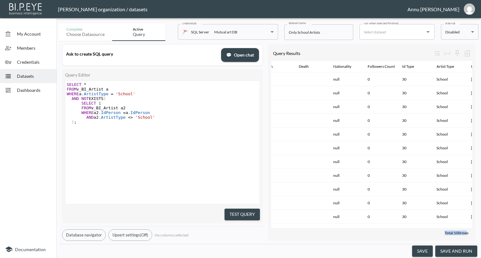
scroll to position [0, 49]
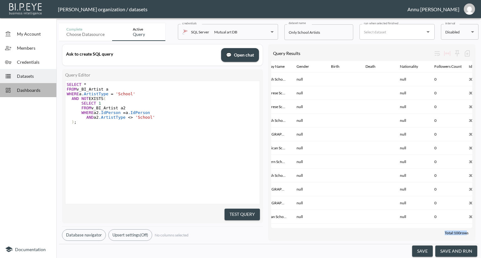
click at [41, 87] on span "Dashboards" at bounding box center [34, 90] width 34 height 7
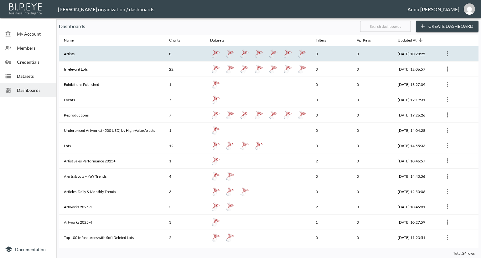
click at [76, 56] on th "Artists" at bounding box center [111, 53] width 105 height 15
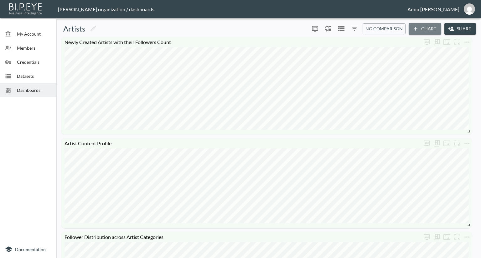
click at [414, 29] on icon "button" at bounding box center [415, 29] width 4 height 4
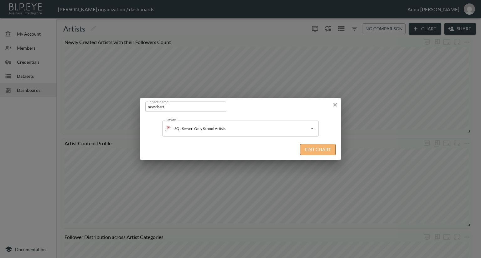
click at [319, 150] on button "Edit Chart" at bounding box center [318, 150] width 36 height 12
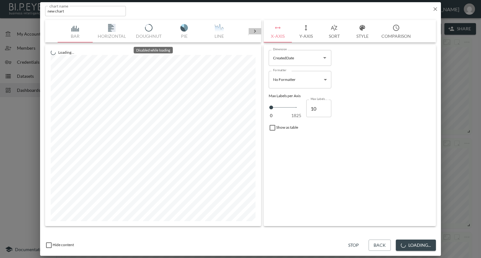
click at [258, 31] on icon at bounding box center [255, 31] width 6 height 6
click at [78, 26] on div "Bar Horizontal Doughnut Pie Line Table Single Map World Top Google Stacked Cale…" at bounding box center [153, 31] width 191 height 23
click at [75, 28] on div "Bar Horizontal Doughnut Pie Line Table Single Map World Top Google Stacked Cale…" at bounding box center [153, 31] width 191 height 23
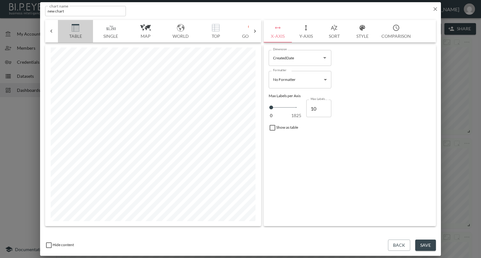
click at [75, 29] on img "button" at bounding box center [75, 28] width 25 height 8
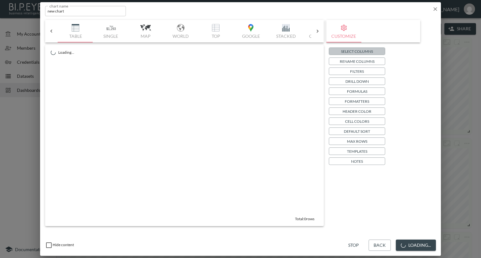
click at [341, 50] on p "Select Columns" at bounding box center [357, 51] width 32 height 7
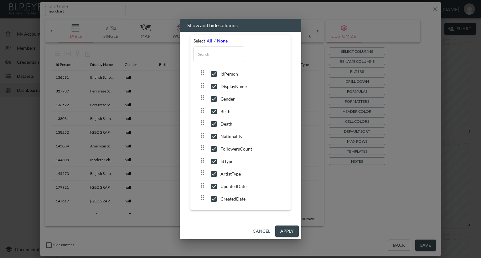
click at [216, 187] on input "checkbox" at bounding box center [213, 187] width 13 height 6
checkbox input "false"
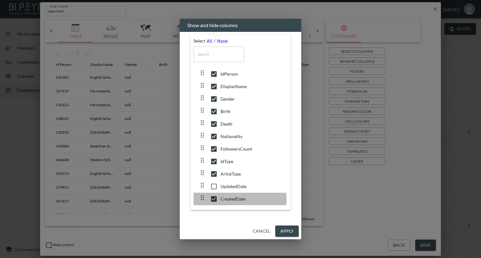
click at [214, 201] on input "checkbox" at bounding box center [213, 199] width 13 height 6
checkbox input "false"
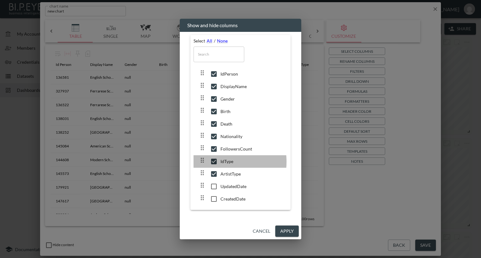
click at [213, 162] on input "checkbox" at bounding box center [213, 162] width 13 height 6
click at [214, 162] on input "checkbox" at bounding box center [213, 162] width 13 height 6
checkbox input "true"
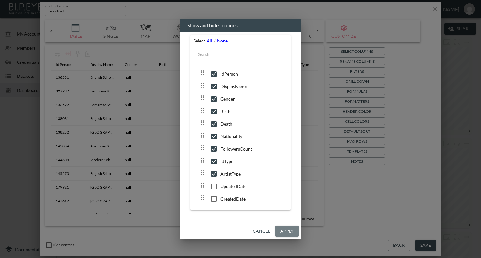
click at [288, 231] on button "Apply" at bounding box center [286, 232] width 23 height 12
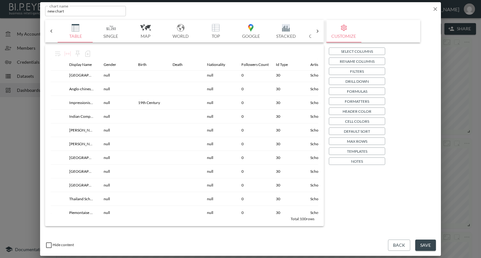
scroll to position [845, 0]
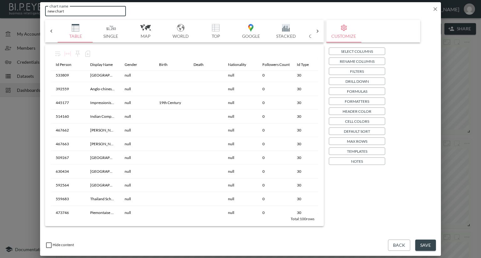
drag, startPoint x: 74, startPoint y: 10, endPoint x: 19, endPoint y: 8, distance: 54.8
click at [19, 8] on div "chart name new chart chart name Bar Horizontal Doughnut Pie Line Table Single M…" at bounding box center [240, 129] width 481 height 258
type input "Only School Artists"
click at [418, 246] on button "Save" at bounding box center [425, 246] width 21 height 12
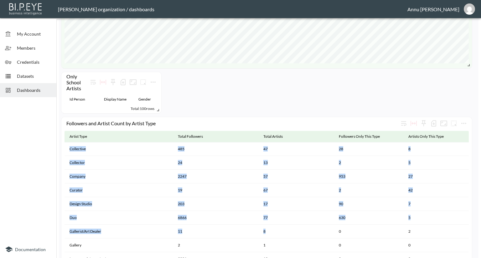
scroll to position [0, 0]
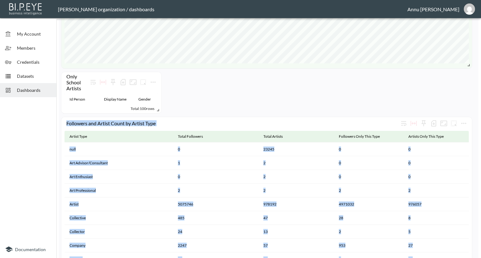
drag, startPoint x: 293, startPoint y: 163, endPoint x: 286, endPoint y: 105, distance: 58.3
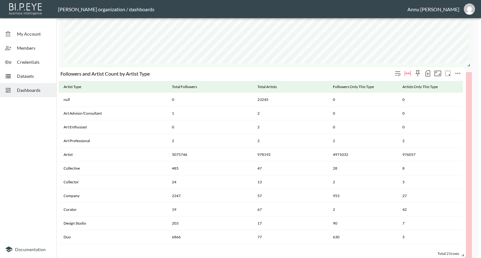
drag, startPoint x: 299, startPoint y: 127, endPoint x: 293, endPoint y: 77, distance: 50.4
click at [293, 77] on div "Followers and Artist Count by Artist Type" at bounding box center [261, 74] width 404 height 14
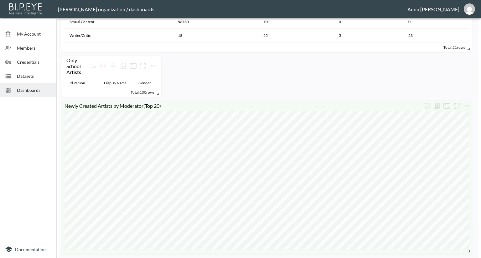
scroll to position [501, 0]
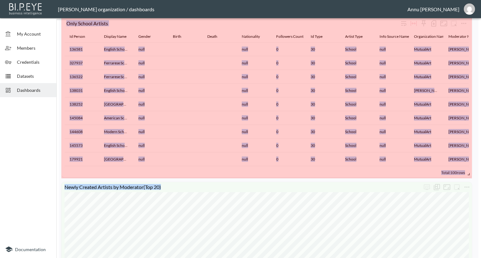
drag, startPoint x: 158, startPoint y: 56, endPoint x: 480, endPoint y: 175, distance: 343.9
click at [480, 175] on div "My Account Members Credentials Datasets Dashboards Documentation Artists 0 0 No…" at bounding box center [240, 129] width 481 height 258
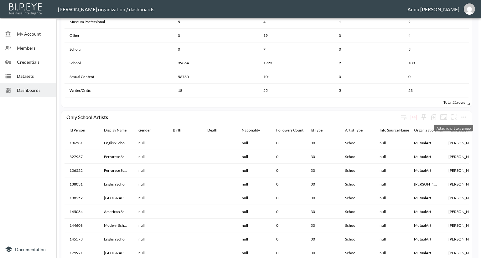
scroll to position [282, 0]
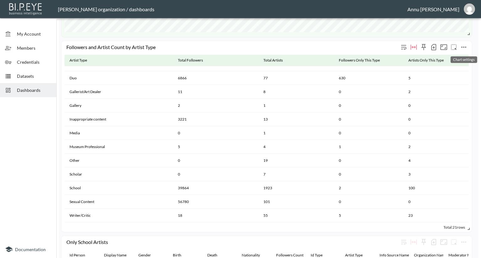
click at [462, 46] on icon "more" at bounding box center [464, 47] width 8 height 8
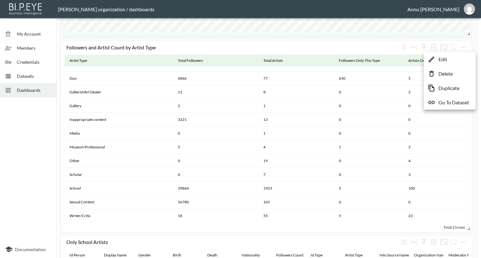
click at [450, 100] on p "Go To Dataset" at bounding box center [453, 103] width 31 height 8
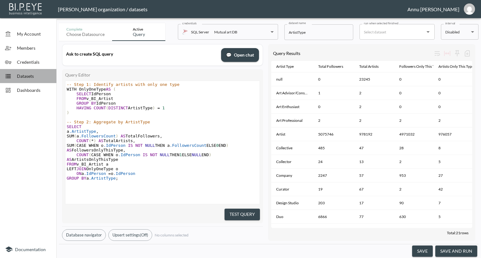
click at [15, 75] on div at bounding box center [11, 76] width 12 height 6
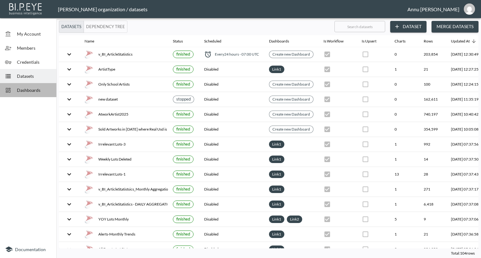
click at [42, 89] on span "Dashboards" at bounding box center [34, 90] width 34 height 7
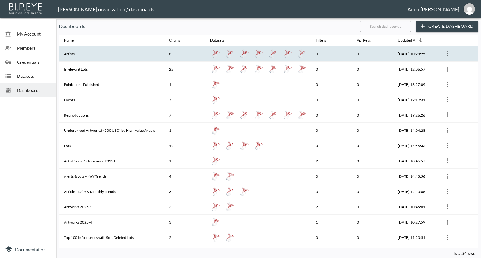
click at [108, 55] on th "Artists" at bounding box center [111, 53] width 105 height 15
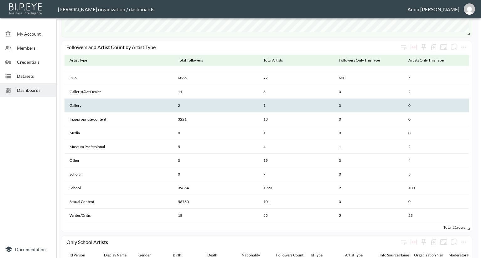
scroll to position [37, 0]
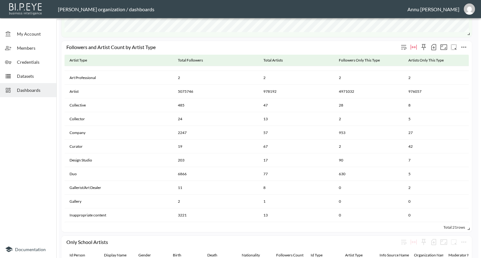
click at [462, 44] on icon "more" at bounding box center [464, 47] width 8 height 8
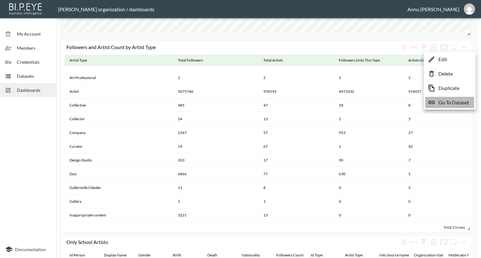
click at [455, 102] on p "Go To Dataset" at bounding box center [453, 103] width 31 height 8
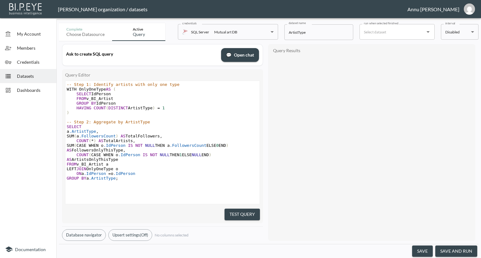
click at [28, 74] on span "Datasets" at bounding box center [34, 76] width 34 height 7
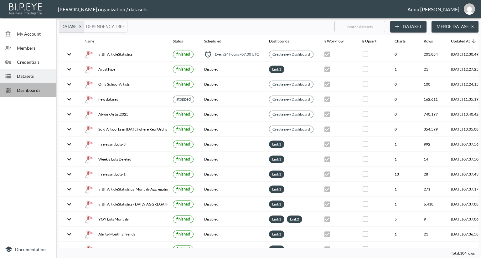
click at [40, 87] on span "Dashboards" at bounding box center [34, 90] width 34 height 7
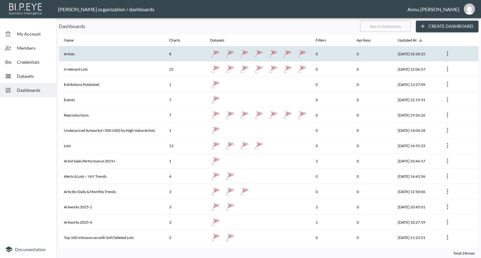
click at [97, 57] on th "Artists" at bounding box center [111, 53] width 105 height 15
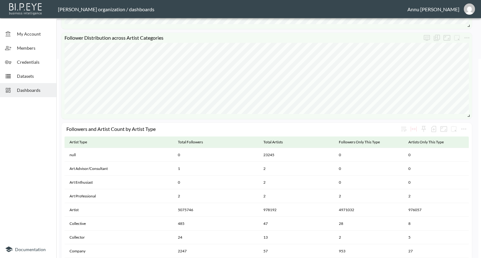
scroll to position [282, 0]
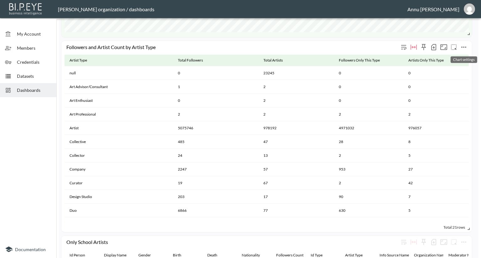
click at [467, 47] on button "more" at bounding box center [463, 47] width 10 height 10
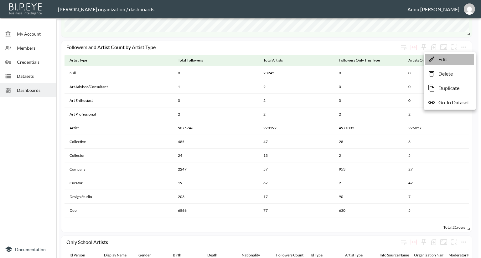
click at [447, 58] on li "Edit" at bounding box center [449, 59] width 49 height 11
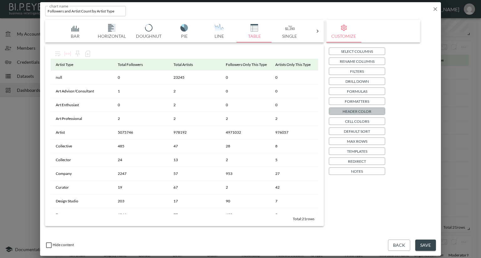
click at [361, 109] on p "Header Color" at bounding box center [356, 111] width 29 height 7
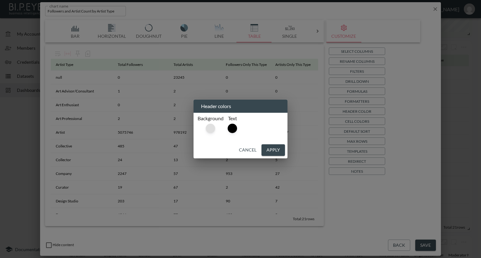
click at [209, 130] on div at bounding box center [210, 128] width 9 height 9
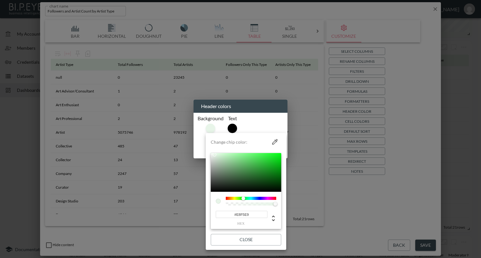
drag, startPoint x: 257, startPoint y: 215, endPoint x: 220, endPoint y: 217, distance: 37.3
click at [220, 217] on input "#E8F5E9" at bounding box center [242, 214] width 52 height 7
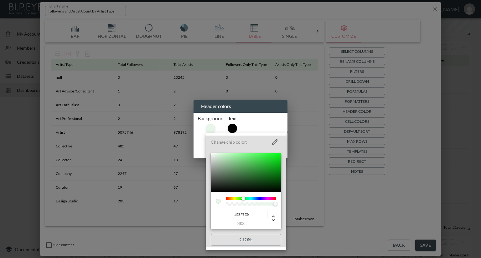
click at [436, 167] on div at bounding box center [240, 129] width 481 height 258
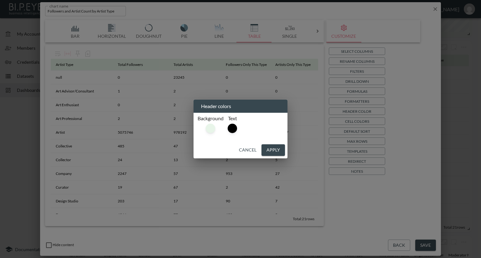
click at [239, 151] on button "Cancel" at bounding box center [247, 151] width 23 height 12
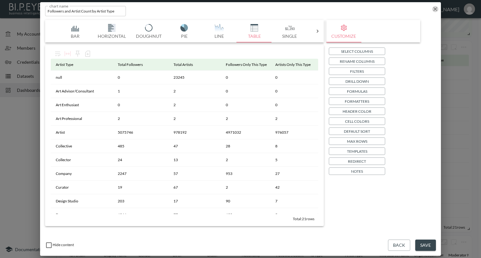
click at [435, 9] on icon "button" at bounding box center [435, 9] width 4 height 4
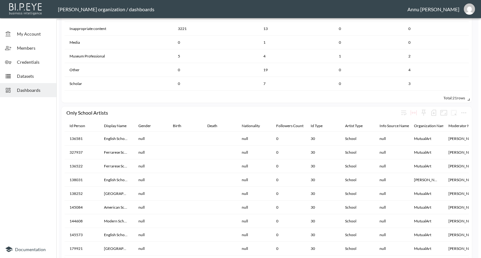
scroll to position [438, 0]
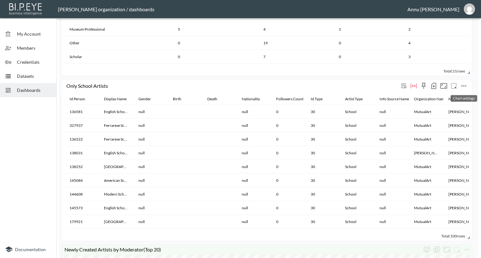
click at [466, 86] on icon "more" at bounding box center [464, 86] width 8 height 8
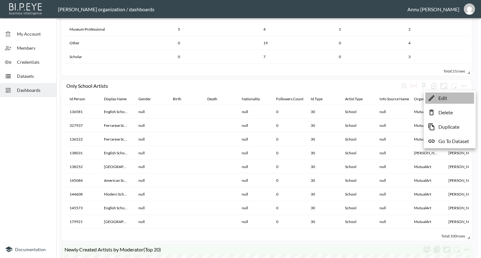
click at [454, 100] on li "Edit" at bounding box center [449, 98] width 49 height 11
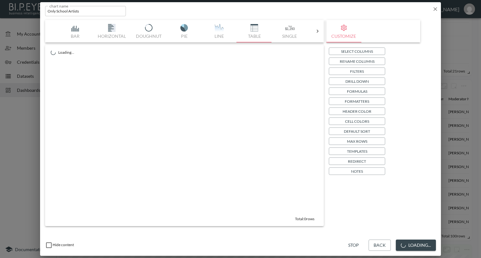
click at [362, 130] on p "Default Sort" at bounding box center [357, 131] width 26 height 7
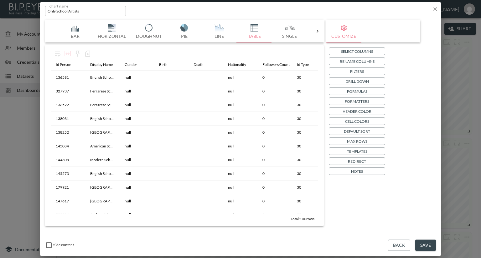
scroll to position [94, 0]
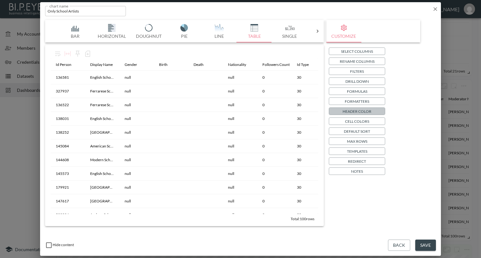
click at [359, 113] on p "Header Color" at bounding box center [356, 111] width 29 height 7
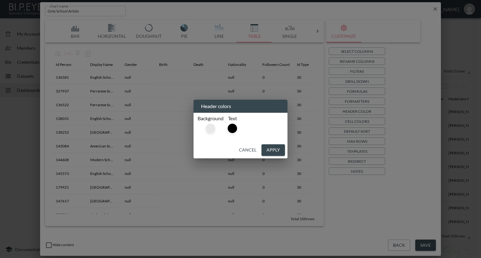
click at [214, 128] on div at bounding box center [210, 128] width 9 height 9
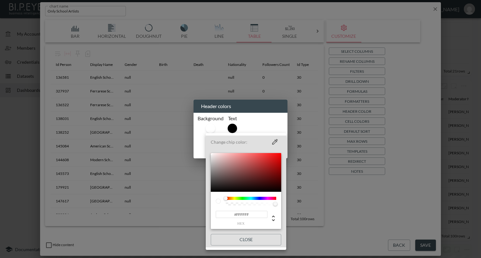
drag, startPoint x: 253, startPoint y: 218, endPoint x: 173, endPoint y: 214, distance: 80.2
click at [173, 214] on div "Change chip color: #FFFFFF hex Close" at bounding box center [240, 129] width 481 height 258
paste input "E8F5E9"
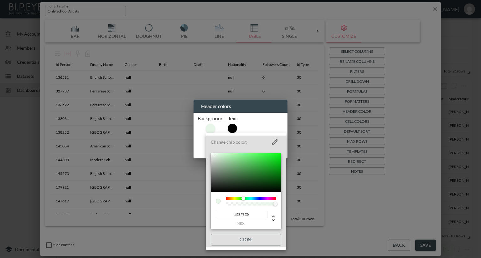
type input "#E8F5E9"
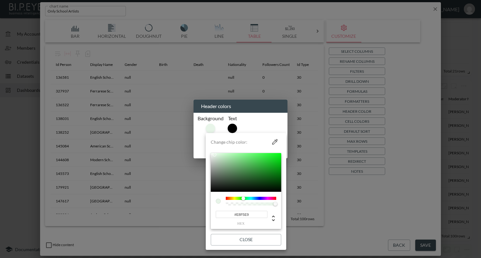
click at [388, 221] on div at bounding box center [240, 129] width 481 height 258
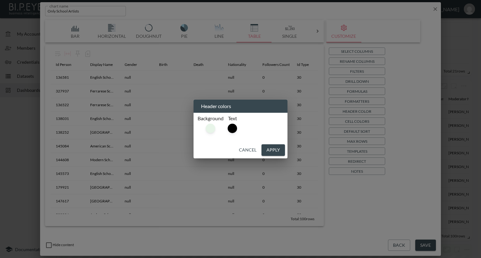
click at [424, 245] on div "Header colors Background Text Cancel Apply" at bounding box center [240, 129] width 481 height 258
click at [270, 150] on button "Apply" at bounding box center [272, 151] width 23 height 12
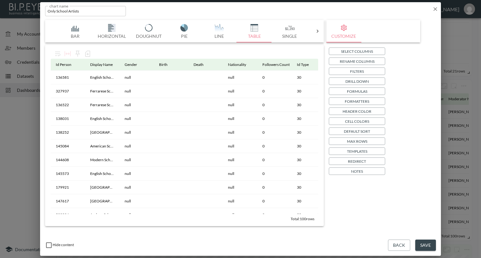
click at [436, 247] on div "Hide content Back Save" at bounding box center [240, 246] width 401 height 22
click at [429, 245] on button "Save" at bounding box center [425, 246] width 21 height 12
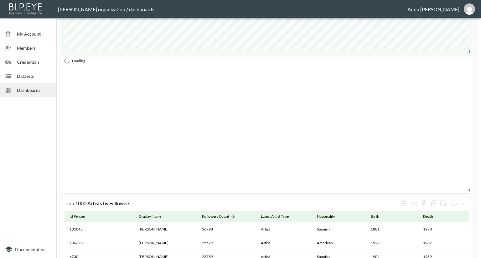
scroll to position [845, 0]
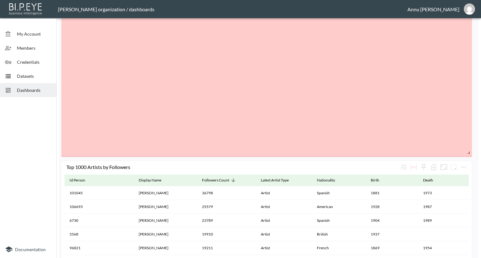
drag, startPoint x: 468, startPoint y: 129, endPoint x: 469, endPoint y: 154, distance: 25.1
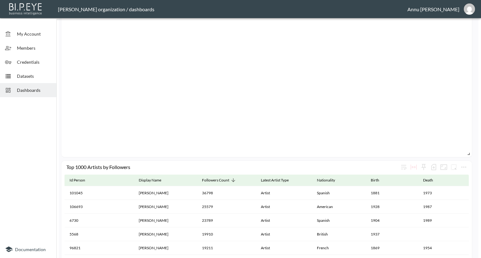
click at [30, 114] on div at bounding box center [28, 170] width 56 height 141
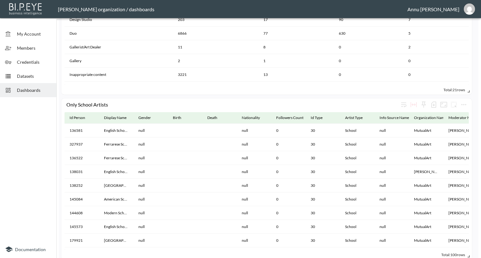
scroll to position [0, 0]
click at [22, 74] on span "Datasets" at bounding box center [34, 76] width 34 height 7
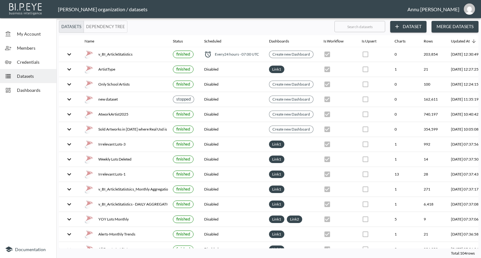
click at [420, 28] on button "Dataset" at bounding box center [408, 27] width 36 height 12
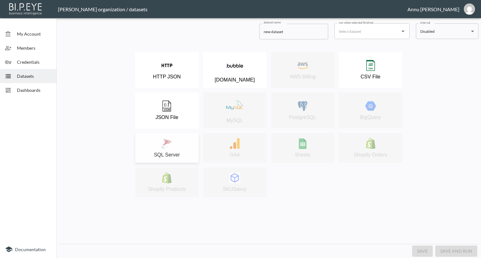
click at [187, 135] on button "SQL Server" at bounding box center [166, 148] width 63 height 30
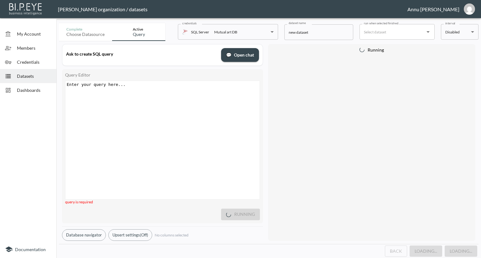
click at [154, 89] on div "Enter your query here... xxxxxxxxxx ​" at bounding box center [170, 148] width 210 height 134
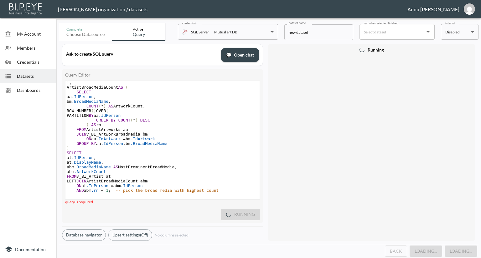
scroll to position [43, 0]
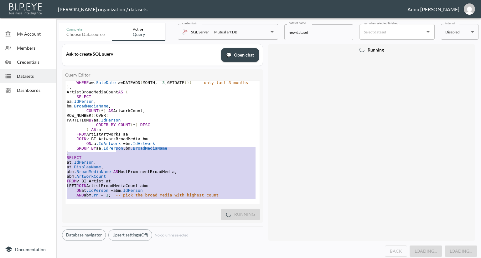
type textarea "WITH ArtistArtworks AS ( SELECT ar.IdPerson, aw.IdArtwork FROM v_BI_ArtworkArti…"
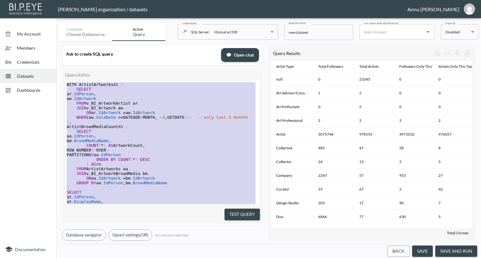
drag, startPoint x: 219, startPoint y: 194, endPoint x: 49, endPoint y: -22, distance: 275.2
click at [49, 0] on html "BI.P.EYE, Interactive Analytics Dashboards - app Nadia Senft organization / dat…" at bounding box center [240, 129] width 481 height 258
click at [28, 76] on span "Datasets" at bounding box center [34, 76] width 34 height 7
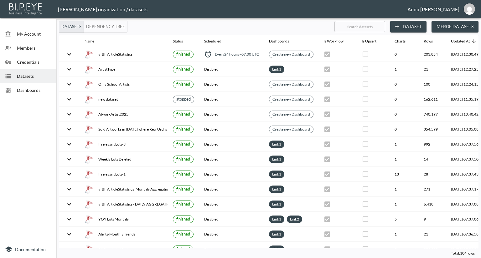
click at [413, 28] on button "Dataset" at bounding box center [408, 27] width 36 height 12
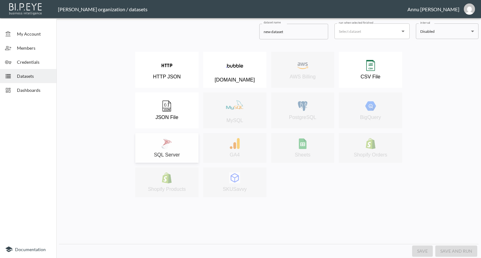
click at [173, 143] on div "SQL Server" at bounding box center [166, 148] width 57 height 20
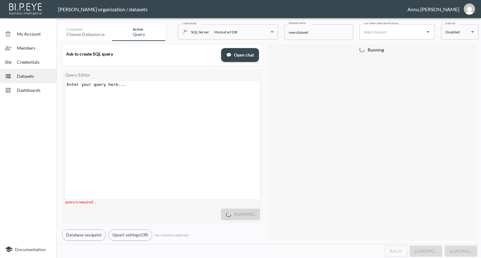
click at [129, 100] on div "Enter your query here... xxxxxxxxxx ​" at bounding box center [170, 148] width 210 height 134
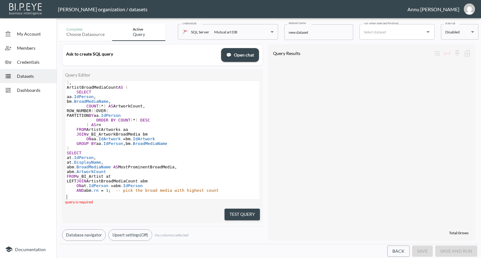
scroll to position [43, 0]
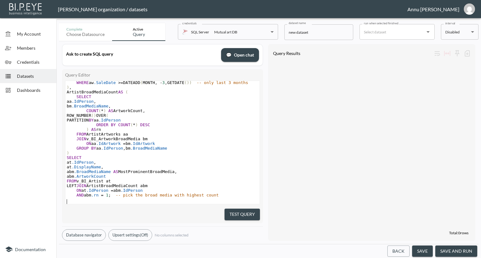
click at [240, 213] on button "Test Query" at bounding box center [241, 215] width 35 height 12
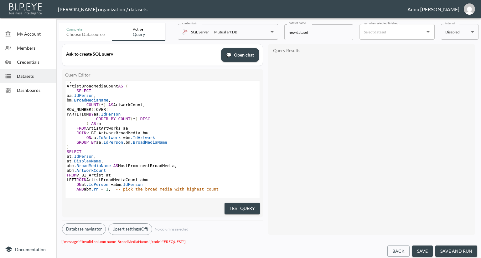
scroll to position [48, 0]
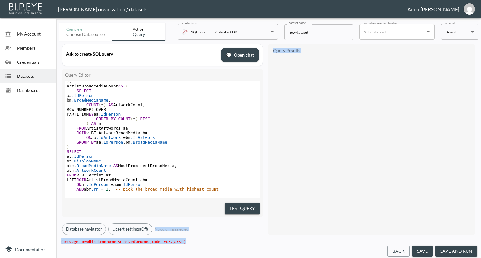
drag, startPoint x: 193, startPoint y: 239, endPoint x: 78, endPoint y: 235, distance: 115.6
click at [78, 235] on div "Complete Choose datasource Active Query credentials SQL Server Mutual art DB 82…" at bounding box center [268, 140] width 419 height 238
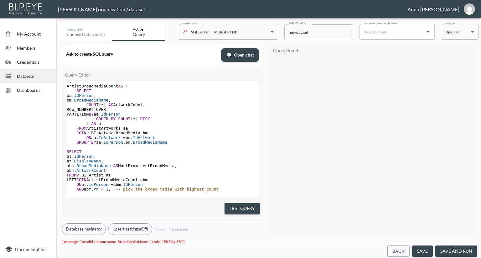
type textarea "WITH ArtistArtworks AS ( SELECT ar.IdPerson, aw.IdArtwork FROM v_BI_ArtworkArti…"
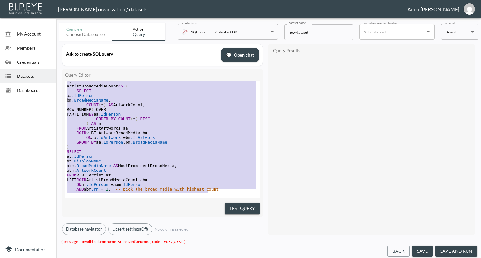
scroll to position [0, 0]
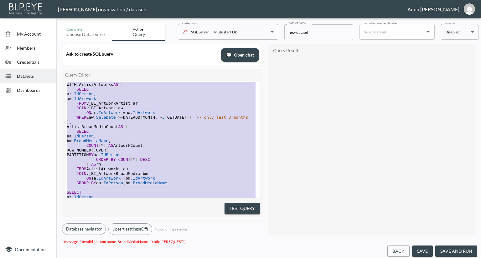
drag, startPoint x: 210, startPoint y: 182, endPoint x: 0, endPoint y: -21, distance: 292.3
click at [0, 0] on html "BI.P.EYE, Interactive Analytics Dashboards - app Nadia Senft organization / dat…" at bounding box center [240, 129] width 481 height 258
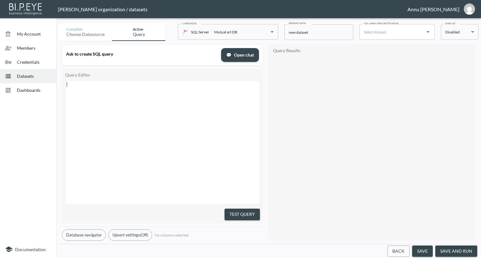
scroll to position [42, 0]
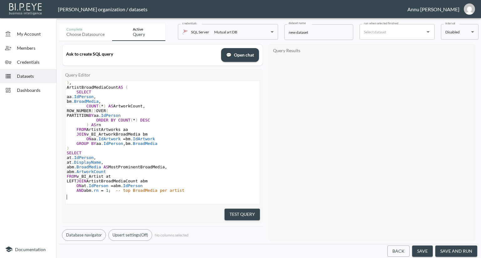
click at [208, 113] on pre "PARTITION BY aa .IdPerson" at bounding box center [162, 115] width 194 height 5
click at [249, 214] on button "Test Query" at bounding box center [241, 215] width 35 height 12
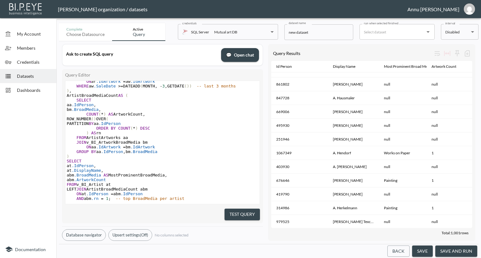
scroll to position [48, 0]
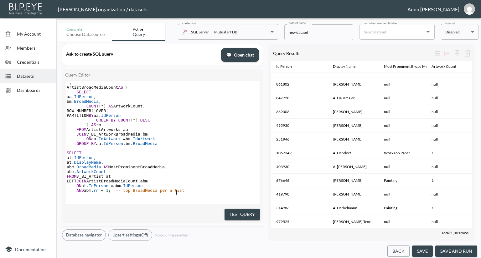
type textarea "WITH ArtistArtworks AS ( SELECT ar.IdPerson, aw.IdArtwork FROM v_BI_ArtworkArti…"
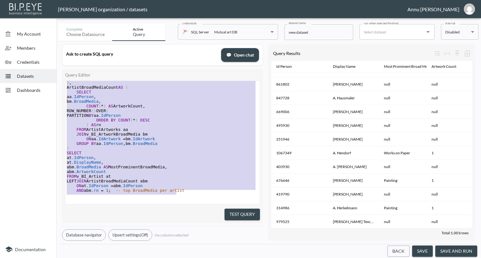
scroll to position [0, 0]
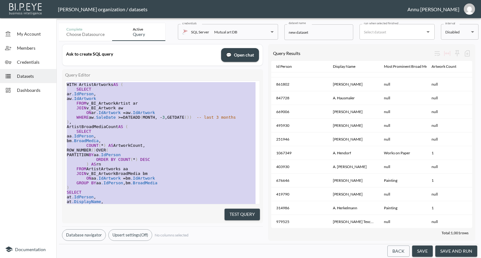
drag, startPoint x: 181, startPoint y: 185, endPoint x: 0, endPoint y: -19, distance: 272.7
click at [0, 0] on html "BI.P.EYE, Interactive Analytics Dashboards - app Nadia Senft organization / dat…" at bounding box center [240, 129] width 481 height 258
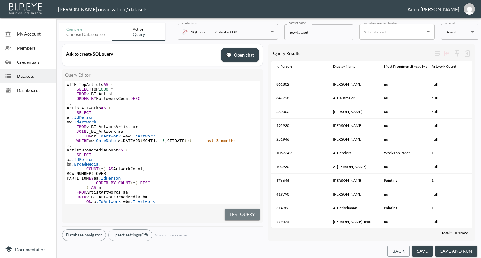
drag, startPoint x: 238, startPoint y: 211, endPoint x: 259, endPoint y: 189, distance: 29.4
click at [238, 210] on button "Test Query" at bounding box center [241, 215] width 35 height 12
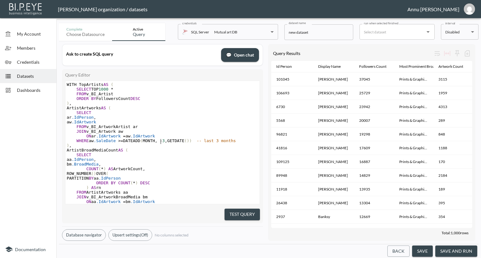
click at [165, 141] on span "," at bounding box center [166, 141] width 3 height 5
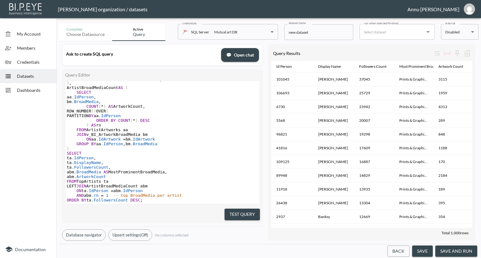
scroll to position [85, 0]
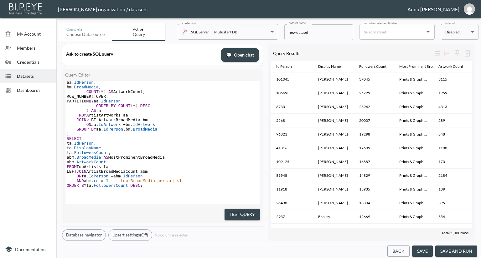
type textarea "6"
click at [247, 212] on button "Test Query" at bounding box center [241, 215] width 35 height 12
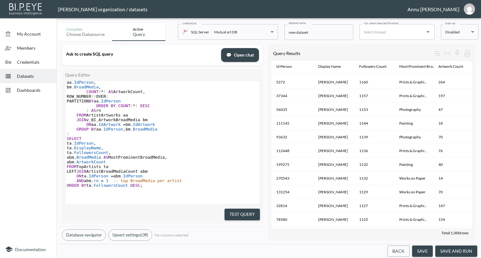
scroll to position [3317, 0]
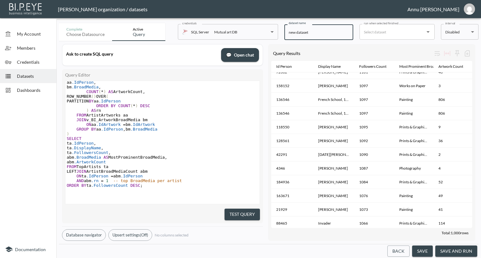
drag, startPoint x: 315, startPoint y: 34, endPoint x: 227, endPoint y: 33, distance: 88.2
click at [224, 33] on div "Complete Choose datasource Active Query credentials SQL Server Mutual art DB 82…" at bounding box center [268, 31] width 419 height 20
type input "A"
type input "Top Artists with their Prominent Broad Media"
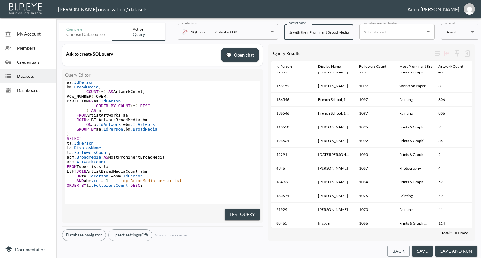
click at [455, 253] on button "save and run" at bounding box center [456, 252] width 42 height 12
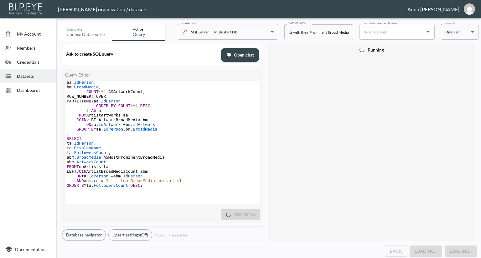
scroll to position [0, 0]
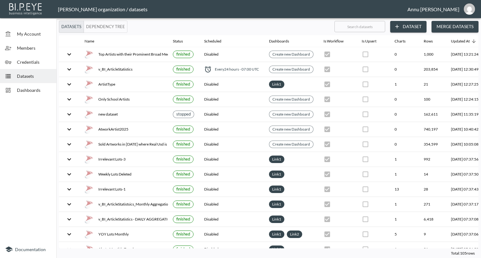
click at [34, 77] on span "Datasets" at bounding box center [34, 76] width 34 height 7
click at [422, 24] on button "Dataset" at bounding box center [408, 27] width 36 height 12
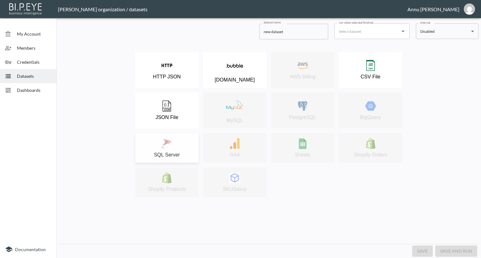
click at [185, 144] on div "SQL Server" at bounding box center [166, 148] width 57 height 20
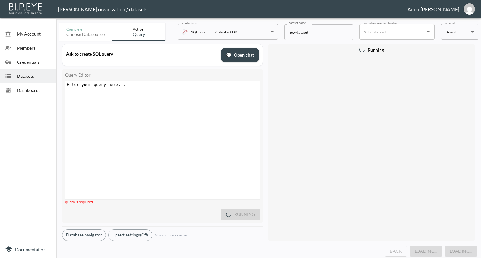
click at [164, 109] on div "Enter your query here... xxxxxxxxxx ​" at bounding box center [170, 148] width 210 height 134
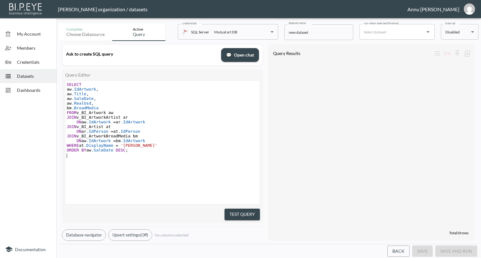
click at [219, 144] on pre "WHERE at .DisplayName = 'Pablo Picasso'" at bounding box center [163, 145] width 196 height 5
drag, startPoint x: 233, startPoint y: 213, endPoint x: 248, endPoint y: 171, distance: 44.5
click at [233, 213] on button "Test Query" at bounding box center [241, 215] width 35 height 12
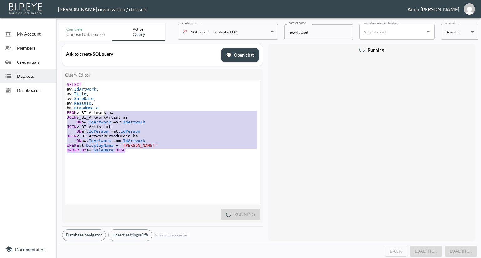
type textarea "SELECT aw.IdArtwork, aw.Title, aw.SaleDate, aw.RealUsd, bm.BroadMedia FROM v_BI…"
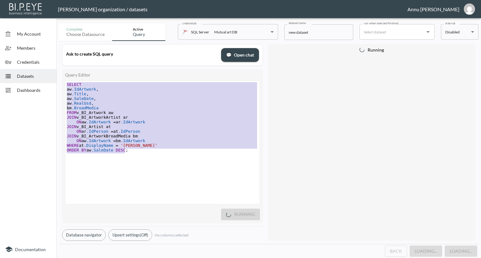
drag, startPoint x: 134, startPoint y: 152, endPoint x: 85, endPoint y: 64, distance: 100.5
click at [85, 64] on div "Ask to create SQL query 💬 Open chat Query Editor SELECT aw.IdArtwork, aw.Title,…" at bounding box center [162, 142] width 201 height 197
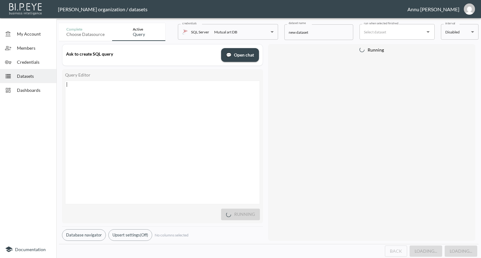
click at [41, 70] on div "Datasets" at bounding box center [28, 76] width 56 height 14
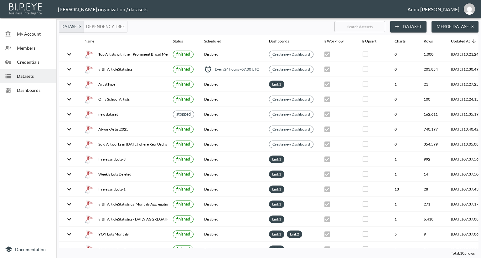
click at [418, 24] on button "Dataset" at bounding box center [408, 27] width 36 height 12
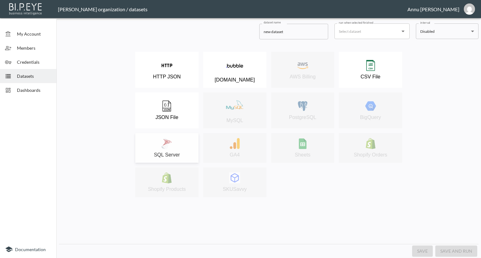
click at [180, 141] on div "SQL Server" at bounding box center [166, 148] width 57 height 20
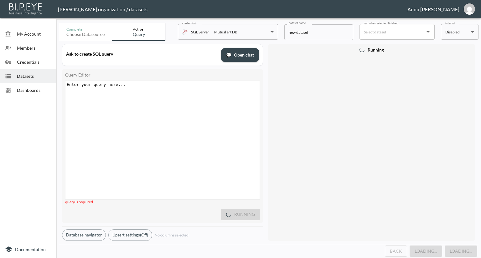
click at [176, 97] on div "Enter your query here... xxxxxxxxxx ​" at bounding box center [170, 148] width 210 height 134
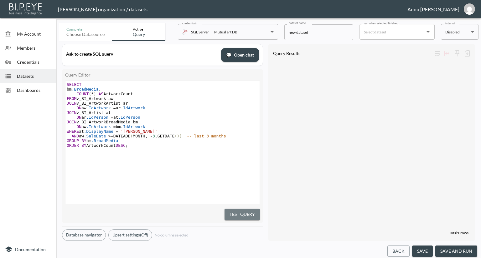
click at [233, 209] on button "Test Query" at bounding box center [241, 215] width 35 height 12
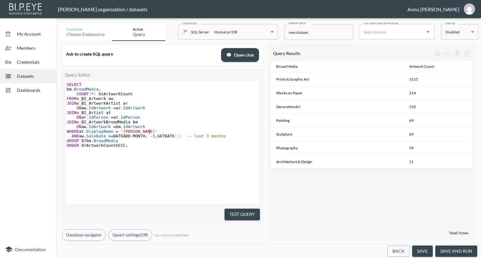
click at [149, 132] on span "'Pablo Picasso'" at bounding box center [138, 131] width 37 height 5
type textarea "Andy warhol"
click at [133, 133] on span "'Andy warhol'" at bounding box center [138, 131] width 37 height 5
type textarea "W"
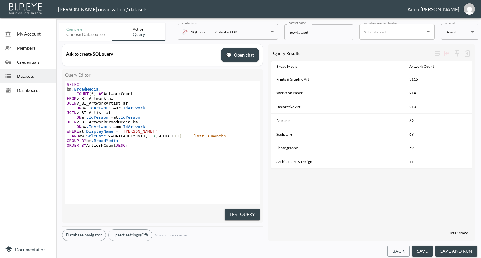
scroll to position [0, 3]
click at [179, 151] on pre "​" at bounding box center [163, 150] width 196 height 5
click at [227, 212] on button "Test Query" at bounding box center [241, 215] width 35 height 12
click at [144, 132] on span "'Andy Warhol'" at bounding box center [138, 131] width 37 height 5
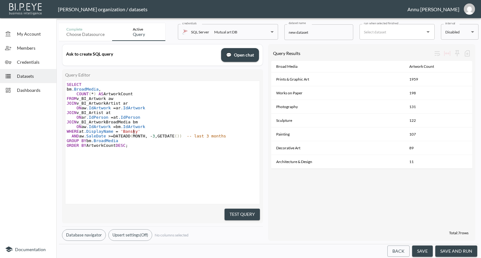
type textarea "Bansky"
click at [257, 209] on button "Test Query" at bounding box center [241, 215] width 35 height 12
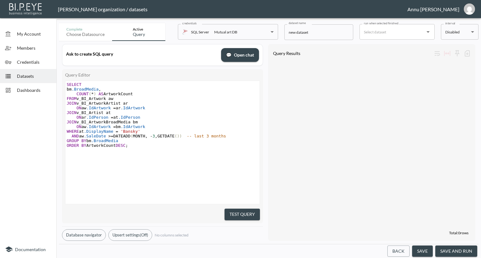
click at [24, 76] on span "Datasets" at bounding box center [34, 76] width 34 height 7
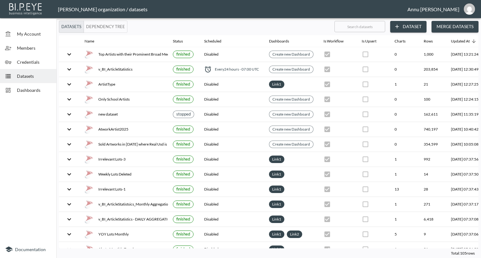
scroll to position [0, 37]
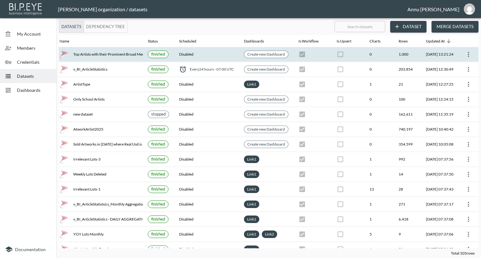
click at [468, 54] on icon "more" at bounding box center [468, 54] width 1 height 5
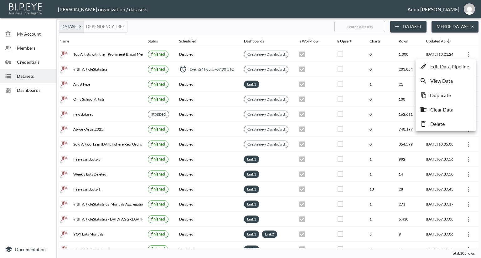
click at [444, 68] on p "Edit Data Pipeline" at bounding box center [449, 67] width 39 height 8
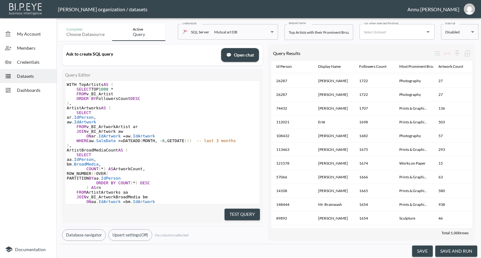
click at [165, 141] on span "," at bounding box center [166, 141] width 3 height 5
type textarea "12"
click at [193, 162] on pre "aa .IdPerson ," at bounding box center [162, 159] width 194 height 5
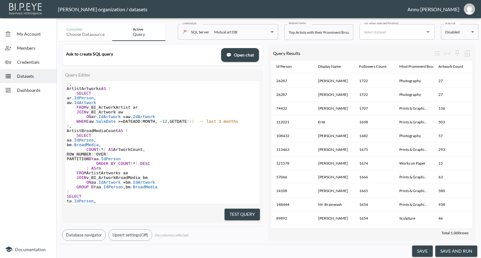
scroll to position [0, 0]
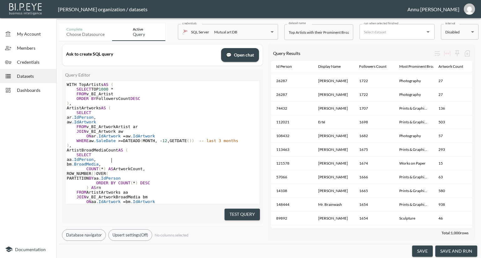
click at [214, 140] on span "-- last 3 months" at bounding box center [218, 141] width 39 height 5
type textarea "12"
click at [197, 170] on pre "COUNT ( * ) AS ArtworkCount ," at bounding box center [162, 169] width 194 height 5
click at [244, 209] on button "Test Query" at bounding box center [241, 215] width 35 height 12
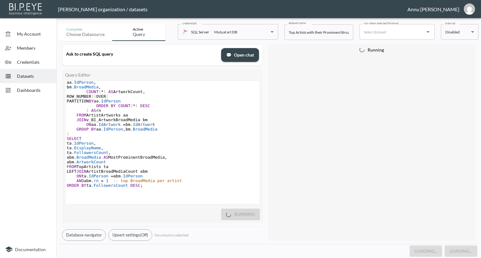
scroll to position [0, 0]
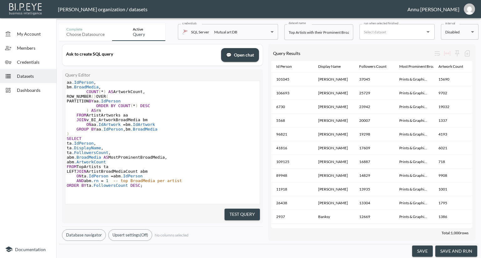
click at [464, 248] on button "save and run" at bounding box center [456, 252] width 42 height 12
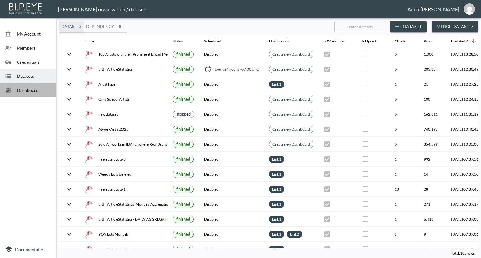
click at [50, 93] on span "Dashboards" at bounding box center [34, 90] width 34 height 7
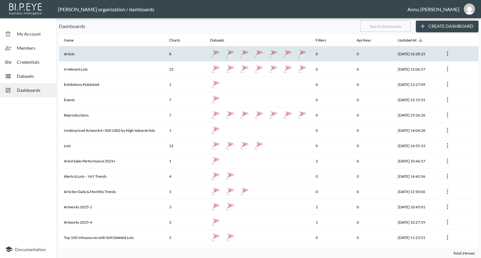
click at [75, 52] on th "Artists" at bounding box center [111, 53] width 105 height 15
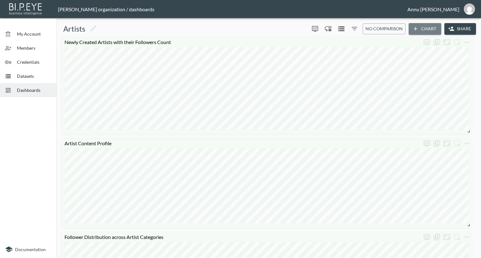
click at [432, 28] on button "Chart" at bounding box center [424, 29] width 33 height 12
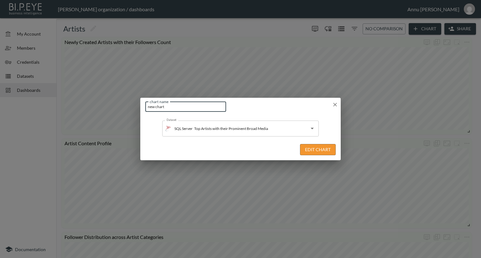
click at [195, 109] on input "new chart" at bounding box center [185, 107] width 81 height 10
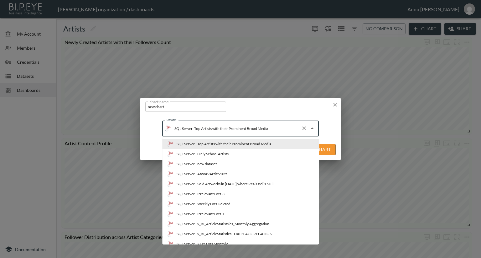
click at [243, 128] on input "Top Artists with their Prominent Broad Media" at bounding box center [245, 129] width 106 height 10
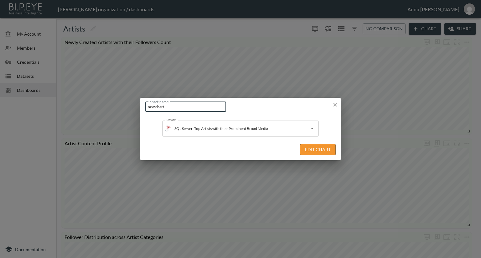
drag, startPoint x: 187, startPoint y: 107, endPoint x: 140, endPoint y: 109, distance: 47.6
click at [140, 109] on div "chart name new chart chart name Dataset SQL Server Top Artists with their Promi…" at bounding box center [240, 129] width 481 height 258
paste input "Top Artists with their Prominent Broad Media"
type input "Top Artists with their Prominent Broad Media"
click at [313, 152] on button "Edit Chart" at bounding box center [318, 150] width 36 height 12
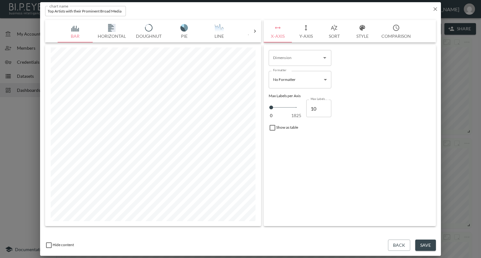
click at [256, 34] on div "Bar Horizontal Doughnut Pie Line Table Single Map World Top Google Stacked Cale…" at bounding box center [153, 31] width 216 height 23
click at [254, 32] on icon at bounding box center [255, 31] width 6 height 6
click at [70, 32] on button "Table" at bounding box center [75, 31] width 35 height 23
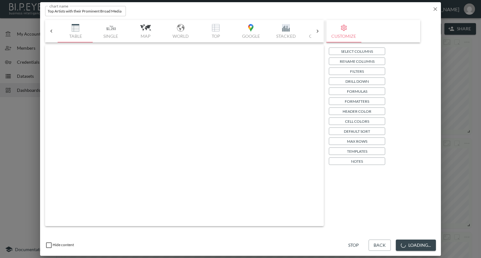
click at [347, 52] on p "Select Columns" at bounding box center [357, 51] width 32 height 7
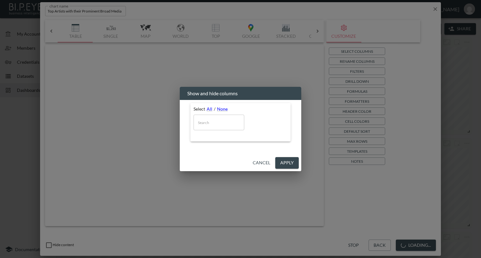
click at [271, 75] on div "Show and hide columns Select All / None ​ Cancel Apply" at bounding box center [240, 129] width 481 height 258
click at [206, 107] on div "Select All / None" at bounding box center [240, 108] width 94 height 5
click at [212, 110] on link "All" at bounding box center [210, 108] width 6 height 5
click at [258, 165] on button "Cancel" at bounding box center [261, 163] width 23 height 12
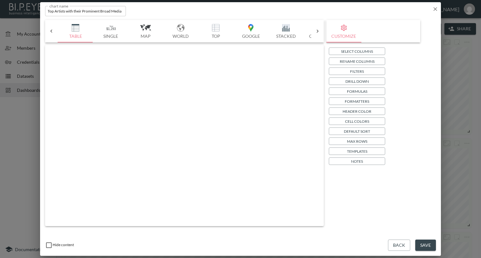
click at [340, 51] on button "Select Columns" at bounding box center [357, 52] width 56 height 8
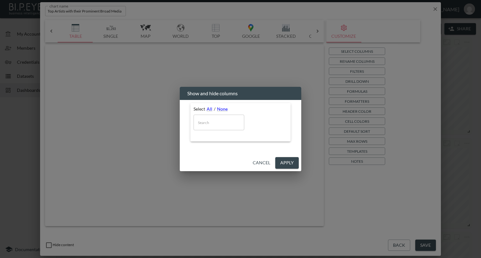
click at [304, 55] on div "Show and hide columns Select All / None ​ Cancel Apply" at bounding box center [240, 129] width 481 height 258
click at [261, 161] on button "Cancel" at bounding box center [261, 163] width 23 height 12
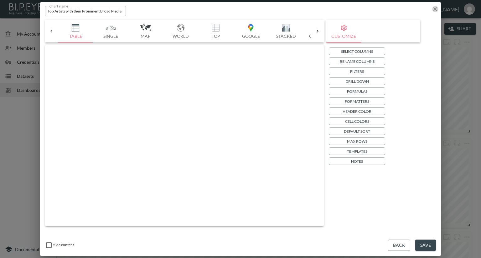
click at [432, 7] on icon "button" at bounding box center [435, 9] width 6 height 6
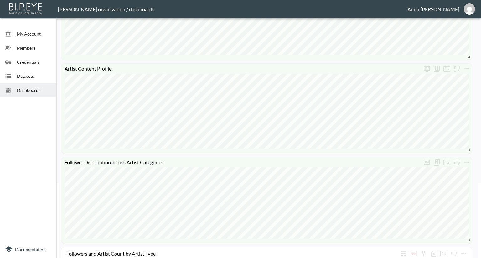
scroll to position [0, 0]
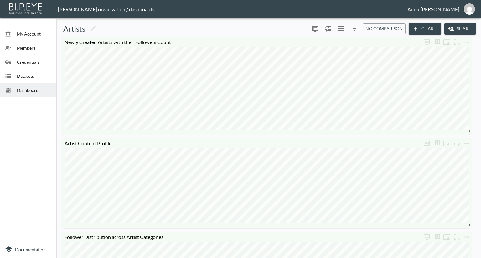
click at [421, 29] on button "Chart" at bounding box center [424, 29] width 33 height 12
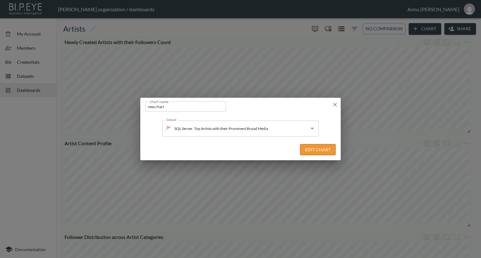
click at [318, 149] on button "Edit Chart" at bounding box center [318, 150] width 36 height 12
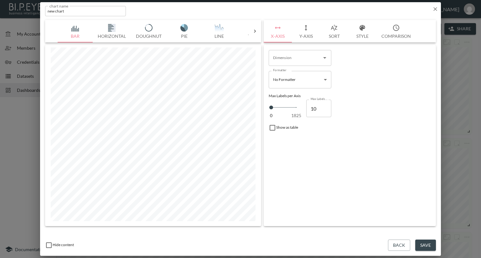
click at [252, 29] on icon at bounding box center [255, 31] width 6 height 6
click at [71, 28] on img "button" at bounding box center [75, 28] width 25 height 8
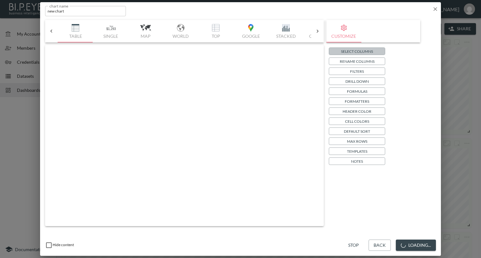
click at [336, 53] on button "Select Columns" at bounding box center [357, 52] width 56 height 8
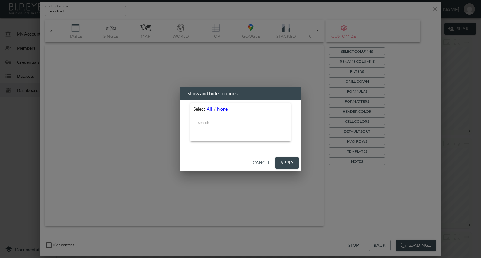
click at [267, 165] on button "Cancel" at bounding box center [261, 163] width 23 height 12
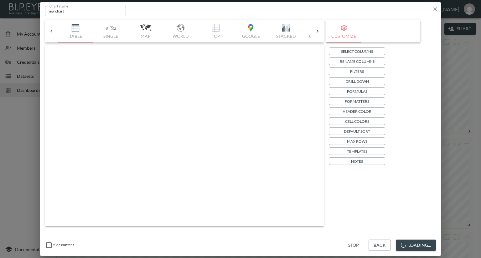
click at [434, 12] on icon "button" at bounding box center [435, 9] width 6 height 6
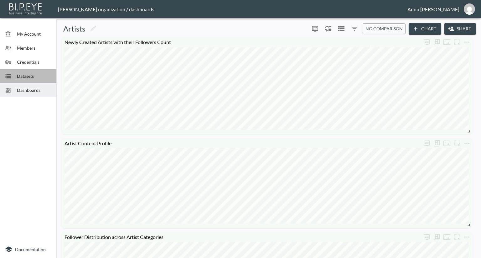
click at [42, 78] on span "Datasets" at bounding box center [34, 76] width 34 height 7
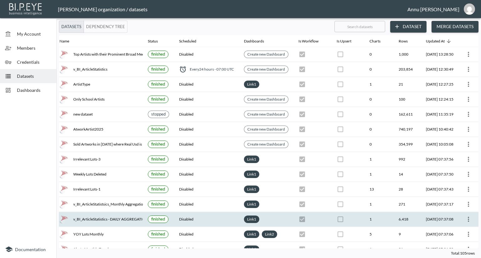
scroll to position [0, 37]
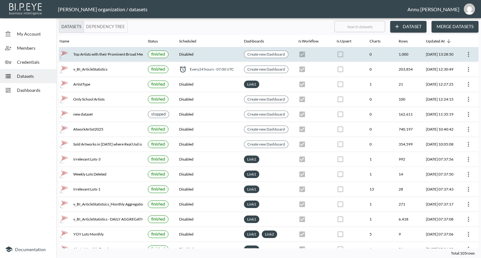
click at [465, 55] on icon "more" at bounding box center [468, 55] width 8 height 8
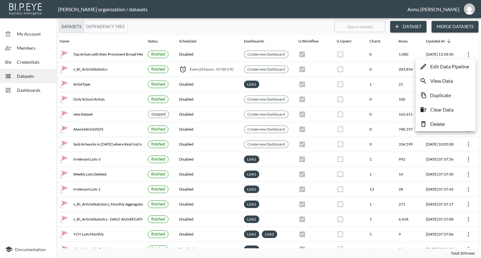
click at [458, 64] on p "Edit Data Pipeline" at bounding box center [449, 67] width 39 height 8
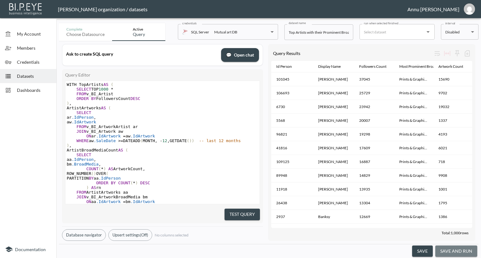
click at [465, 251] on button "save and run" at bounding box center [456, 252] width 42 height 12
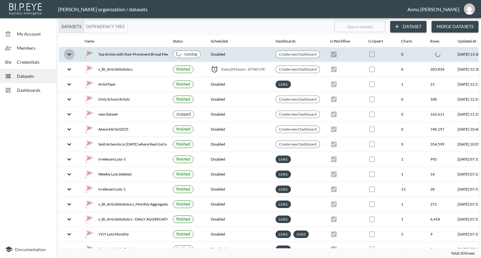
click at [69, 56] on icon "expand row" at bounding box center [69, 55] width 8 height 8
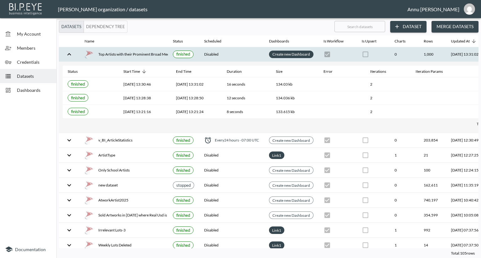
click at [278, 52] on link "Create new Dashboard" at bounding box center [291, 54] width 40 height 7
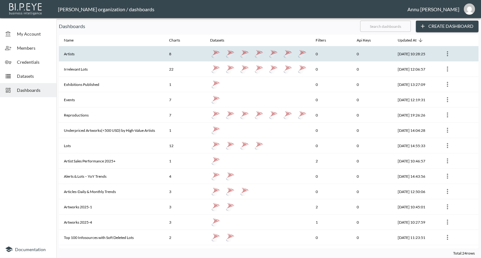
click at [103, 56] on th "Artists" at bounding box center [111, 53] width 105 height 15
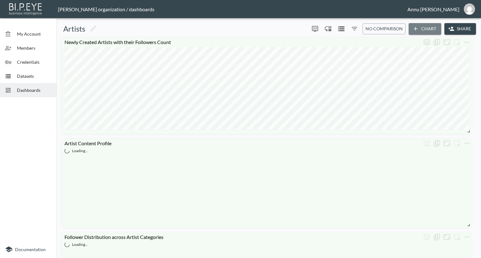
click at [413, 28] on icon "button" at bounding box center [415, 29] width 6 height 6
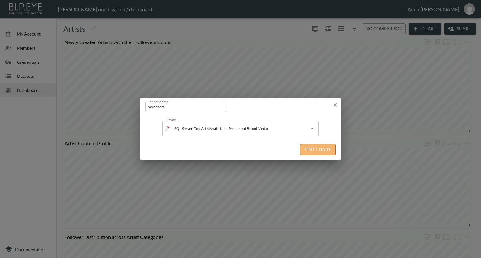
click at [306, 145] on button "Edit Chart" at bounding box center [318, 150] width 36 height 12
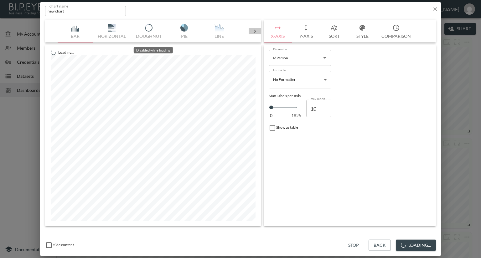
click at [259, 30] on div at bounding box center [254, 31] width 13 height 6
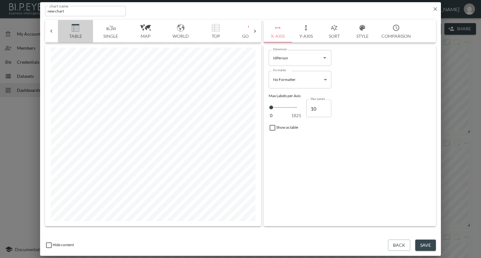
click at [71, 28] on img "button" at bounding box center [75, 28] width 25 height 8
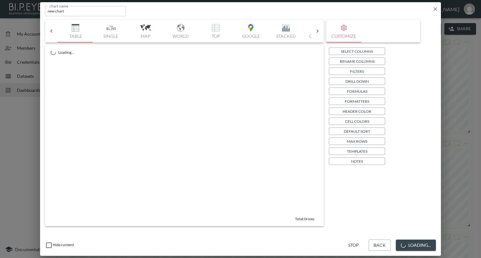
click at [335, 51] on button "Select Columns" at bounding box center [357, 52] width 56 height 8
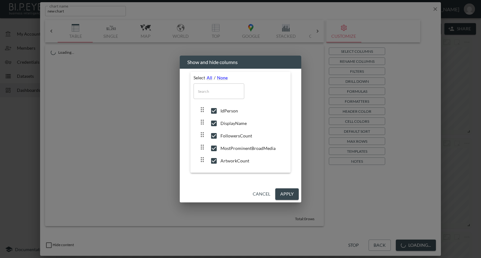
drag, startPoint x: 281, startPoint y: 192, endPoint x: 287, endPoint y: 181, distance: 11.6
click at [281, 192] on button "Apply" at bounding box center [286, 195] width 23 height 12
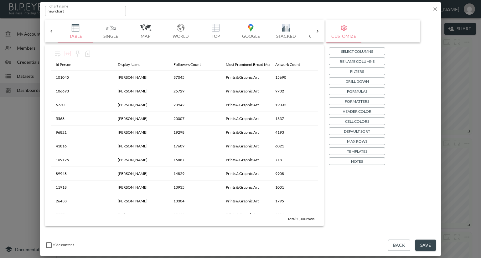
drag, startPoint x: 68, startPoint y: 7, endPoint x: 28, endPoint y: 7, distance: 40.4
click at [28, 7] on div "chart name new chart chart name Bar Horizontal Doughnut Pie Line Table Single M…" at bounding box center [240, 129] width 481 height 258
drag, startPoint x: 65, startPoint y: 11, endPoint x: 37, endPoint y: 13, distance: 27.6
click at [37, 13] on div "chart name new chart chart name Bar Horizontal Doughnut Pie Line Table Single M…" at bounding box center [240, 129] width 481 height 258
type input "Top Artists with their Prominent Broad Media"
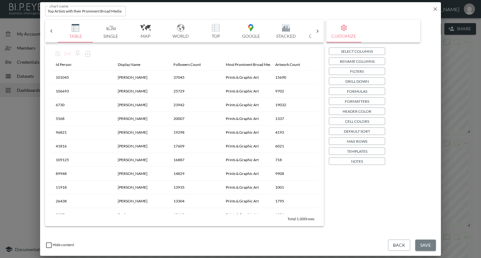
click at [419, 250] on button "Save" at bounding box center [425, 246] width 21 height 12
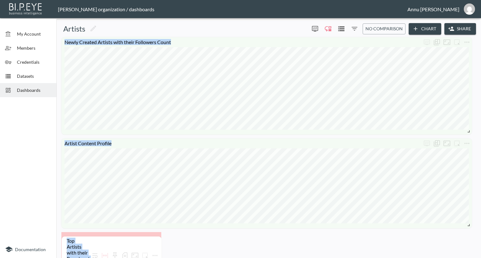
drag, startPoint x: 153, startPoint y: 168, endPoint x: 167, endPoint y: 243, distance: 76.5
click at [155, 258] on html "BI.P.EYE, Interactive Analytics Dashboards - app Nadia Senft organization / das…" at bounding box center [240, 129] width 481 height 258
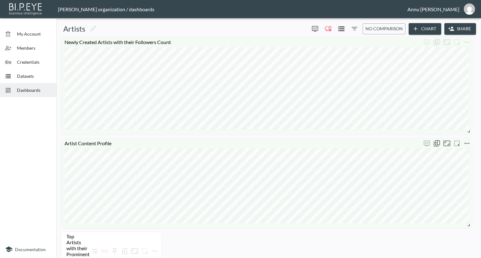
scroll to position [188, 0]
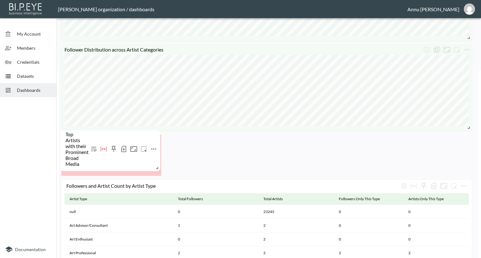
drag, startPoint x: 153, startPoint y: 79, endPoint x: 151, endPoint y: 150, distance: 70.7
click at [151, 157] on div "Top Artists with their Prominent Broad Media" at bounding box center [111, 149] width 94 height 39
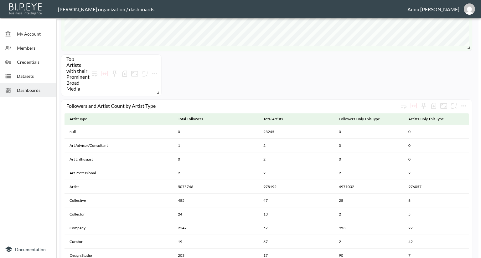
scroll to position [282, 0]
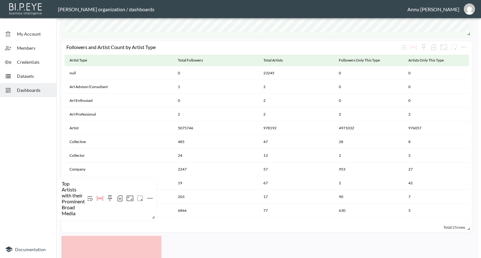
drag, startPoint x: 150, startPoint y: 74, endPoint x: 145, endPoint y: 212, distance: 138.7
click at [145, 212] on div "Top Artists with their Prominent Broad Media" at bounding box center [107, 199] width 94 height 39
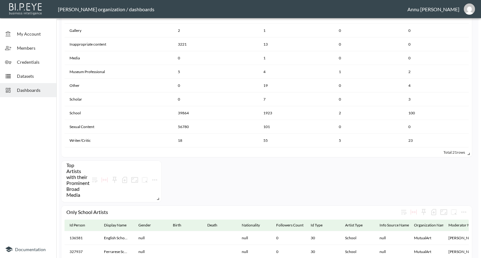
scroll to position [407, 0]
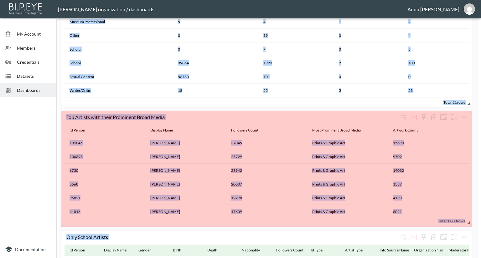
drag, startPoint x: 157, startPoint y: 148, endPoint x: 474, endPoint y: 222, distance: 326.1
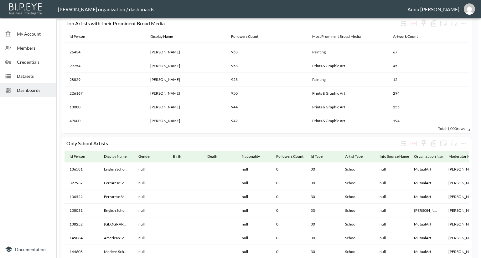
scroll to position [4037, 0]
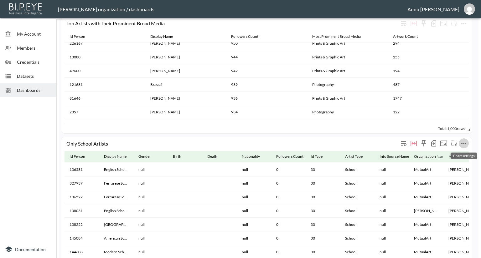
click at [464, 142] on icon "more" at bounding box center [464, 144] width 8 height 8
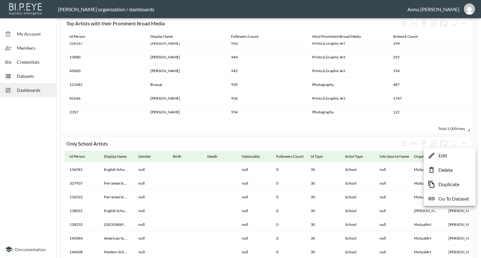
click at [452, 157] on li "Edit" at bounding box center [449, 155] width 49 height 11
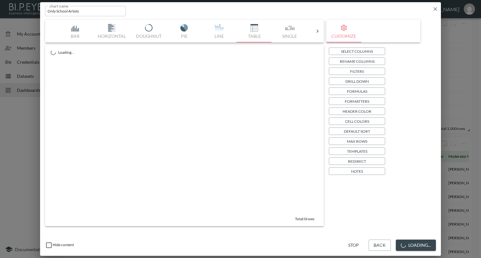
click at [355, 110] on p "Header Color" at bounding box center [356, 111] width 29 height 7
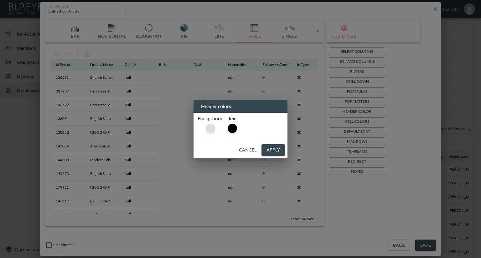
click at [209, 127] on div at bounding box center [210, 128] width 9 height 9
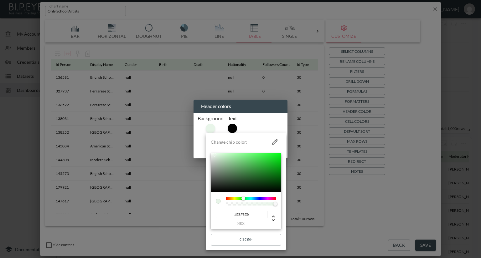
drag, startPoint x: 252, startPoint y: 216, endPoint x: 225, endPoint y: 217, distance: 26.7
click at [225, 217] on input "#E8F5E9" at bounding box center [242, 214] width 52 height 7
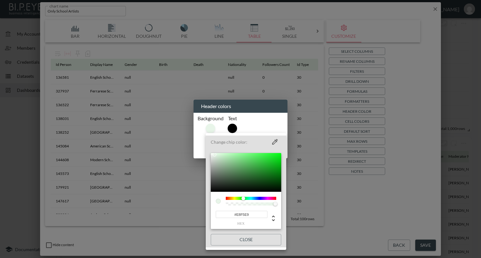
click at [413, 185] on div at bounding box center [240, 129] width 481 height 258
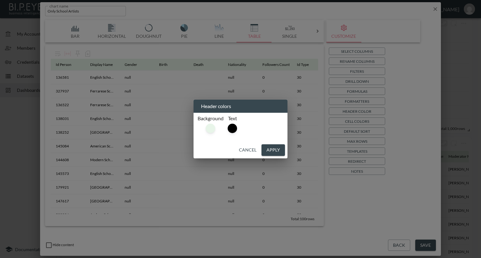
click at [403, 246] on div "Header colors Background Text Cancel Apply" at bounding box center [240, 129] width 481 height 258
click at [434, 8] on div "Header colors Background Text Cancel Apply" at bounding box center [240, 129] width 481 height 258
click at [246, 150] on button "Cancel" at bounding box center [247, 151] width 23 height 12
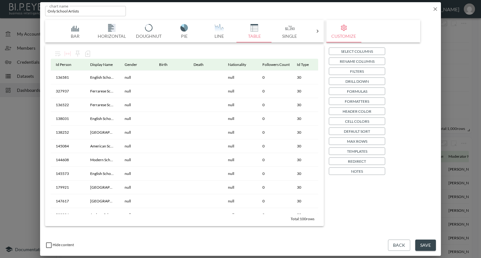
click at [432, 13] on div "chart name Only School Artists chart name" at bounding box center [240, 9] width 401 height 15
click at [433, 11] on icon "button" at bounding box center [435, 9] width 6 height 6
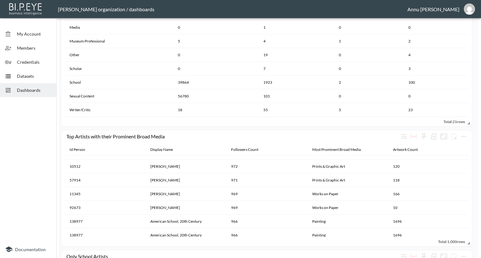
scroll to position [407, 0]
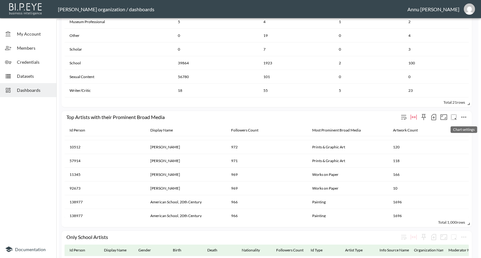
click at [463, 116] on icon "more" at bounding box center [464, 118] width 8 height 8
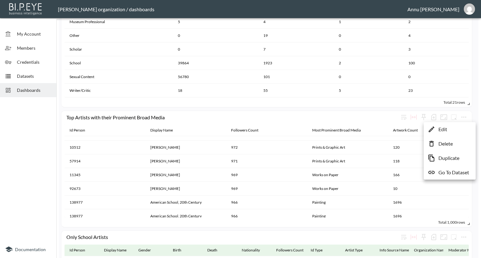
click at [449, 132] on li "Edit" at bounding box center [449, 129] width 49 height 11
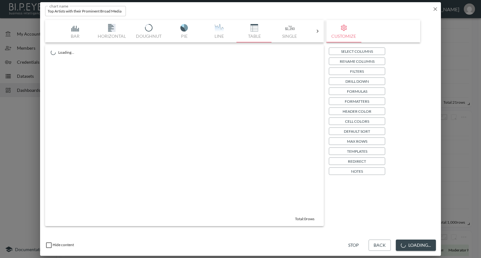
click at [356, 113] on p "Header Color" at bounding box center [356, 111] width 29 height 7
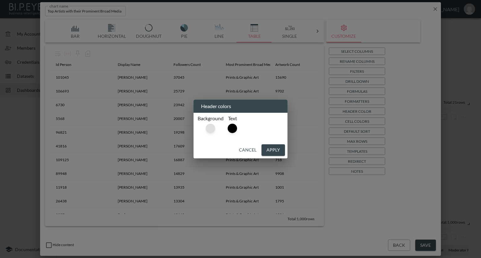
click at [209, 130] on div at bounding box center [210, 128] width 9 height 9
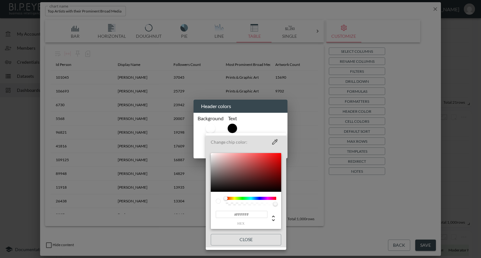
drag, startPoint x: 250, startPoint y: 213, endPoint x: 203, endPoint y: 212, distance: 47.6
click at [203, 212] on div "Change chip color: #FFFFFF hex Close" at bounding box center [240, 129] width 481 height 258
paste input "E8F5E9"
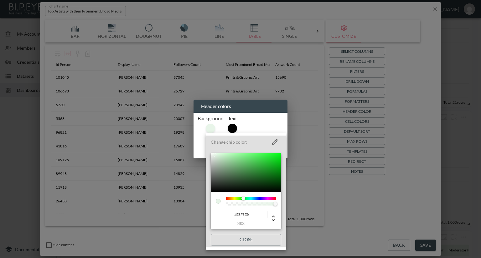
type input "#E8F5E9"
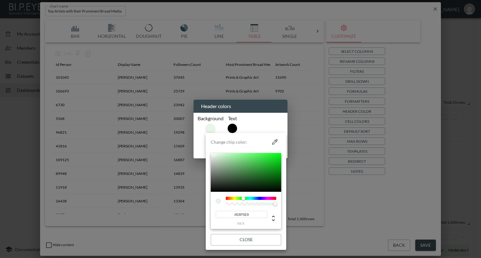
click at [370, 217] on div at bounding box center [240, 129] width 481 height 258
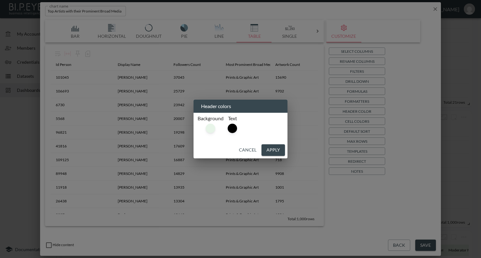
click at [272, 149] on button "Apply" at bounding box center [272, 151] width 23 height 12
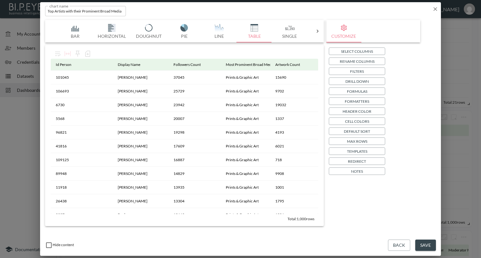
click at [427, 246] on button "Save" at bounding box center [425, 246] width 21 height 12
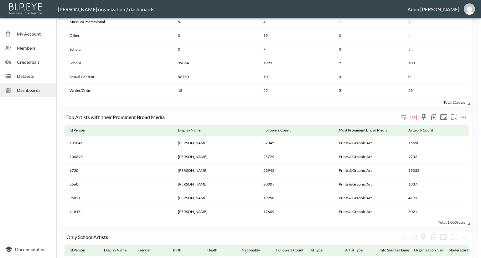
click at [462, 116] on icon "more" at bounding box center [464, 118] width 8 height 8
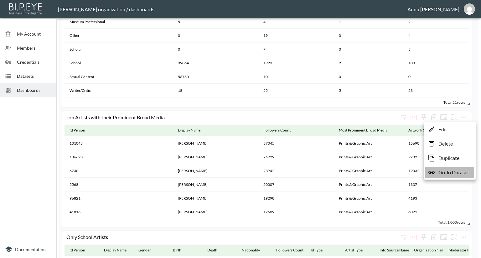
click at [456, 171] on p "Go To Dataset" at bounding box center [453, 173] width 31 height 8
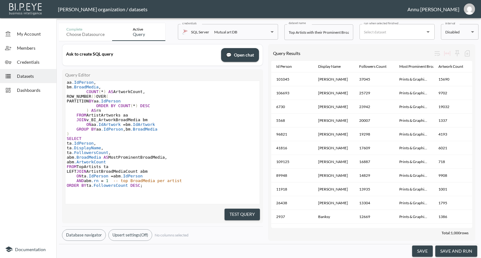
scroll to position [85, 0]
click at [315, 32] on input "Top Artists with their Prominent Broad Media" at bounding box center [318, 32] width 69 height 16
type input "Top Artists with their Prominent Broad Media(Past Year)"
click at [431, 248] on button "save" at bounding box center [422, 252] width 21 height 12
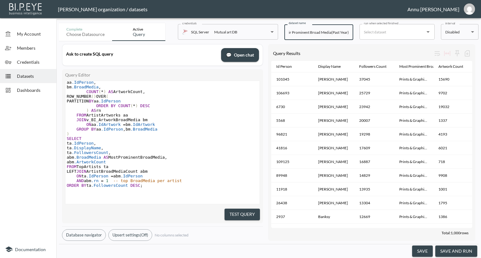
scroll to position [0, 0]
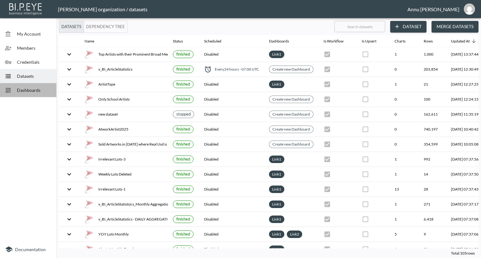
click at [31, 91] on span "Dashboards" at bounding box center [34, 90] width 34 height 7
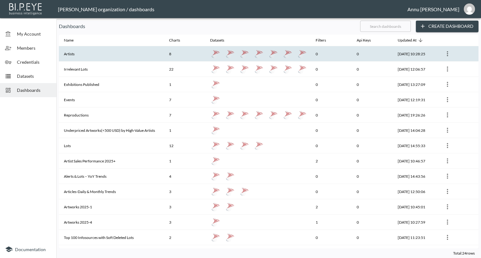
click at [135, 55] on th "Artists" at bounding box center [111, 53] width 105 height 15
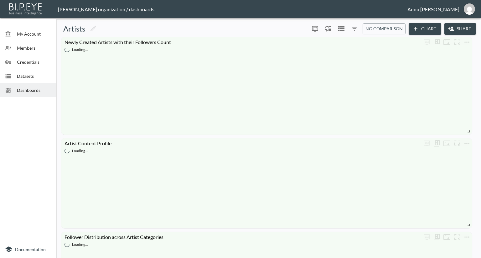
click at [28, 32] on span "My Account" at bounding box center [34, 34] width 34 height 7
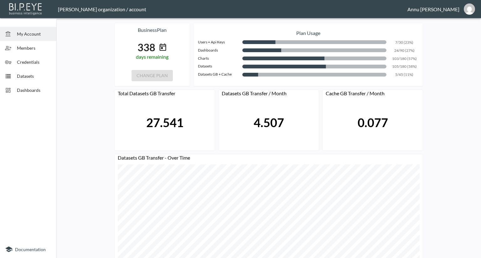
click at [41, 87] on span "Dashboards" at bounding box center [34, 90] width 34 height 7
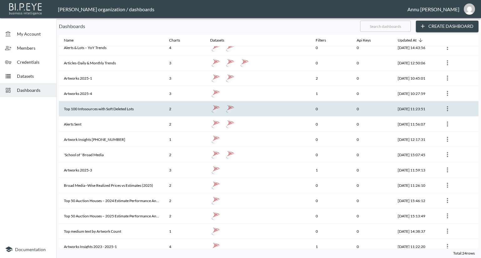
scroll to position [152, 0]
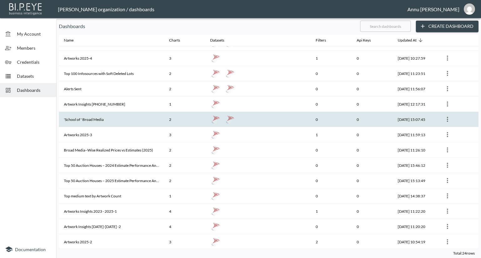
click at [113, 112] on th "'School of ' Broad Media" at bounding box center [111, 119] width 105 height 15
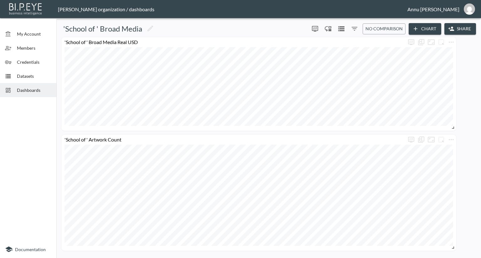
click at [46, 89] on span "Dashboards" at bounding box center [34, 90] width 34 height 7
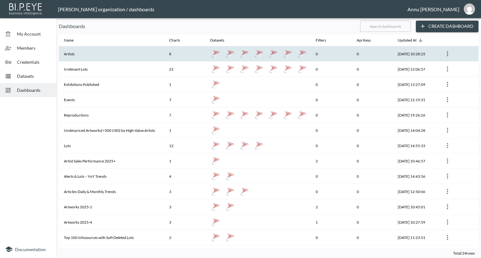
click at [95, 54] on th "Artists" at bounding box center [111, 53] width 105 height 15
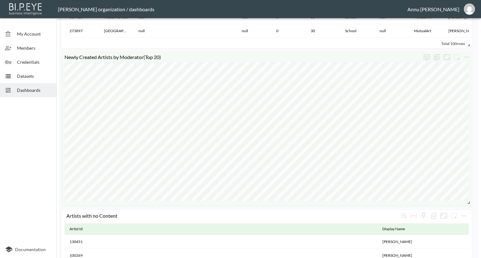
scroll to position [907, 0]
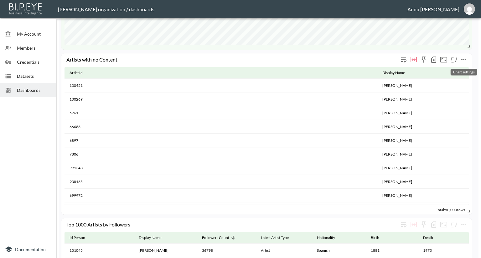
click at [463, 60] on icon "more" at bounding box center [464, 60] width 8 height 8
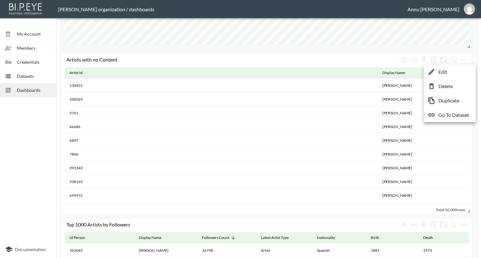
click at [23, 141] on div at bounding box center [240, 129] width 481 height 258
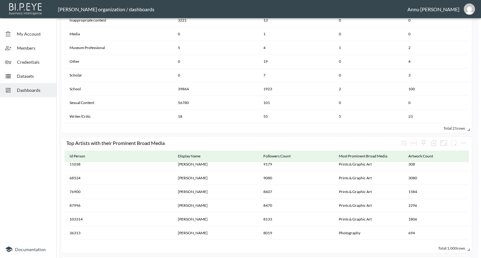
scroll to position [438, 0]
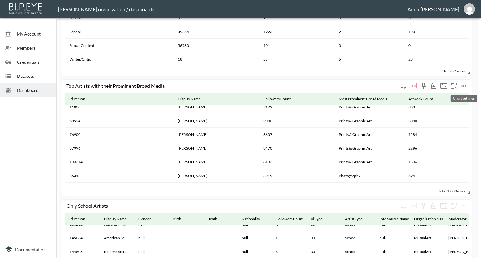
click at [462, 84] on icon "more" at bounding box center [464, 86] width 8 height 8
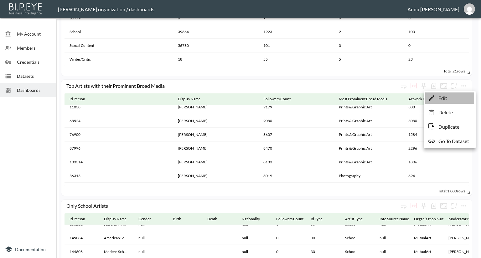
click at [450, 101] on li "Edit" at bounding box center [449, 98] width 49 height 11
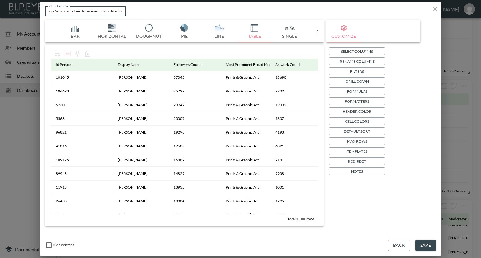
click at [123, 12] on input "Top Artists with their Prominent Broad Media" at bounding box center [85, 11] width 81 height 10
type input "Top Artists with their Prominent Broad Media(Past year)"
drag, startPoint x: 420, startPoint y: 243, endPoint x: 422, endPoint y: 240, distance: 3.9
click at [420, 243] on button "Save" at bounding box center [425, 246] width 21 height 12
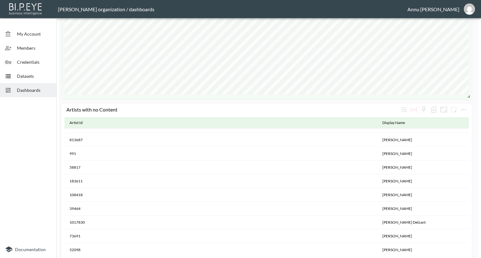
scroll to position [6133, 0]
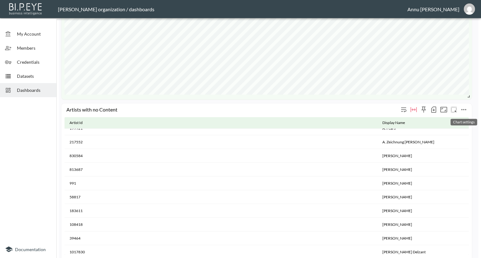
click at [466, 106] on icon "more" at bounding box center [464, 110] width 8 height 8
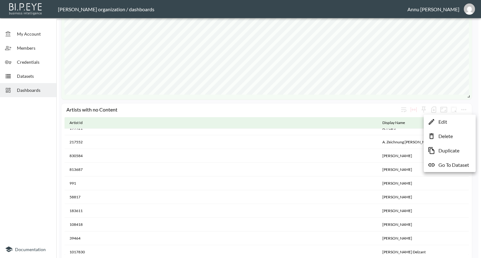
click at [456, 163] on p "Go To Dataset" at bounding box center [453, 165] width 31 height 8
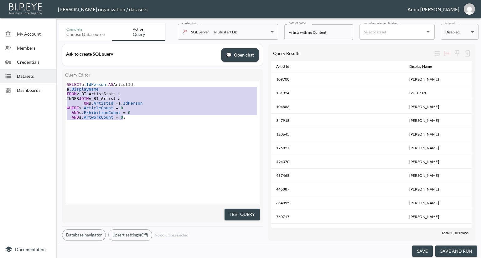
type textarea "SELECT a.IdPerson AS ArtistId, a.DisplayName FROM v_BI_ArtistStats s INNER JOIN…"
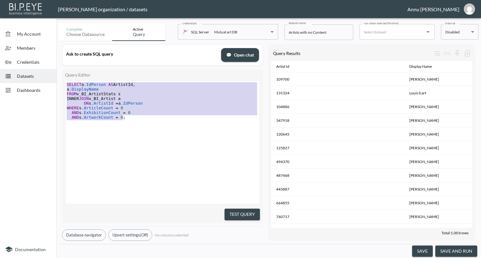
drag, startPoint x: 125, startPoint y: 119, endPoint x: 50, endPoint y: 81, distance: 84.0
click at [47, 82] on div "My Account Members Credentials Datasets Dashboards Documentation Complete Choos…" at bounding box center [240, 129] width 481 height 258
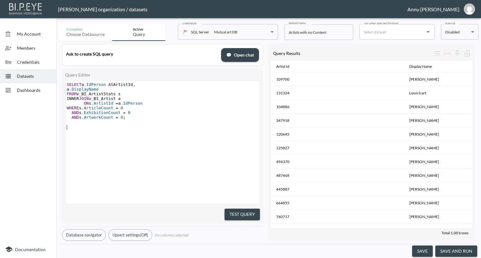
click at [203, 148] on div "x SELECT a .IdPerson AS ArtistId , a .DisplayName FROM v_BI_ArtistStats s INNER…" at bounding box center [170, 150] width 210 height 139
click at [28, 75] on span "Datasets" at bounding box center [34, 76] width 34 height 7
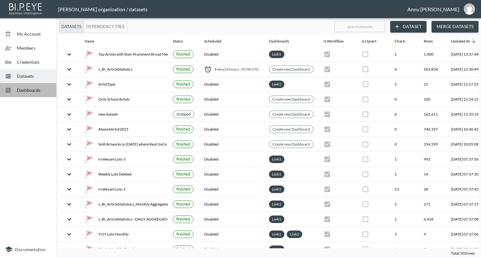
click at [44, 89] on span "Dashboards" at bounding box center [34, 90] width 34 height 7
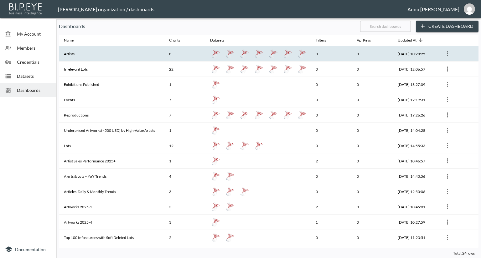
click at [91, 55] on th "Artists" at bounding box center [111, 53] width 105 height 15
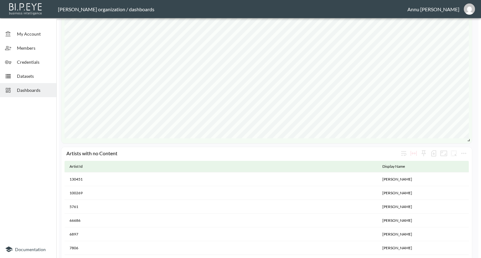
scroll to position [94, 0]
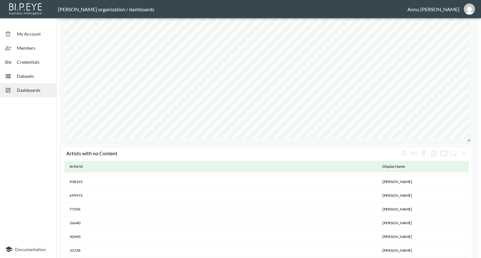
click at [33, 74] on span "Datasets" at bounding box center [34, 76] width 34 height 7
